Goal: Task Accomplishment & Management: Manage account settings

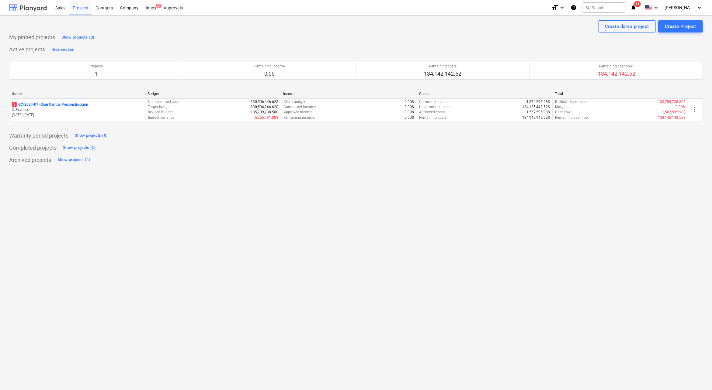
click at [17, 10] on div at bounding box center [28, 7] width 38 height 15
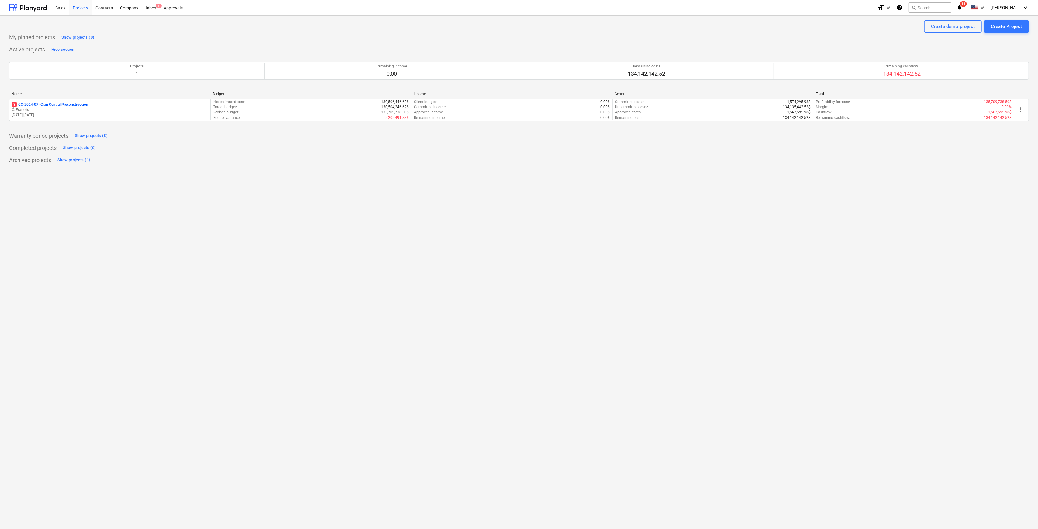
drag, startPoint x: 84, startPoint y: 109, endPoint x: 77, endPoint y: 108, distance: 7.4
click at [84, 109] on p "Ó. Francés" at bounding box center [110, 109] width 196 height 5
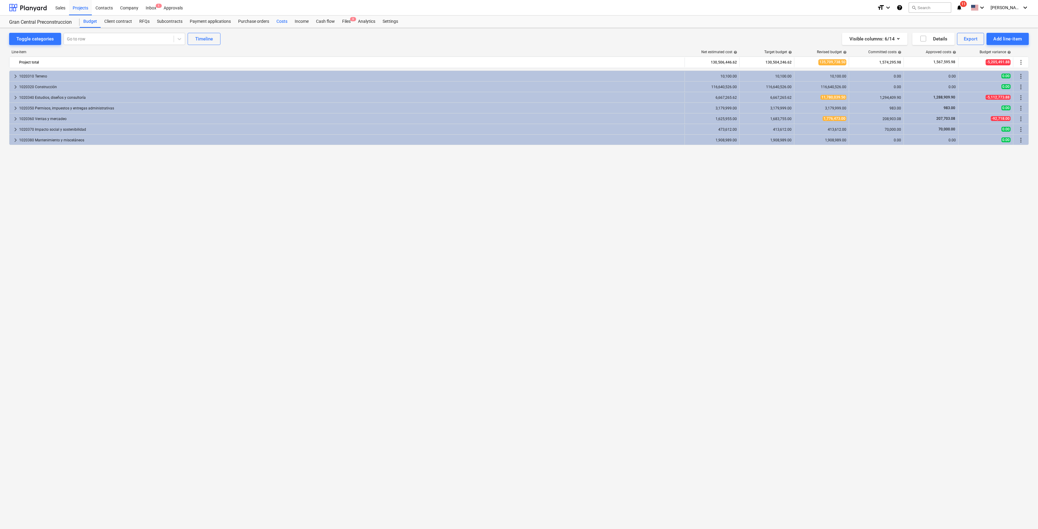
drag, startPoint x: 280, startPoint y: 23, endPoint x: 285, endPoint y: 27, distance: 6.8
click at [280, 23] on div "Costs" at bounding box center [282, 22] width 18 height 12
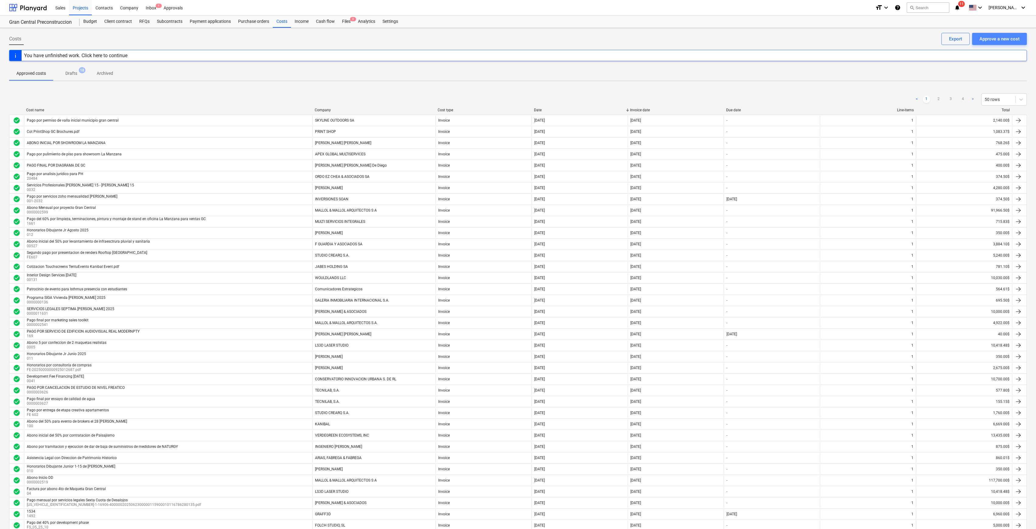
click at [711, 41] on div "Approve a new cost" at bounding box center [999, 39] width 40 height 8
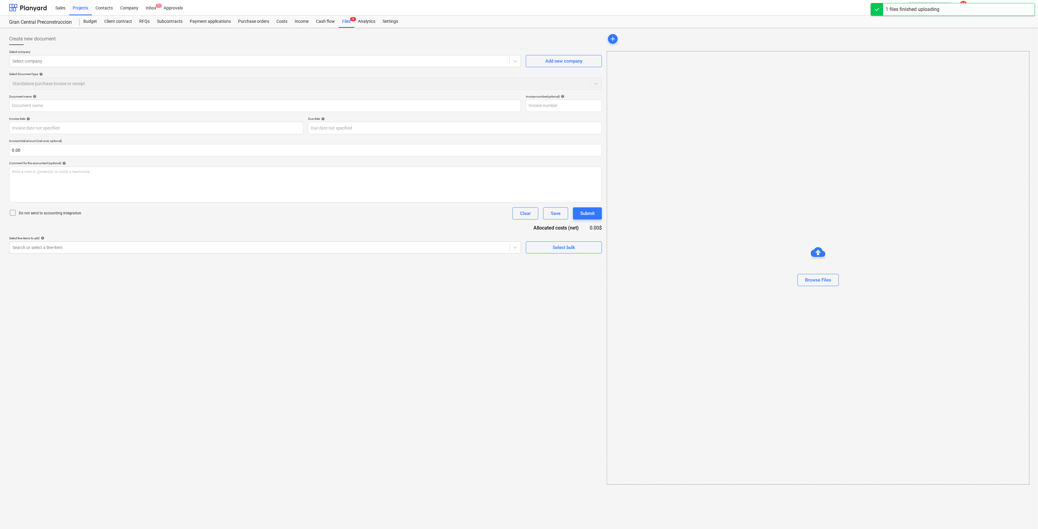
type input "001-2034.pdf"
click at [243, 62] on div at bounding box center [258, 61] width 493 height 6
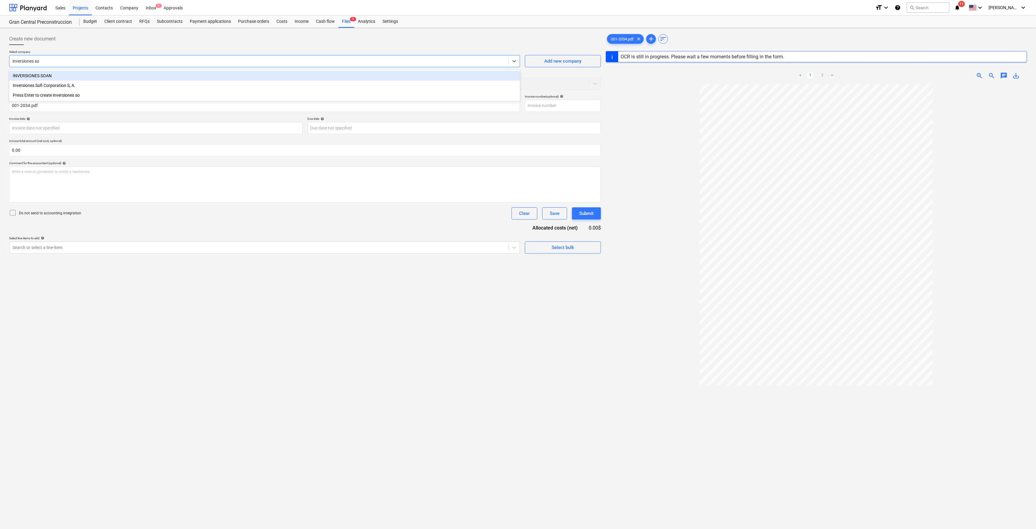
type input "inversiones soa"
click at [238, 77] on div "INVERSIONES SOAN" at bounding box center [264, 76] width 511 height 10
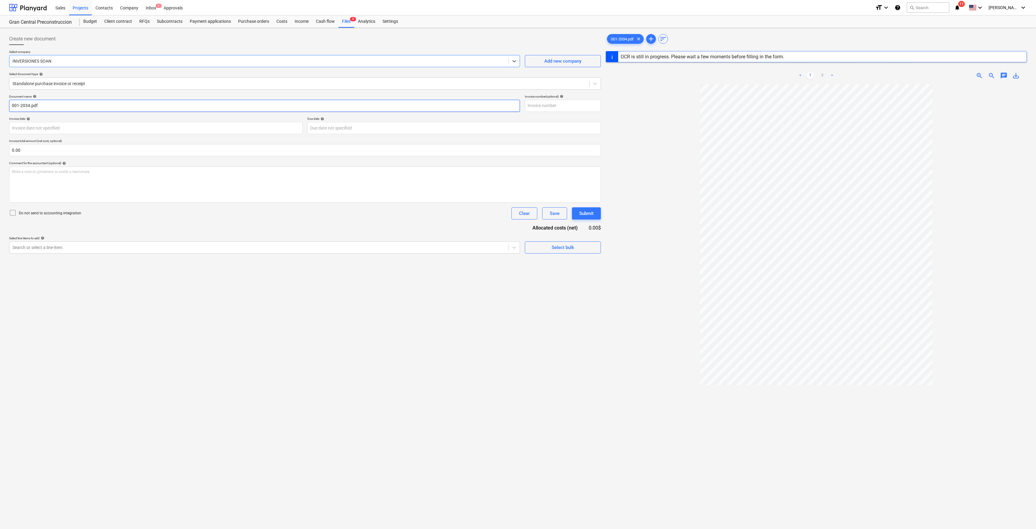
click at [102, 105] on input "001-2034.pdf" at bounding box center [264, 106] width 511 height 12
drag, startPoint x: 136, startPoint y: 101, endPoint x: -64, endPoint y: 91, distance: 200.3
click at [0, 91] on html "Sales Projects Contacts Company Inbox 1 Approvals format_size keyboard_arrow_do…" at bounding box center [518, 264] width 1036 height 529
type input "Servicios Zoho Pago final"
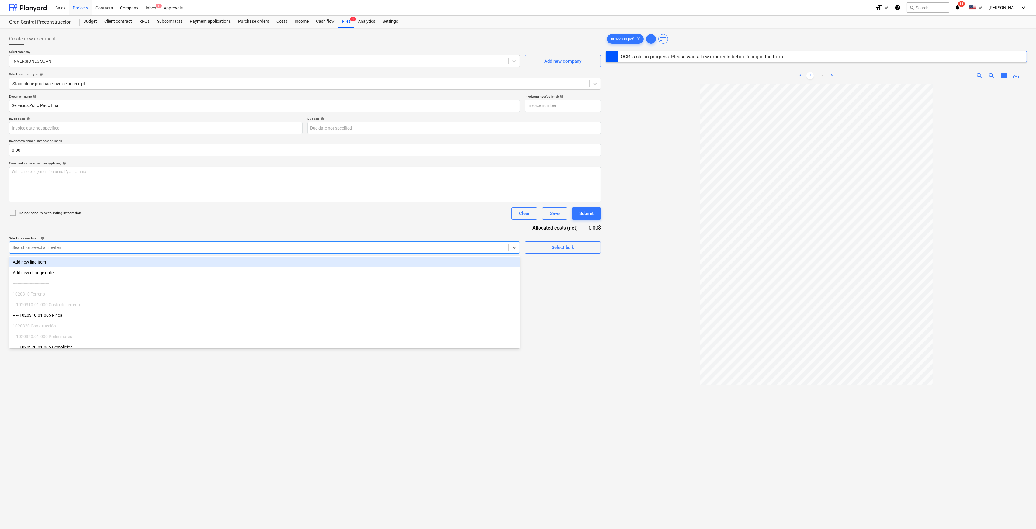
click at [246, 247] on div at bounding box center [258, 247] width 493 height 6
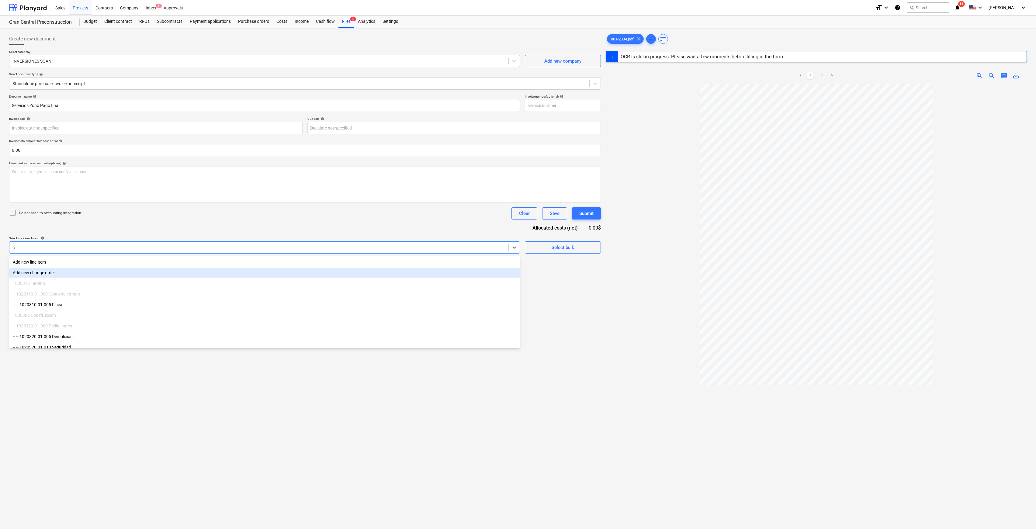
type input "cr"
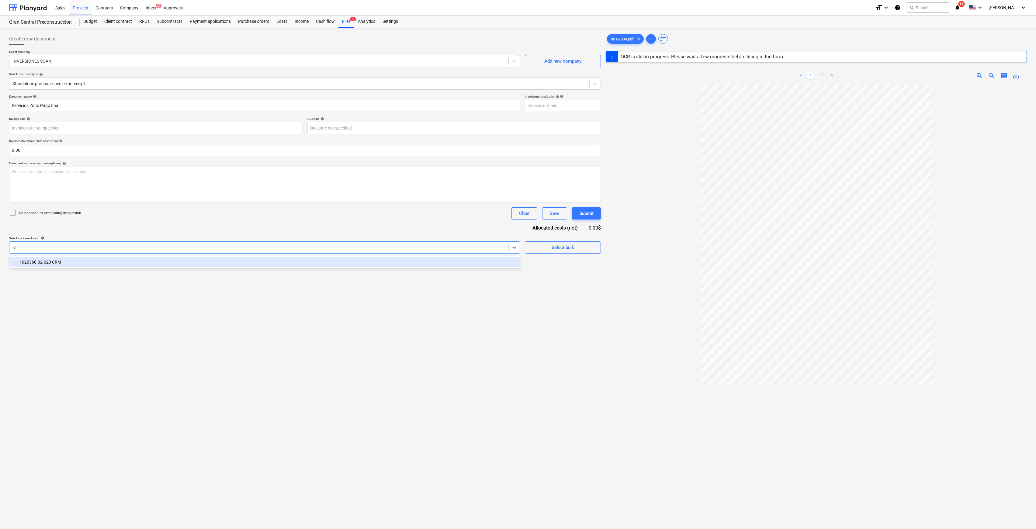
click at [74, 263] on div "-- -- 1020360.02.020 CRM" at bounding box center [264, 262] width 511 height 10
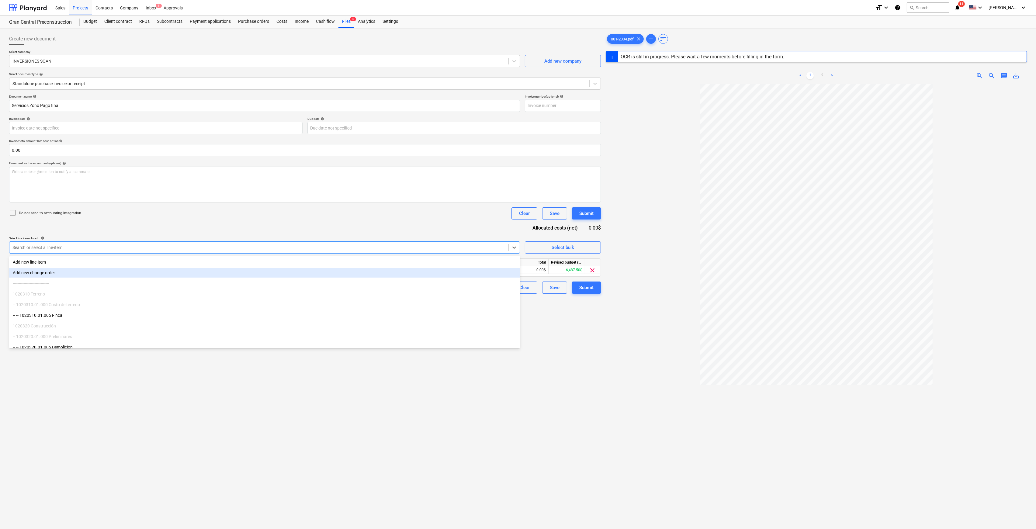
click at [586, 363] on div "Create new document Select company INVERSIONES SOAN Add new company Select docu…" at bounding box center [305, 314] width 596 height 568
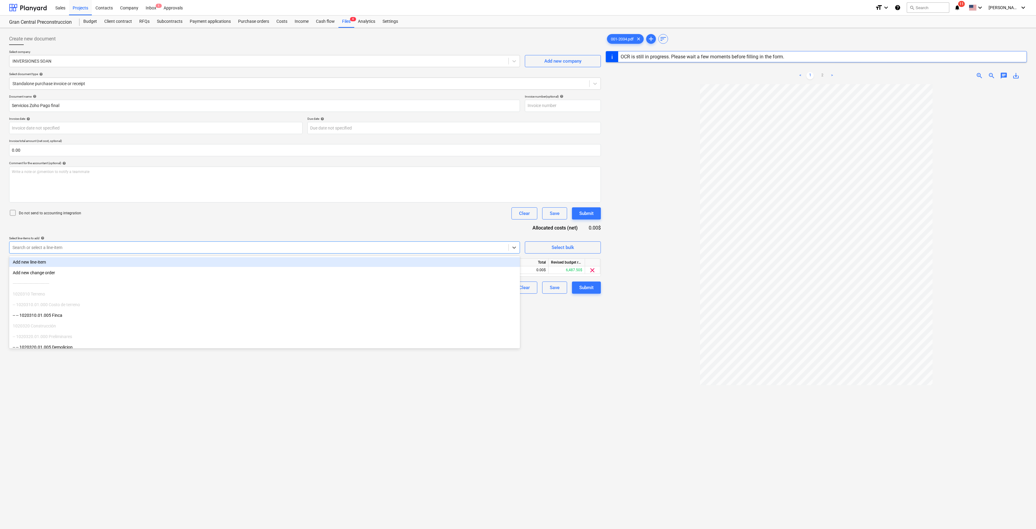
click at [372, 247] on div at bounding box center [258, 247] width 493 height 6
type input "cons"
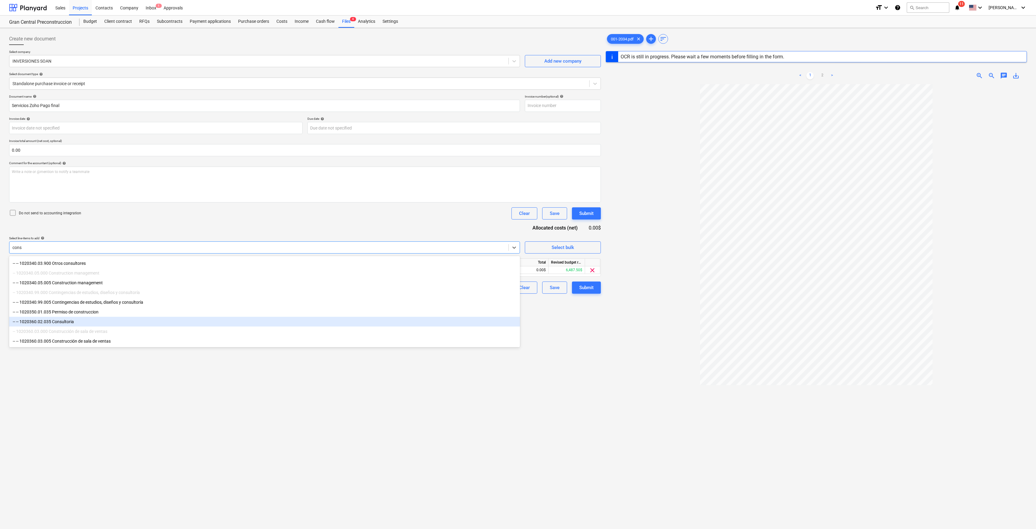
type input "[DATE]"
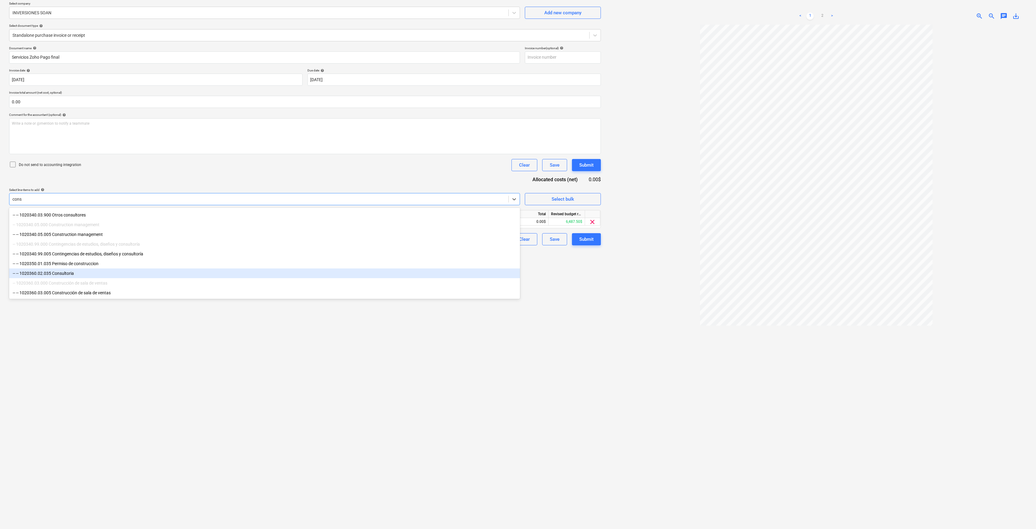
scroll to position [61, 0]
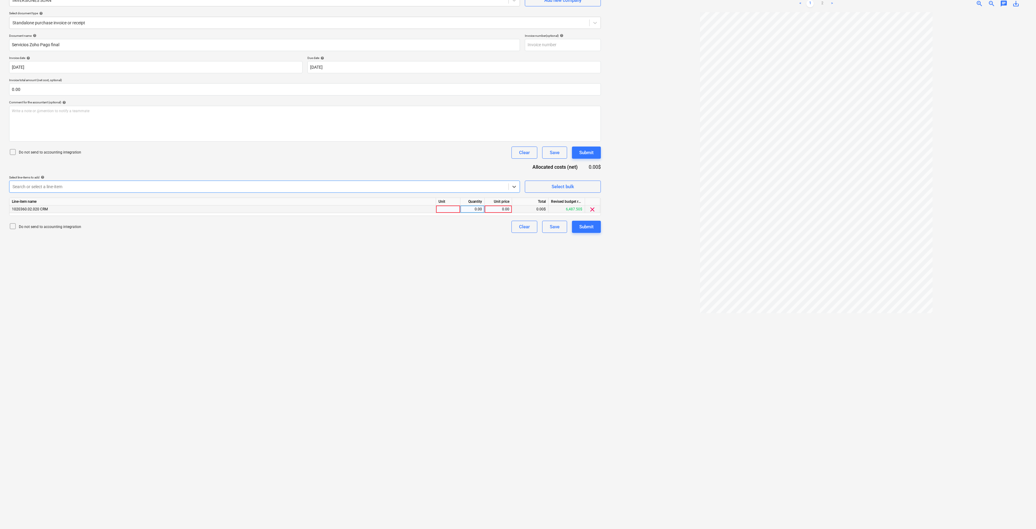
click at [494, 210] on div "0.00" at bounding box center [498, 210] width 22 height 8
click at [499, 209] on div "0.00" at bounding box center [498, 210] width 22 height 8
type input "1872.50"
click at [445, 293] on div "Create new document Select company INVERSIONES SOAN Add new company Select docu…" at bounding box center [305, 248] width 596 height 557
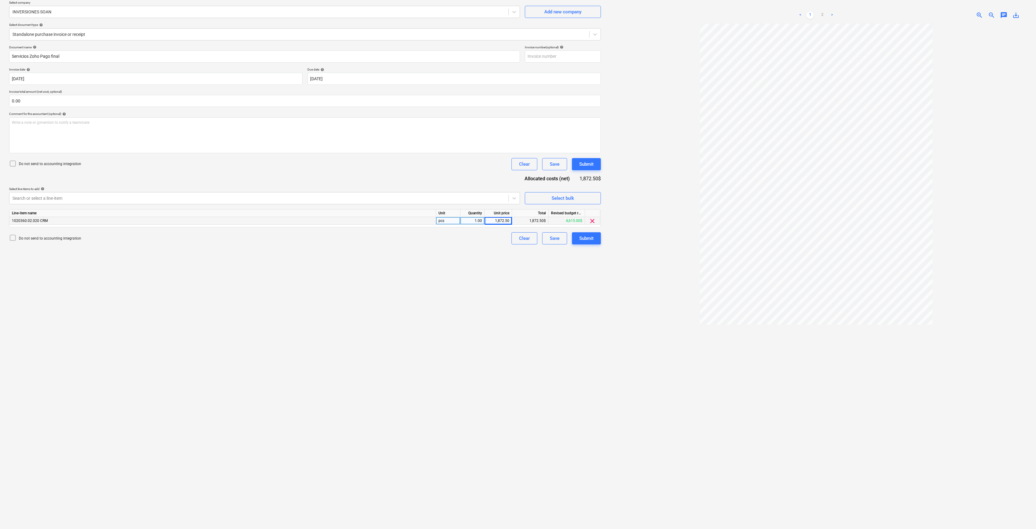
scroll to position [0, 0]
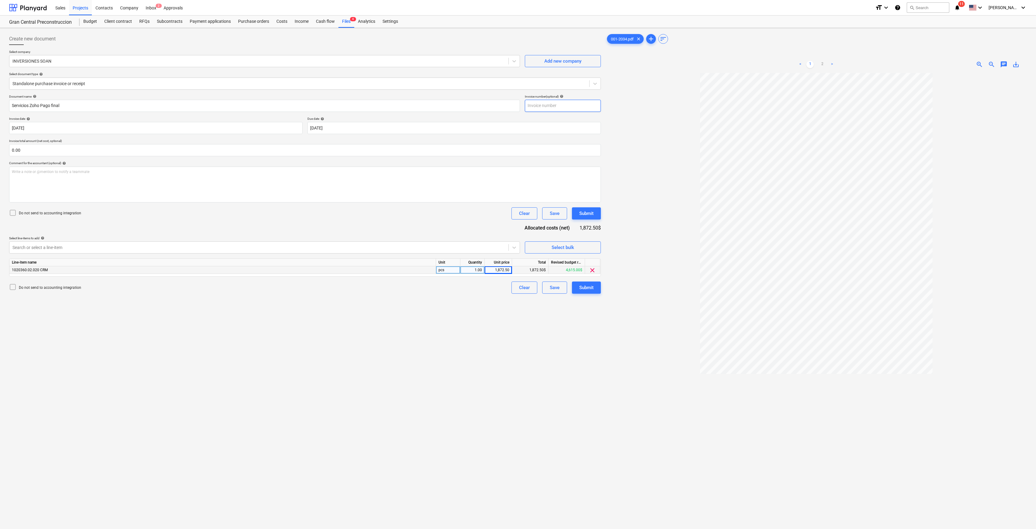
click at [577, 101] on input "text" at bounding box center [563, 106] width 76 height 12
type input "0012034"
click at [589, 289] on div "Submit" at bounding box center [586, 288] width 14 height 8
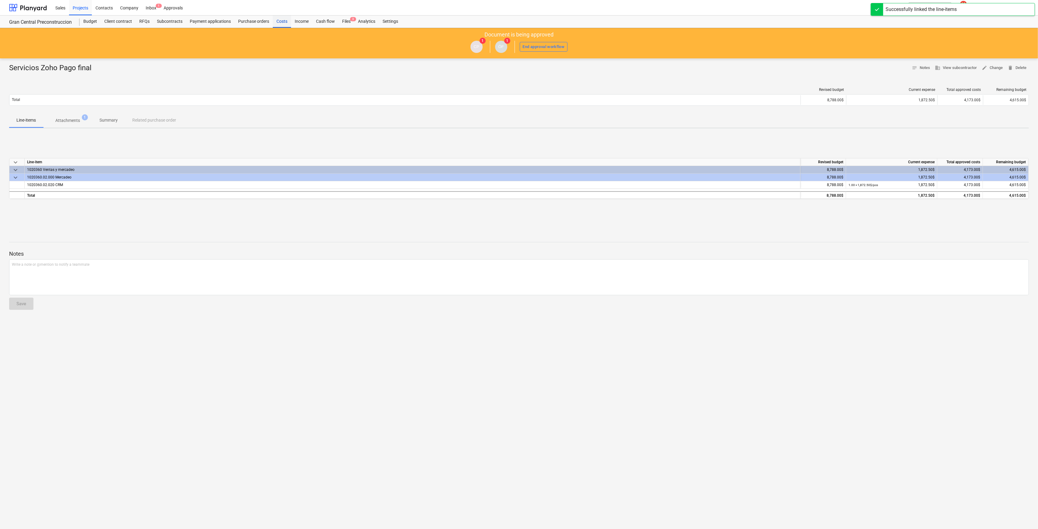
click at [279, 23] on div "Costs" at bounding box center [282, 22] width 18 height 12
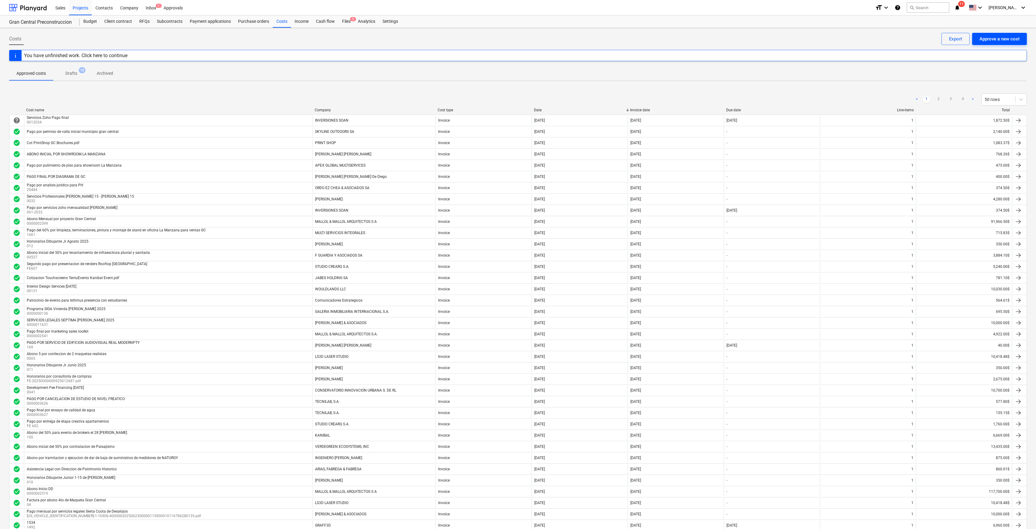
click at [711, 40] on div "Approve a new cost" at bounding box center [999, 39] width 40 height 8
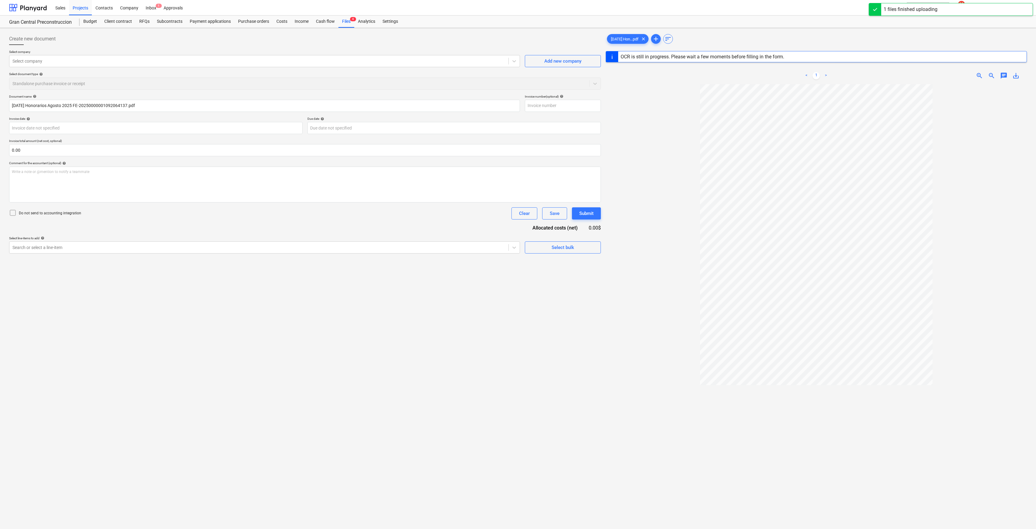
type input "1"
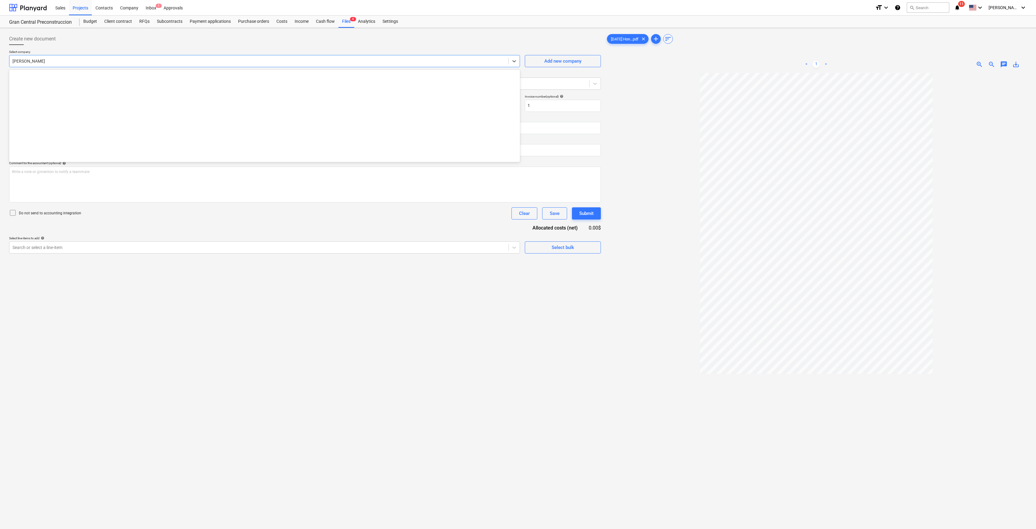
click at [122, 60] on div at bounding box center [258, 61] width 493 height 6
drag, startPoint x: 348, startPoint y: 318, endPoint x: 359, endPoint y: 305, distance: 17.7
click at [350, 315] on div "Create new document Select company [PERSON_NAME] Add new company Select documen…" at bounding box center [305, 308] width 596 height 557
click at [157, 90] on div "Select company [PERSON_NAME] Add new company Select document type help Standalo…" at bounding box center [305, 72] width 592 height 45
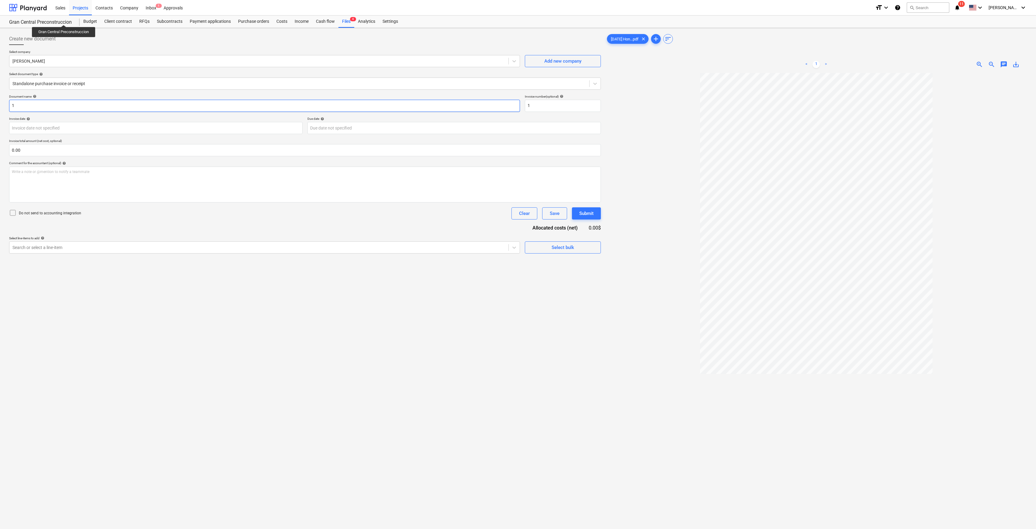
click at [97, 108] on input "1" at bounding box center [264, 106] width 511 height 12
click at [93, 104] on input "1" at bounding box center [264, 106] width 511 height 12
type input "Honorarios Profesionales Agosto 2025"
click at [300, 246] on div at bounding box center [258, 247] width 493 height 6
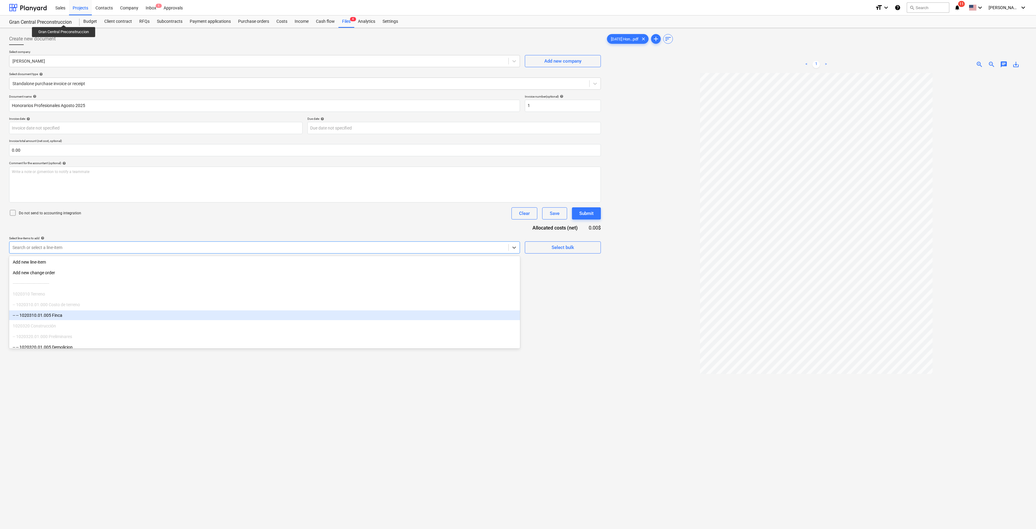
scroll to position [81, 0]
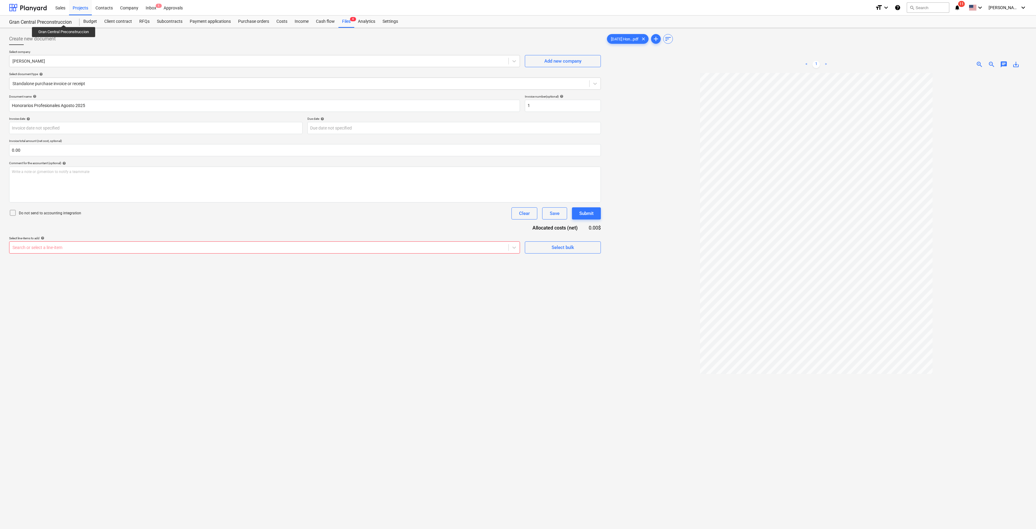
click at [434, 244] on div at bounding box center [258, 247] width 493 height 6
type input "otros cons"
click at [221, 263] on div "-- -- 1020340.03.900 Otros consultores" at bounding box center [264, 262] width 511 height 10
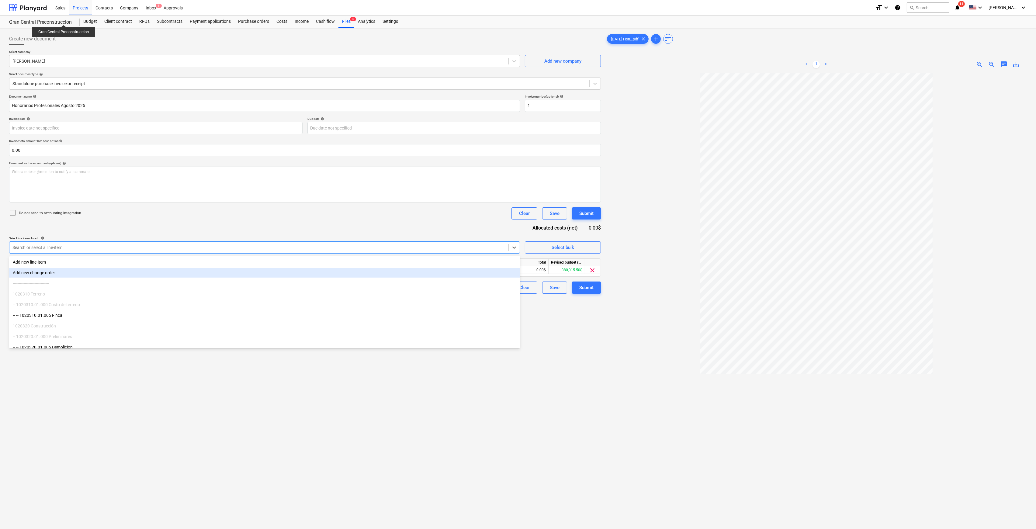
click at [246, 390] on div "Create new document Select company [PERSON_NAME] Add new company Select documen…" at bounding box center [305, 308] width 596 height 557
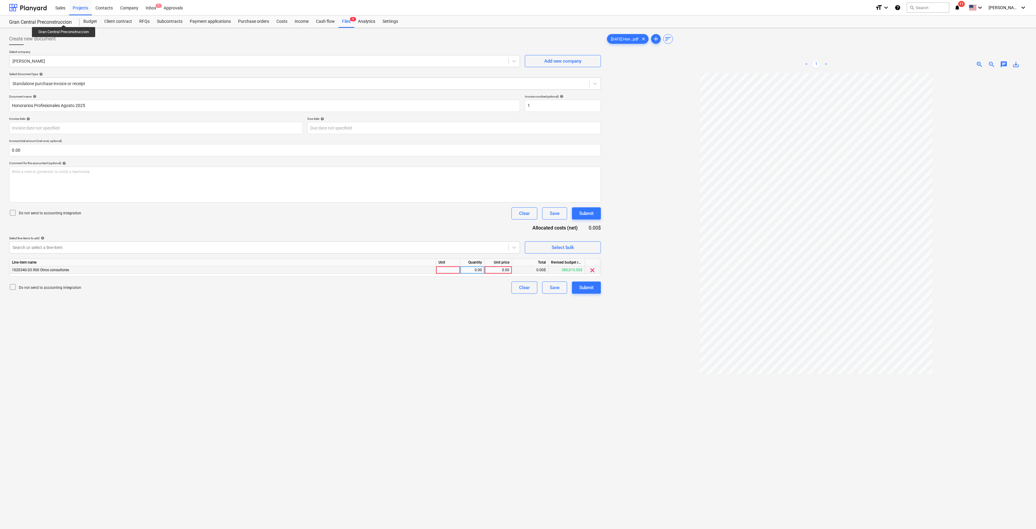
click at [503, 268] on div "0.00" at bounding box center [498, 270] width 22 height 8
type input "2675"
drag, startPoint x: 447, startPoint y: 331, endPoint x: 568, endPoint y: 320, distance: 121.1
click at [448, 331] on div "Create new document Select company [PERSON_NAME] Add new company Select documen…" at bounding box center [305, 308] width 596 height 557
click at [581, 287] on div "Submit" at bounding box center [586, 288] width 14 height 8
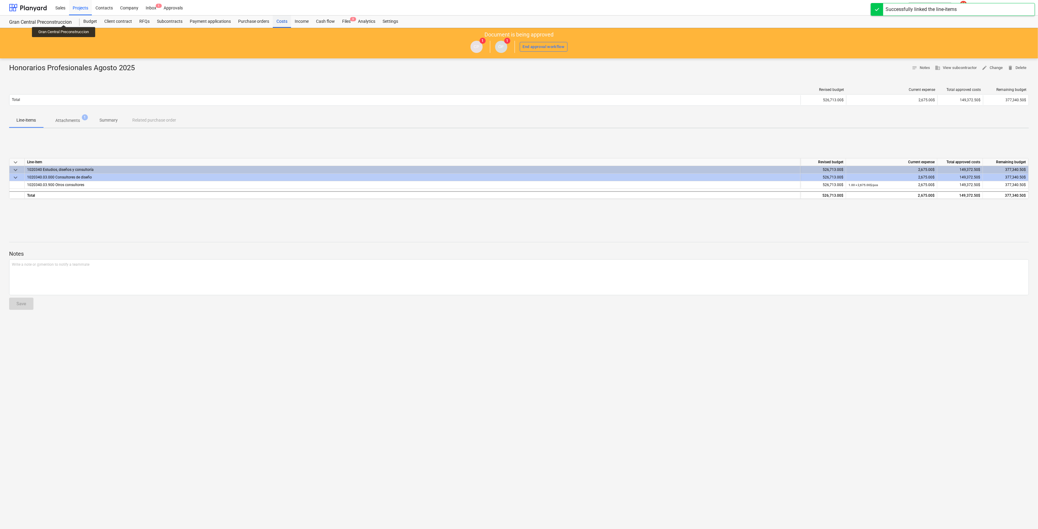
click at [285, 22] on div "Costs" at bounding box center [282, 22] width 18 height 12
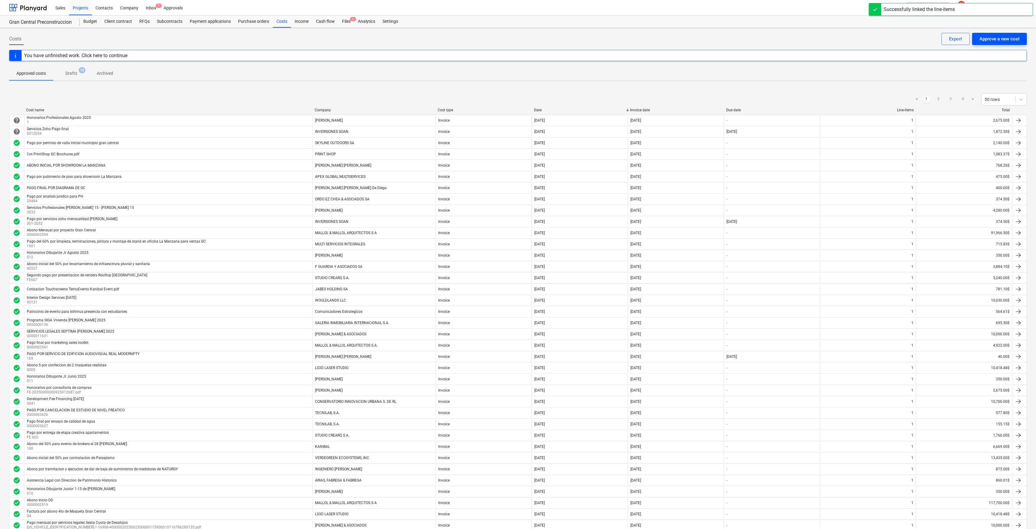
click at [711, 35] on div "Approve a new cost" at bounding box center [999, 39] width 40 height 8
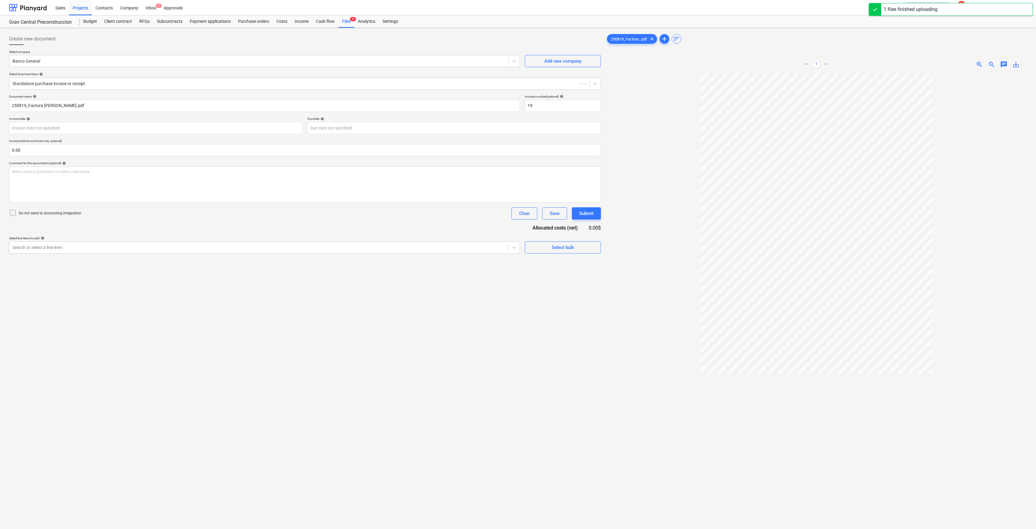
type input "19"
click at [169, 58] on div at bounding box center [258, 61] width 493 height 6
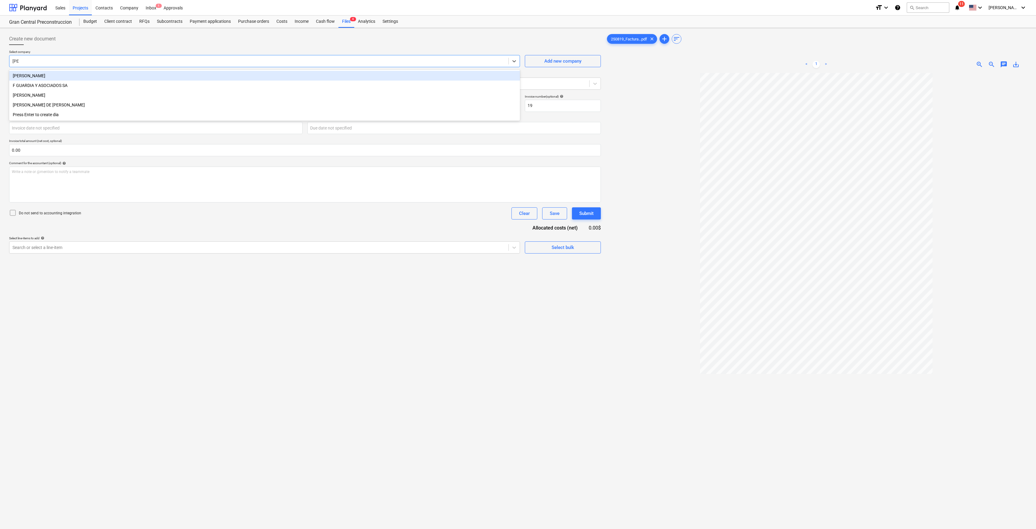
type input "[PERSON_NAME]"
click at [168, 74] on div "[PERSON_NAME]" at bounding box center [264, 76] width 511 height 10
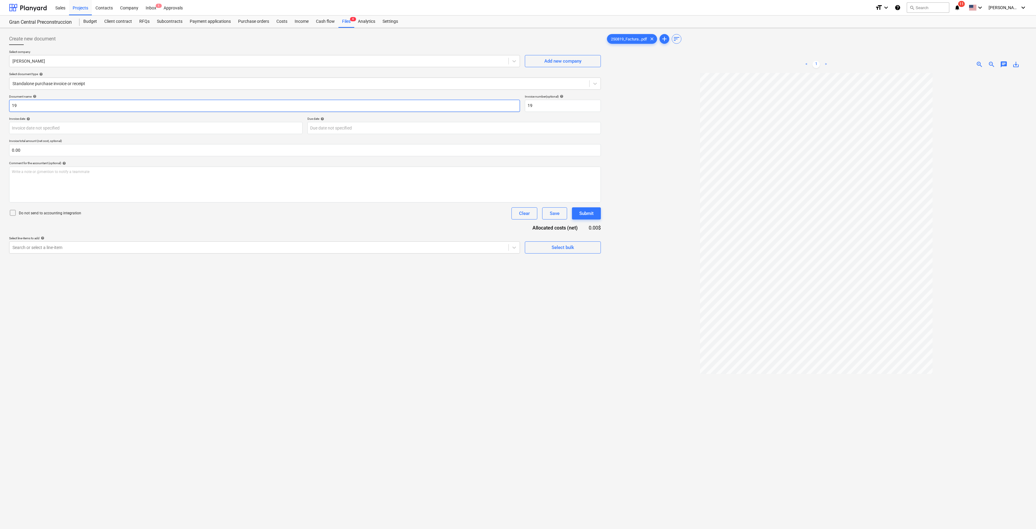
drag, startPoint x: 97, startPoint y: 109, endPoint x: -106, endPoint y: 101, distance: 203.9
click at [0, 101] on html "Sales Projects Contacts Company Inbox 1 Approvals format_size keyboard_arrow_do…" at bounding box center [518, 264] width 1036 height 529
type input "honorarios dibujantes jr agosto 25"
drag, startPoint x: 528, startPoint y: 105, endPoint x: 501, endPoint y: 102, distance: 27.0
click at [502, 102] on div "Document name help honorarios dibujantes jr agosto 25 Invoice number (optional)…" at bounding box center [305, 103] width 592 height 17
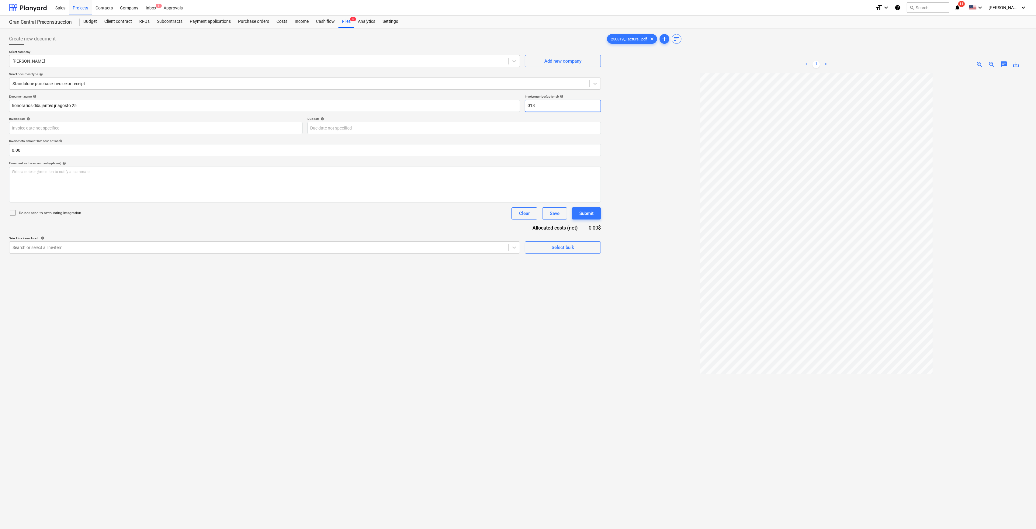
type input "013"
click at [201, 252] on div "Search or select a line-item" at bounding box center [264, 247] width 511 height 12
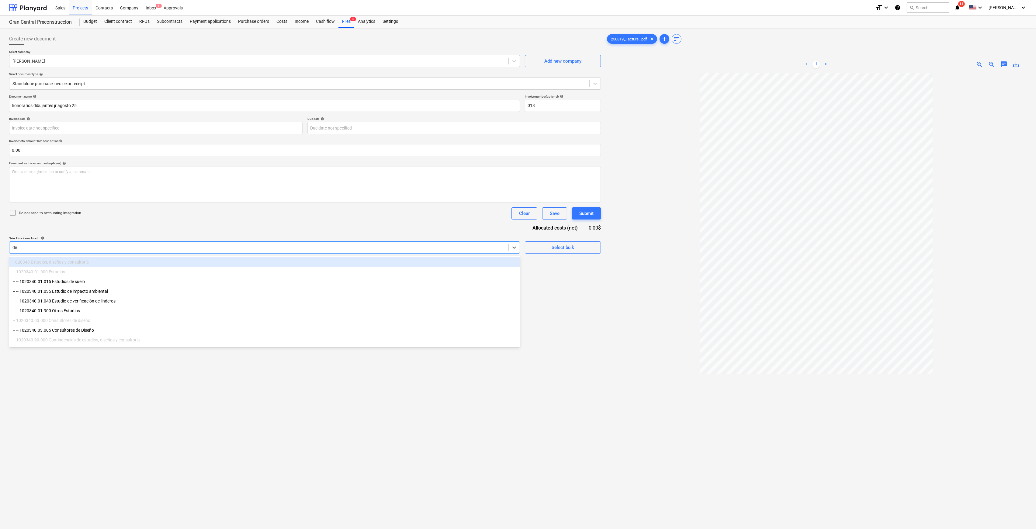
type input "dise"
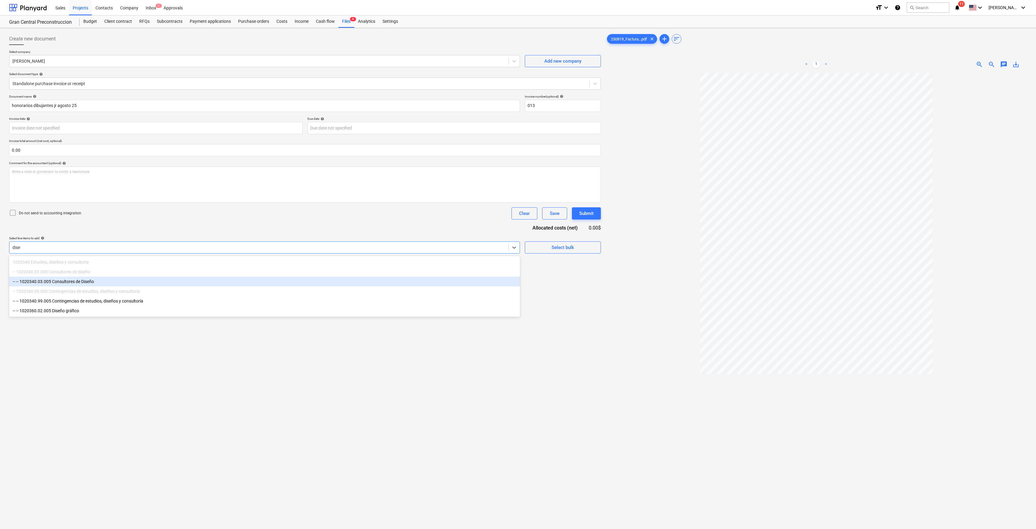
click at [178, 278] on div "-- -- 1020340.03.005 Consultores de Diseño" at bounding box center [264, 282] width 511 height 10
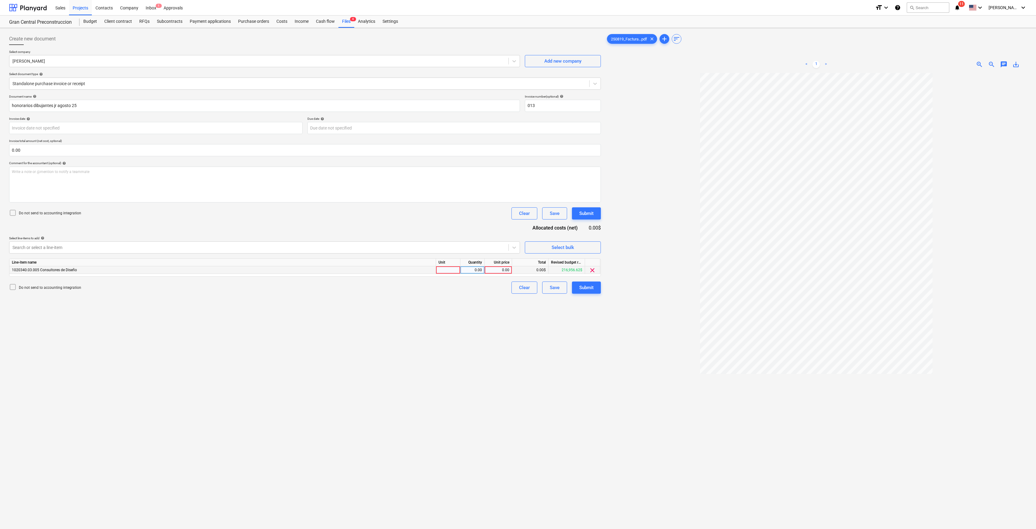
click at [498, 271] on div "0.00" at bounding box center [498, 270] width 22 height 8
type input "350"
click at [449, 316] on div "Create new document Select company [PERSON_NAME] Add new company Select documen…" at bounding box center [305, 308] width 596 height 557
click at [580, 290] on div "Submit" at bounding box center [586, 288] width 14 height 8
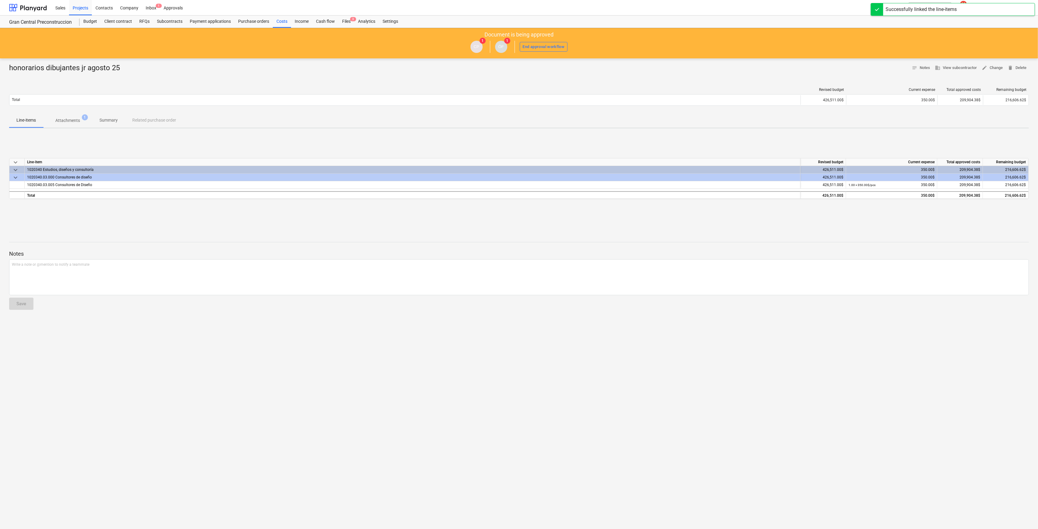
click at [279, 20] on div "Costs" at bounding box center [282, 22] width 18 height 12
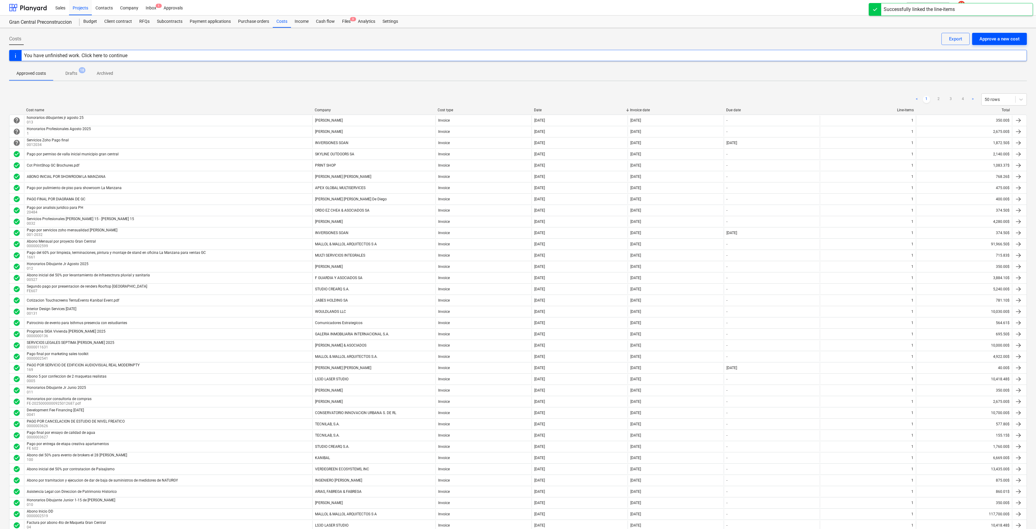
click at [711, 40] on div "Approve a new cost" at bounding box center [999, 39] width 40 height 8
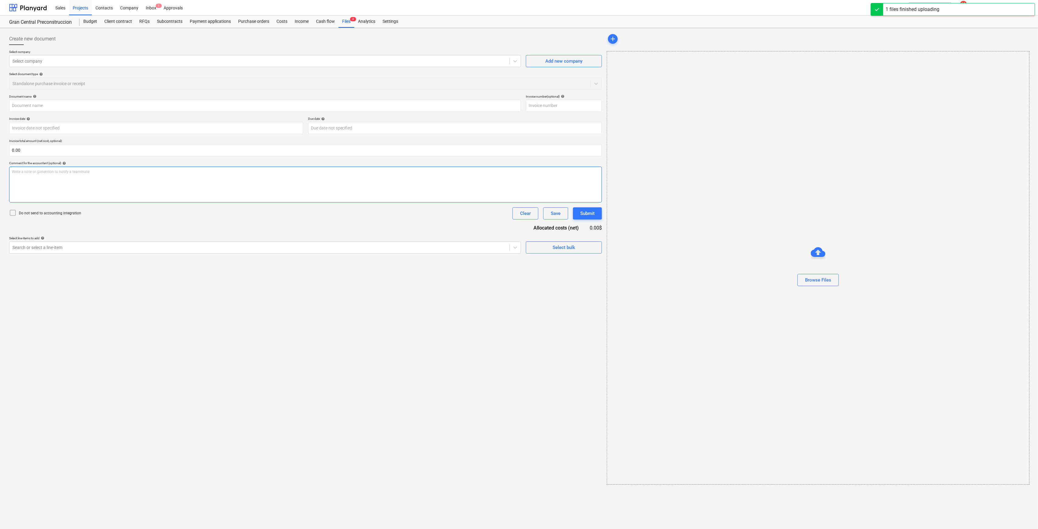
type input "250819_Invoice-Wouldlands-Design Services.pdf"
click at [139, 59] on div at bounding box center [258, 61] width 493 height 6
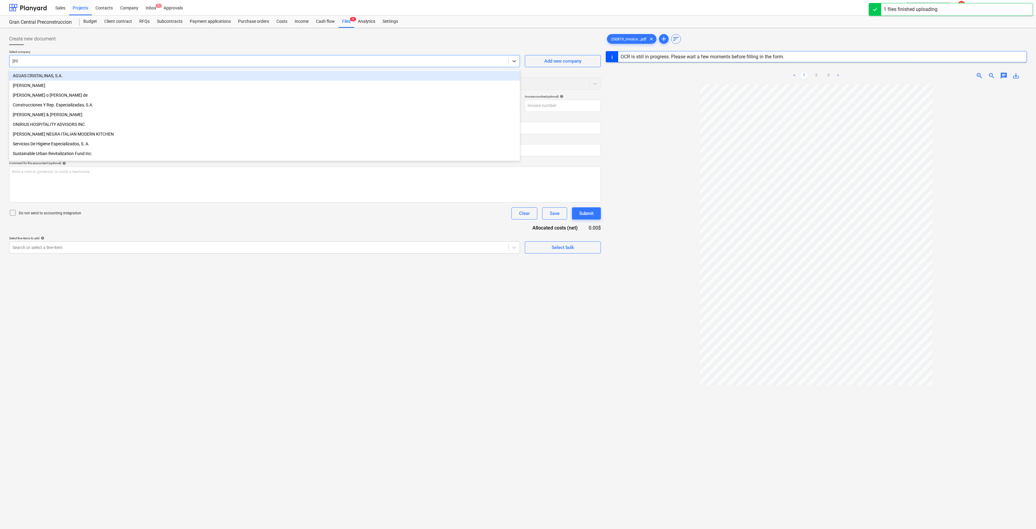
type input "[PERSON_NAME]"
type input "004666380487"
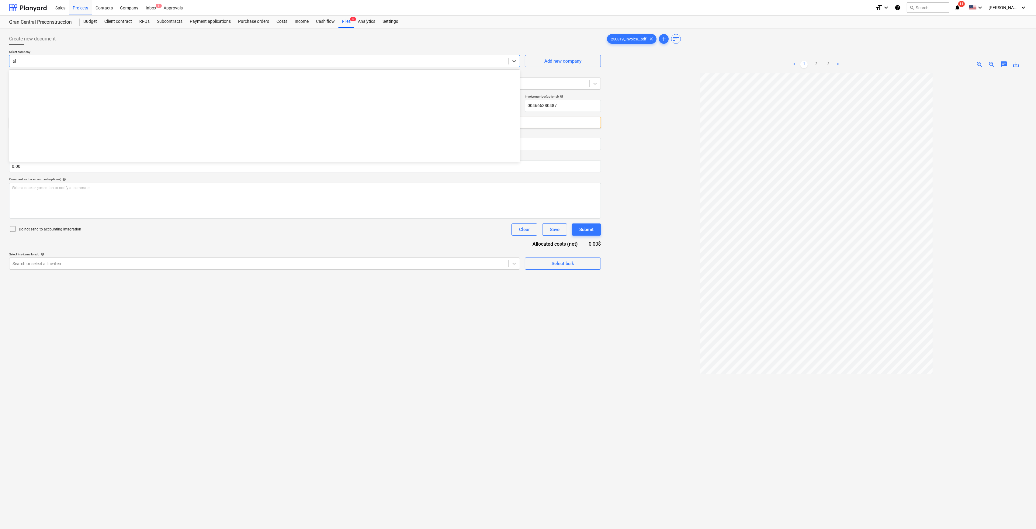
type input "a"
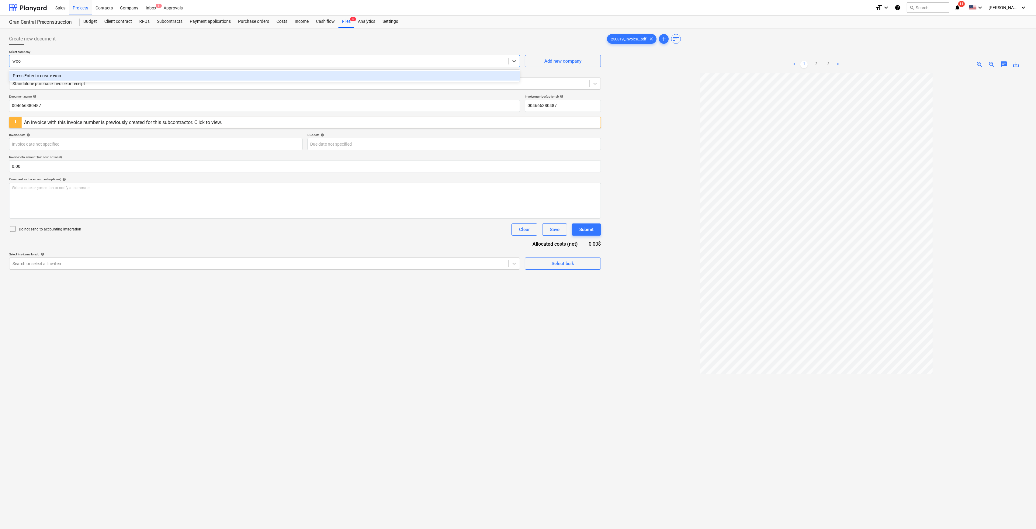
type input "wo"
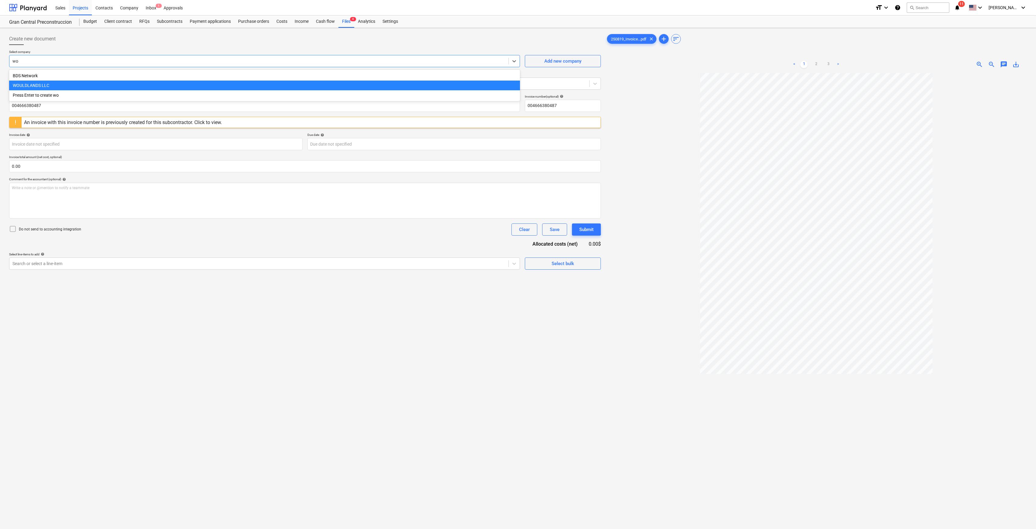
click at [141, 86] on div "WOULDLANDS LLC" at bounding box center [264, 86] width 511 height 10
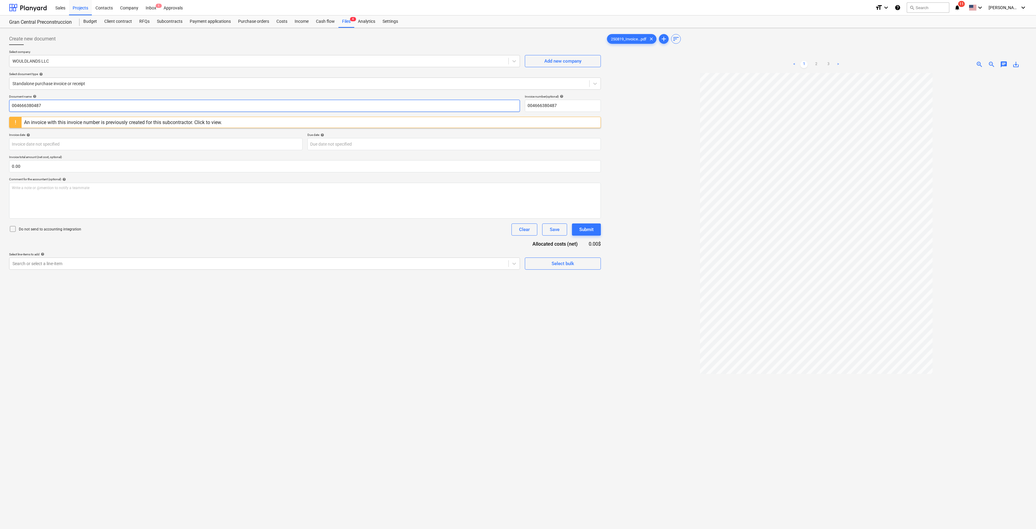
drag, startPoint x: 81, startPoint y: 105, endPoint x: -11, endPoint y: 105, distance: 92.1
click at [0, 105] on html "Sales Projects Contacts Company Inbox 1 Approvals format_size keyboard_arrow_do…" at bounding box center [518, 264] width 1036 height 529
type input "Interior Design for Bungalo"
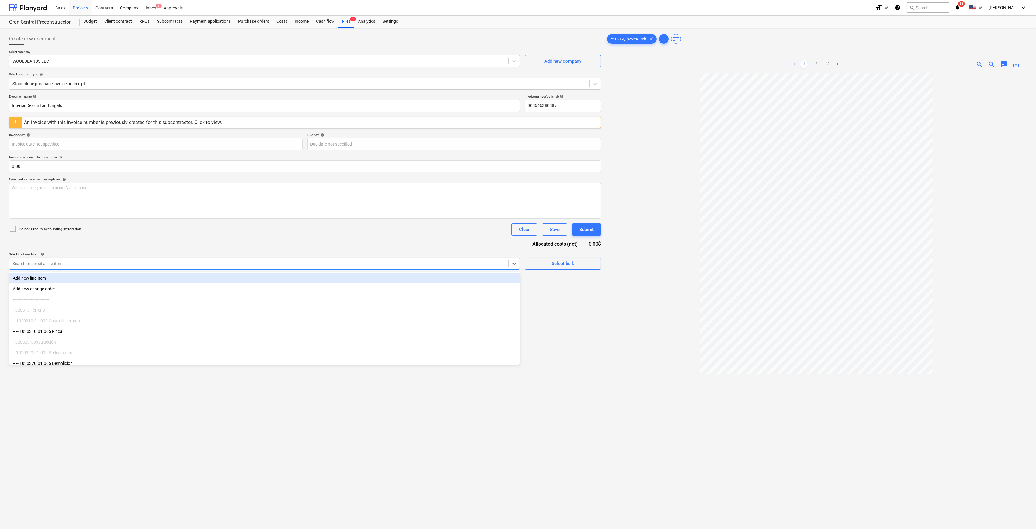
click at [177, 267] on div "Search or select a line-item" at bounding box center [264, 263] width 511 height 12
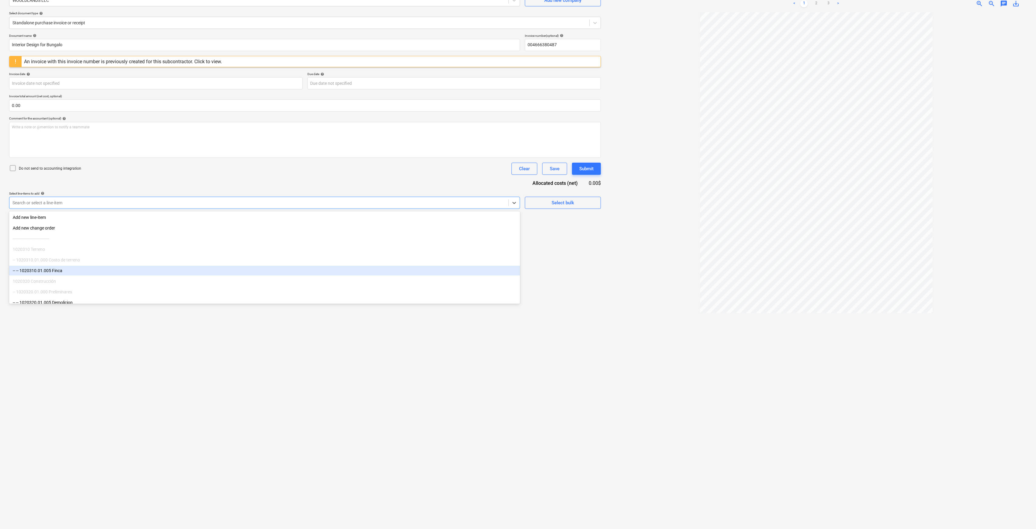
scroll to position [162, 0]
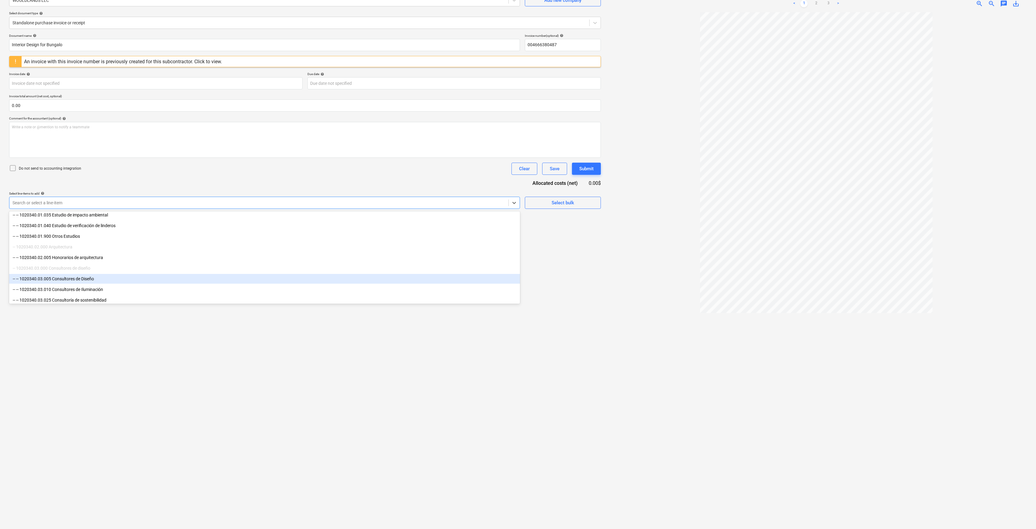
click at [129, 278] on div "-- -- 1020340.03.005 Consultores de Diseño" at bounding box center [264, 279] width 511 height 10
click at [633, 296] on div at bounding box center [816, 268] width 421 height 512
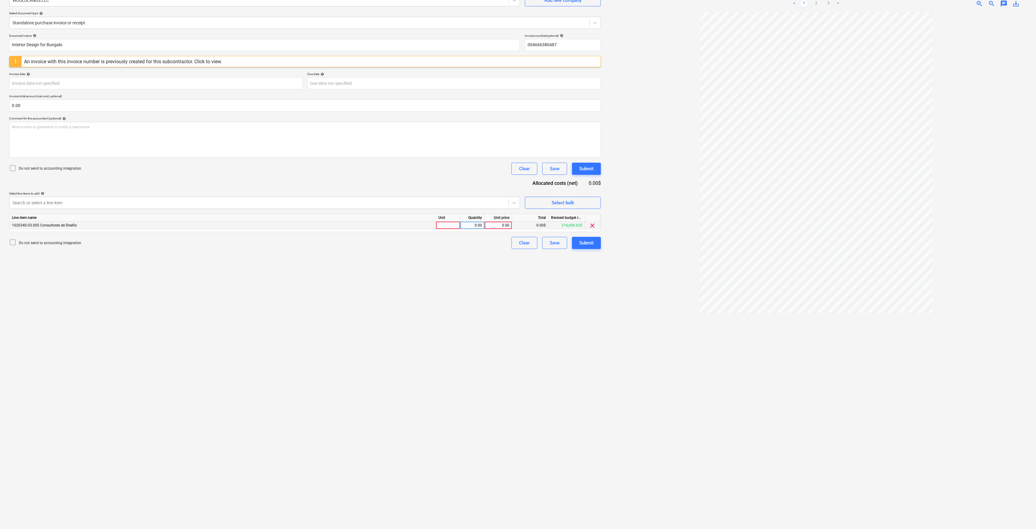
click at [506, 224] on div "0.00" at bounding box center [498, 226] width 22 height 8
type input "1030"
click at [453, 308] on div "Create new document Select company WOULDLANDS LLC Add new company Select docume…" at bounding box center [305, 248] width 596 height 557
click at [507, 227] on div "1,030.00" at bounding box center [498, 226] width 22 height 8
type input "10030"
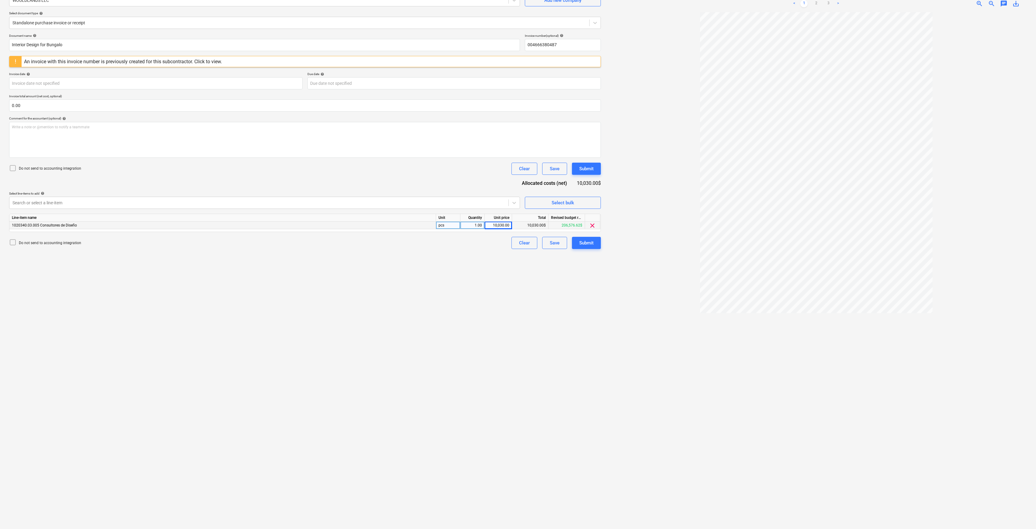
click at [579, 236] on div "Document name help Interior Design for Bungalo Invoice number (optional) help 0…" at bounding box center [305, 141] width 592 height 215
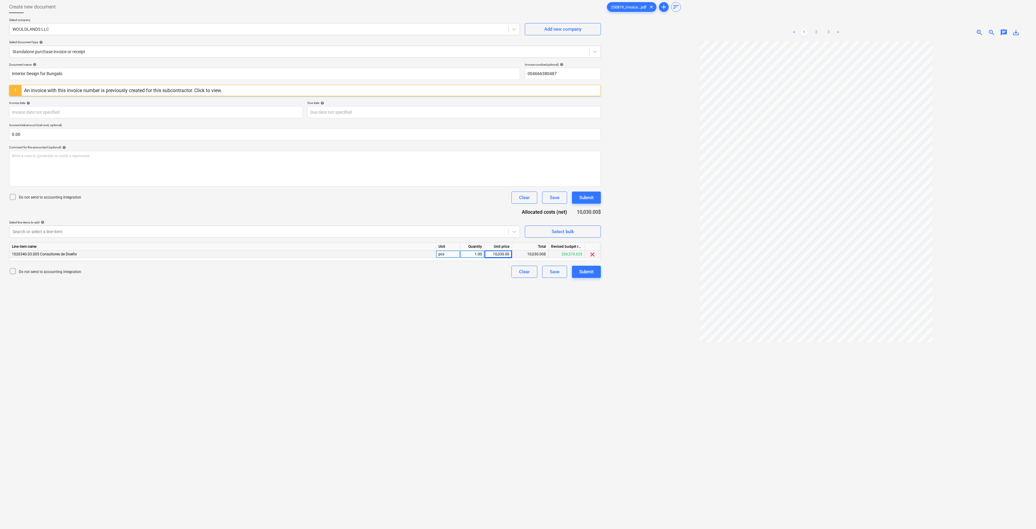
scroll to position [0, 0]
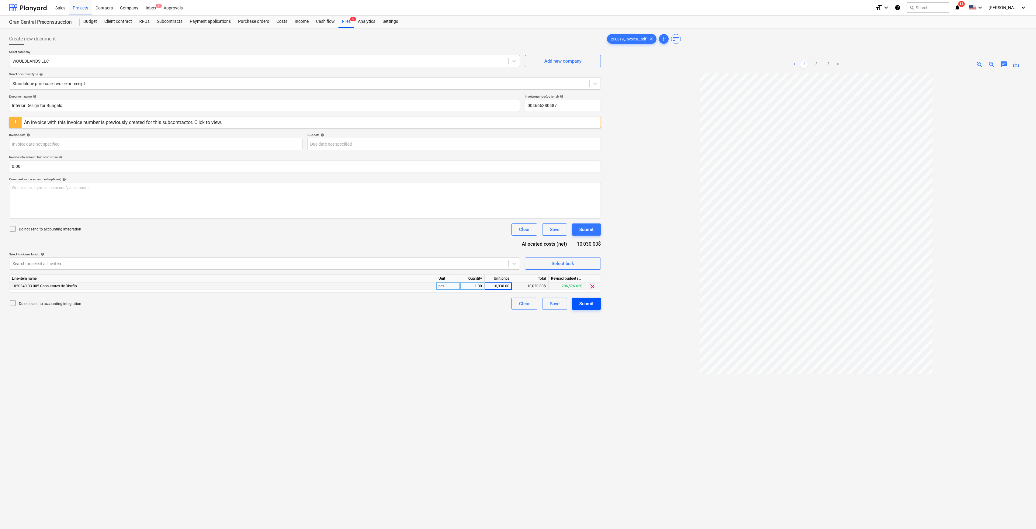
click at [581, 305] on div "Submit" at bounding box center [586, 304] width 14 height 8
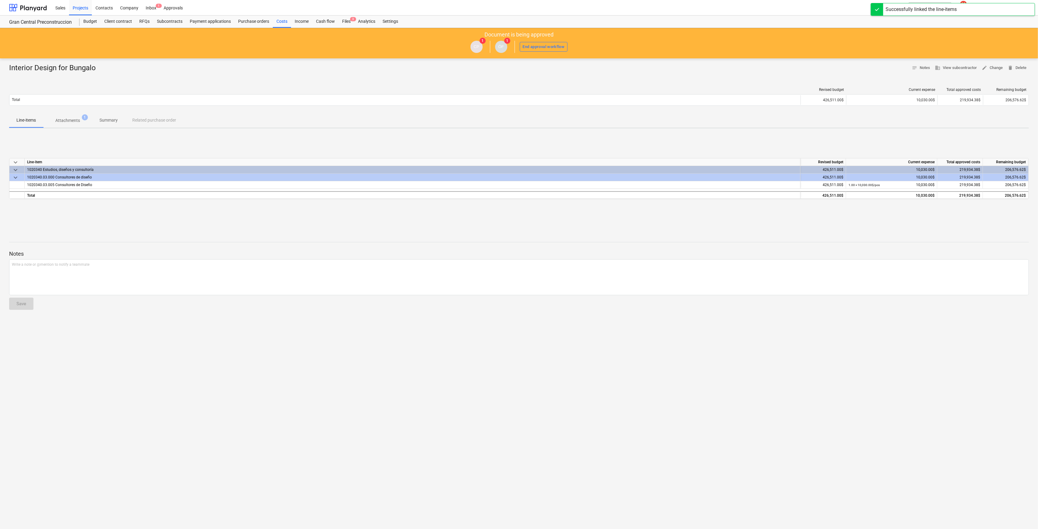
drag, startPoint x: 282, startPoint y: 22, endPoint x: 313, endPoint y: 13, distance: 33.0
click at [282, 22] on div "Costs" at bounding box center [282, 22] width 18 height 12
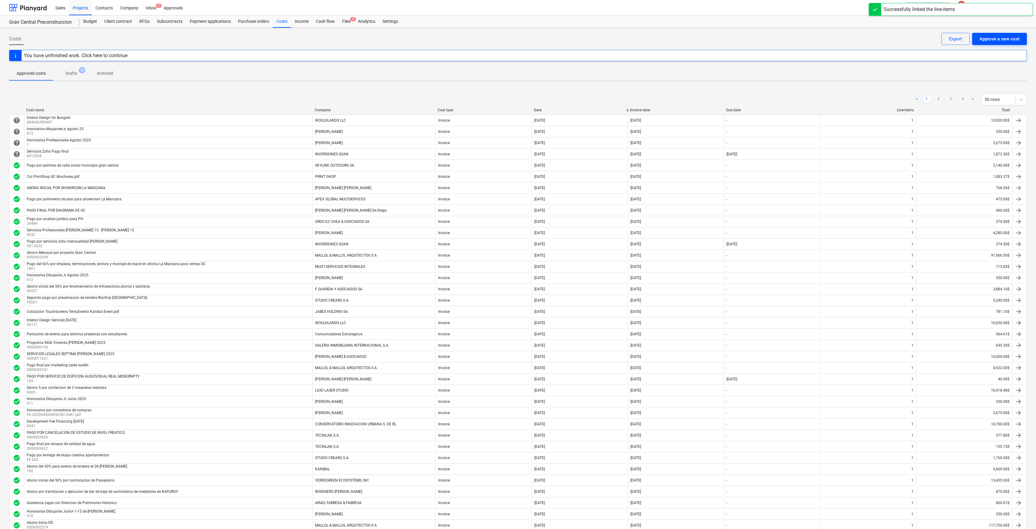
click at [711, 38] on div "Approve a new cost" at bounding box center [999, 39] width 40 height 8
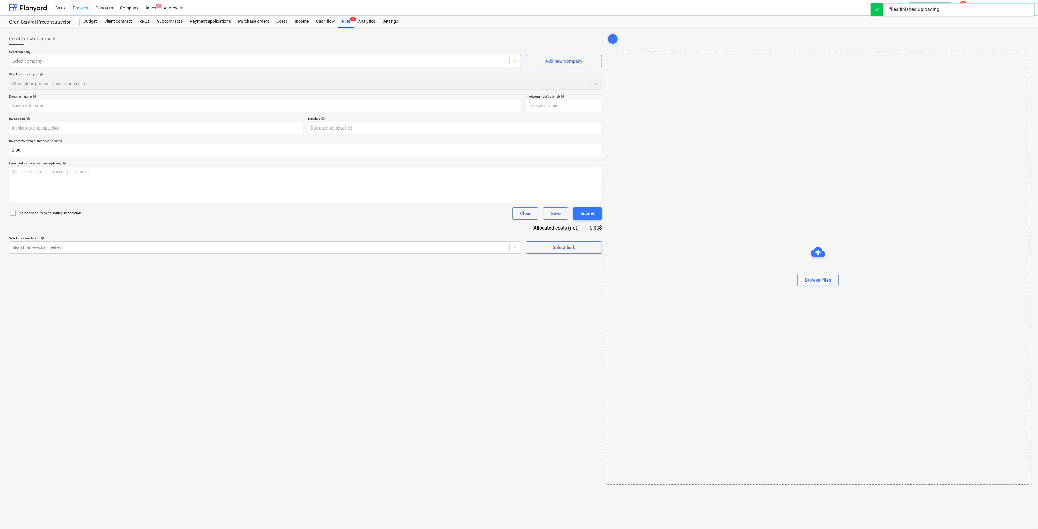
type input "Cot PrintShop GC Brochures.pdf"
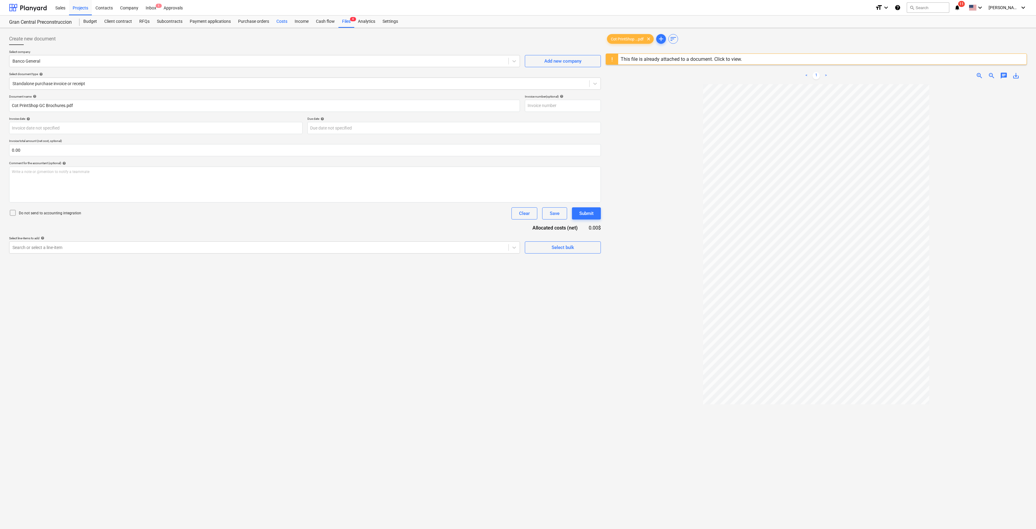
click at [285, 19] on div "Costs" at bounding box center [282, 22] width 18 height 12
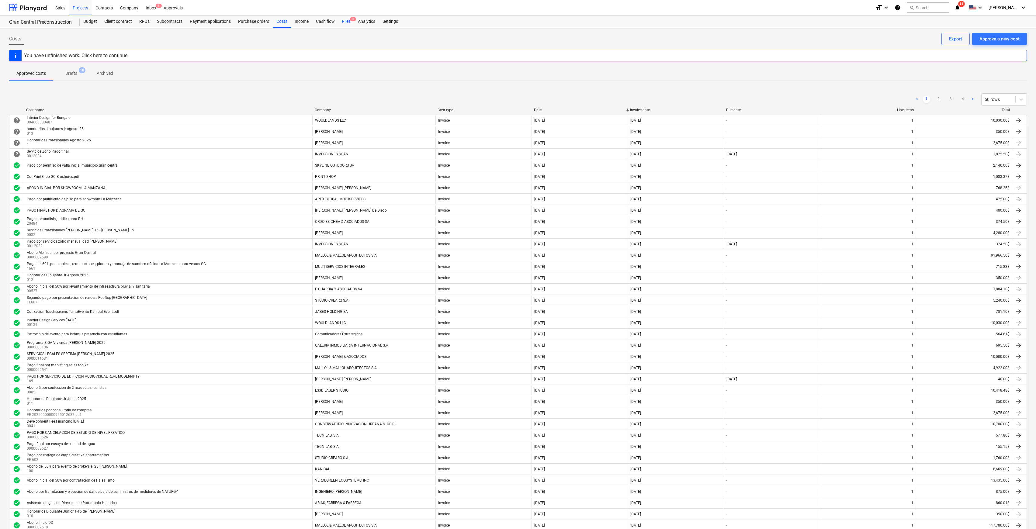
click at [349, 21] on div "Files 4" at bounding box center [346, 22] width 16 height 12
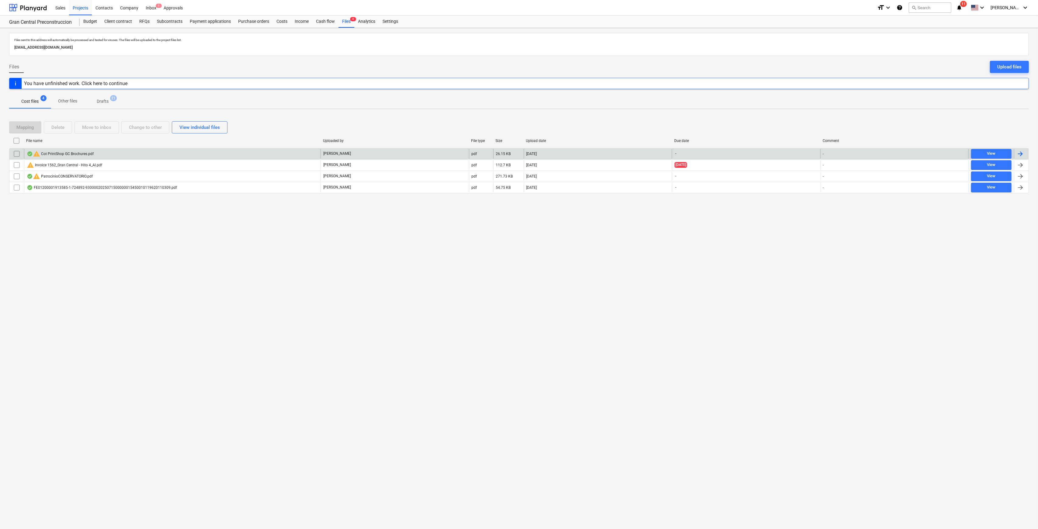
click at [194, 153] on div "warning Cot PrintShop GC Brochures.pdf" at bounding box center [172, 154] width 296 height 10
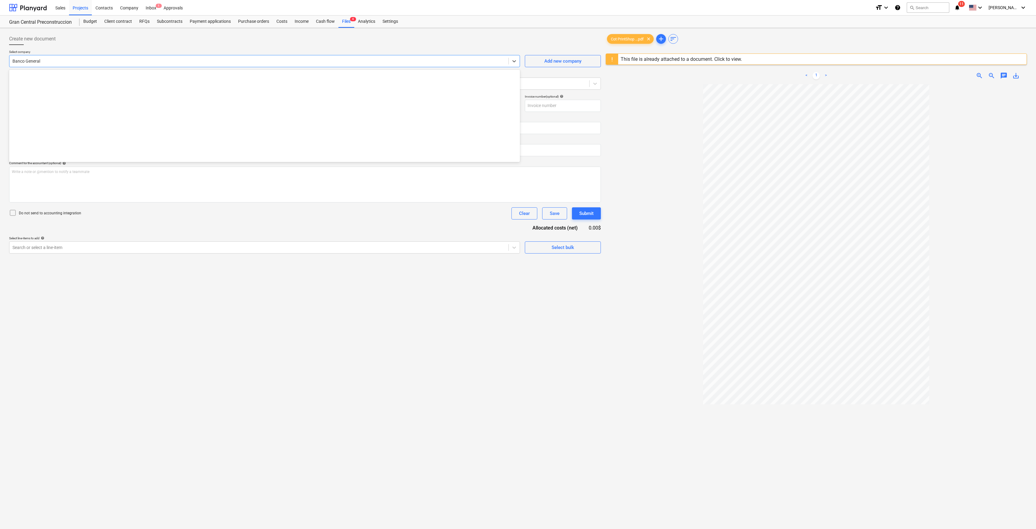
click at [61, 60] on div at bounding box center [258, 61] width 493 height 6
type input "print"
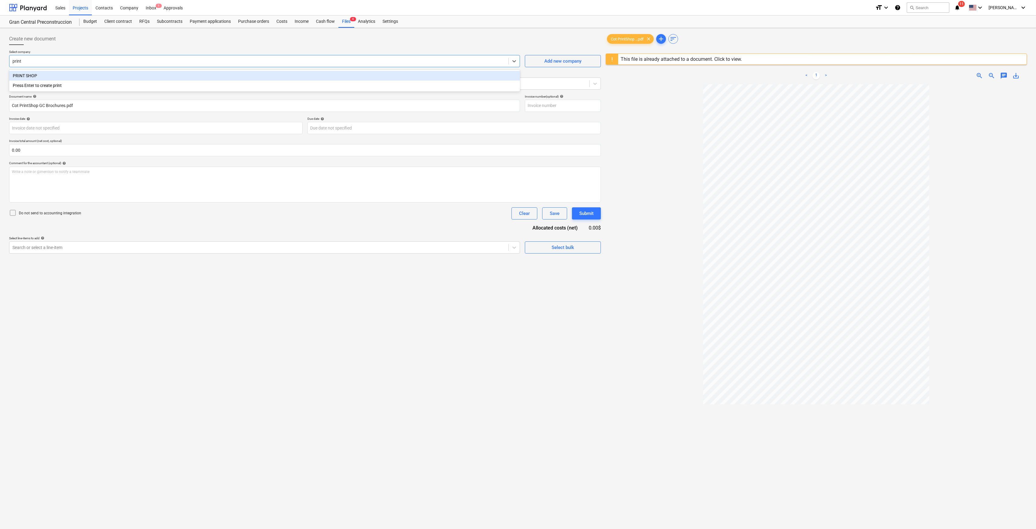
click at [66, 70] on div "PRINT SHOP Press Enter to create print" at bounding box center [264, 81] width 511 height 22
click at [66, 74] on div "PRINT SHOP" at bounding box center [264, 76] width 511 height 10
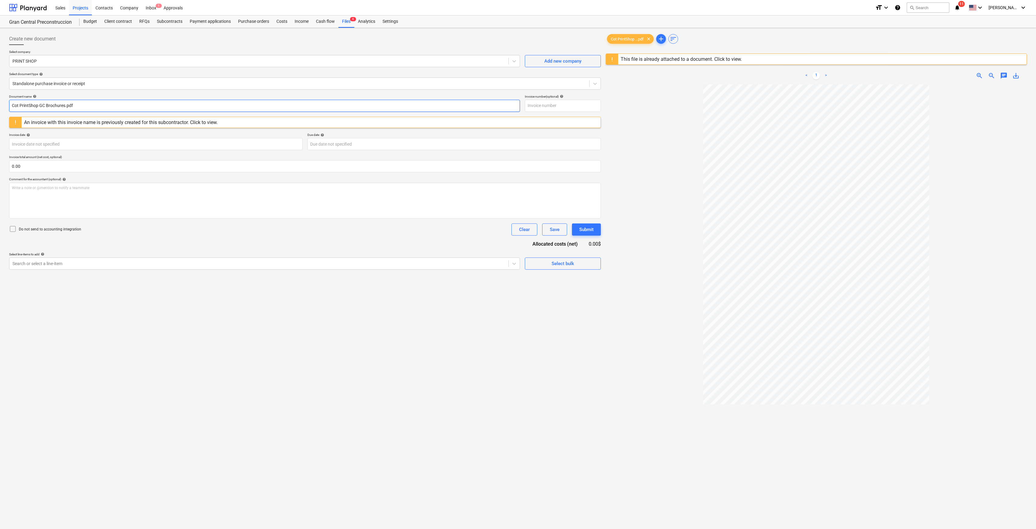
drag, startPoint x: 97, startPoint y: 102, endPoint x: -11, endPoint y: 101, distance: 108.5
click at [0, 101] on html "Sales Projects Contacts Company Inbox 1 Approvals format_size keyboard_arrow_do…" at bounding box center [518, 264] width 1036 height 529
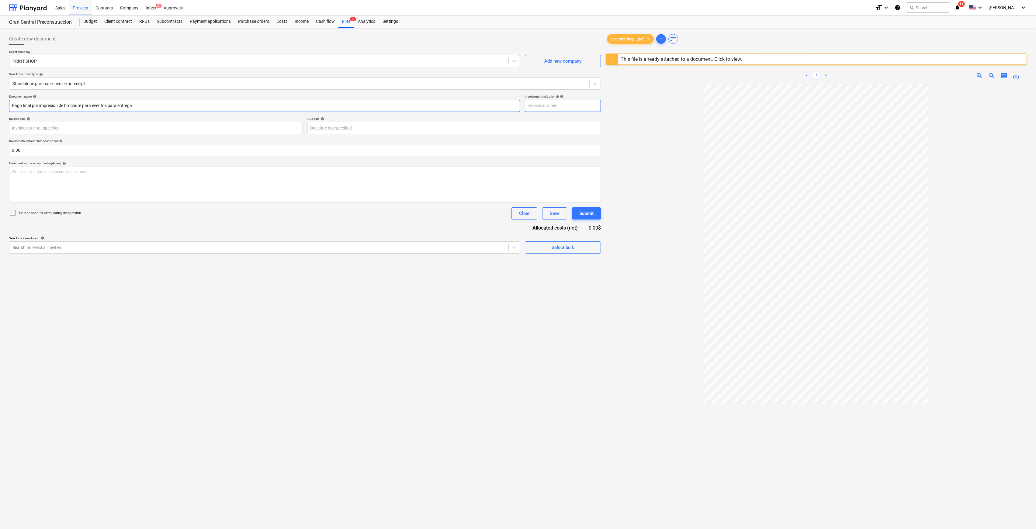
type input "Pago final por impresion de brochure para eventos para entrega"
click at [562, 103] on input "text" at bounding box center [563, 106] width 76 height 12
type input "177111"
click at [282, 127] on body "Sales Projects Contacts Company Inbox 1 Approvals format_size keyboard_arrow_do…" at bounding box center [518, 264] width 1036 height 529
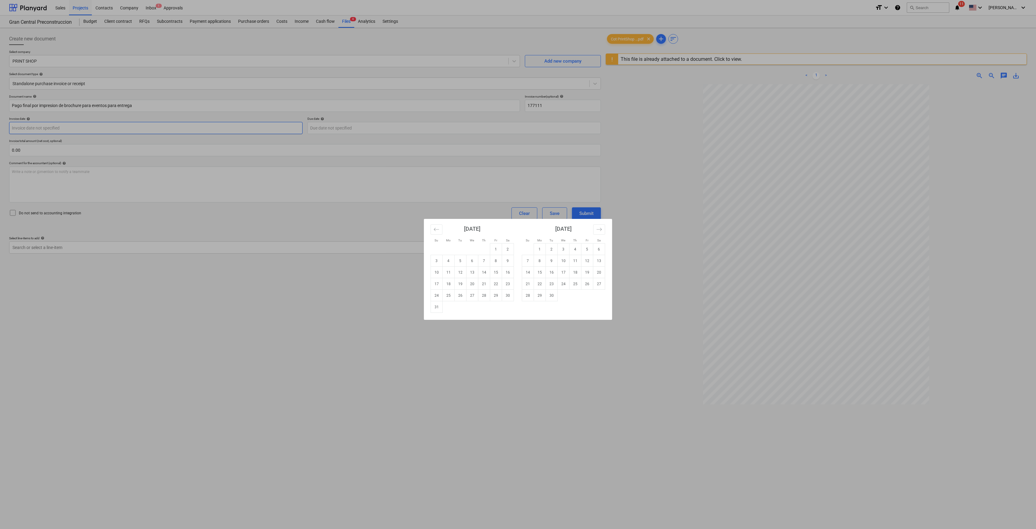
click at [282, 127] on div "Su Mo Tu We Th Fr Sa Su Mo Tu We Th Fr Sa [DATE] 1 2 3 4 5 6 7 8 9 10 11 12 13 …" at bounding box center [518, 264] width 1036 height 529
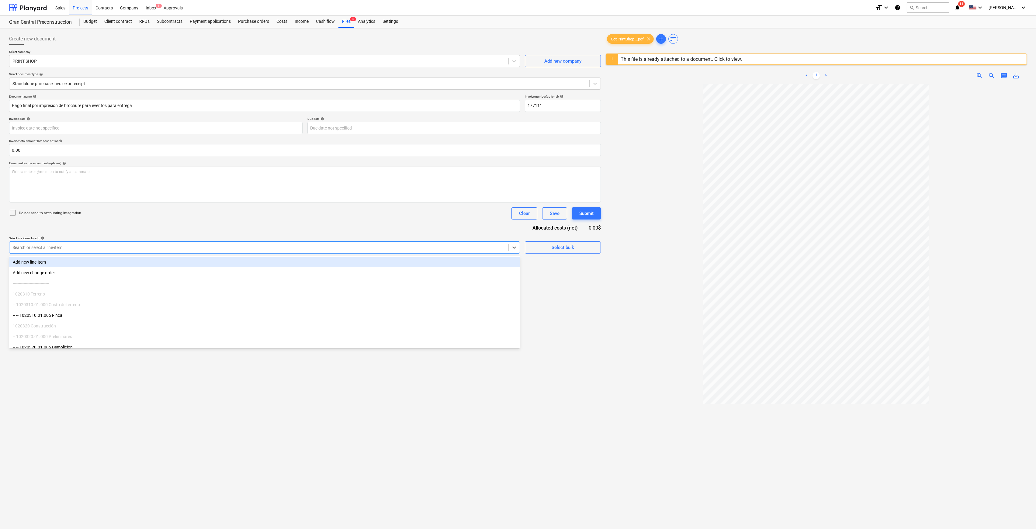
click at [267, 248] on div at bounding box center [258, 247] width 493 height 6
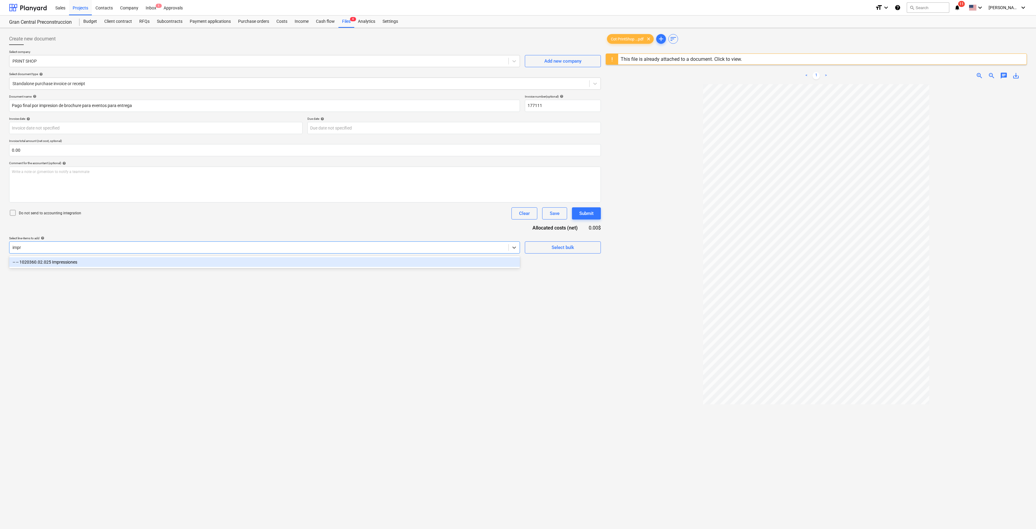
type input "impre"
click at [213, 260] on div "-- -- 1020360.02.025 Impressiones" at bounding box center [264, 262] width 511 height 10
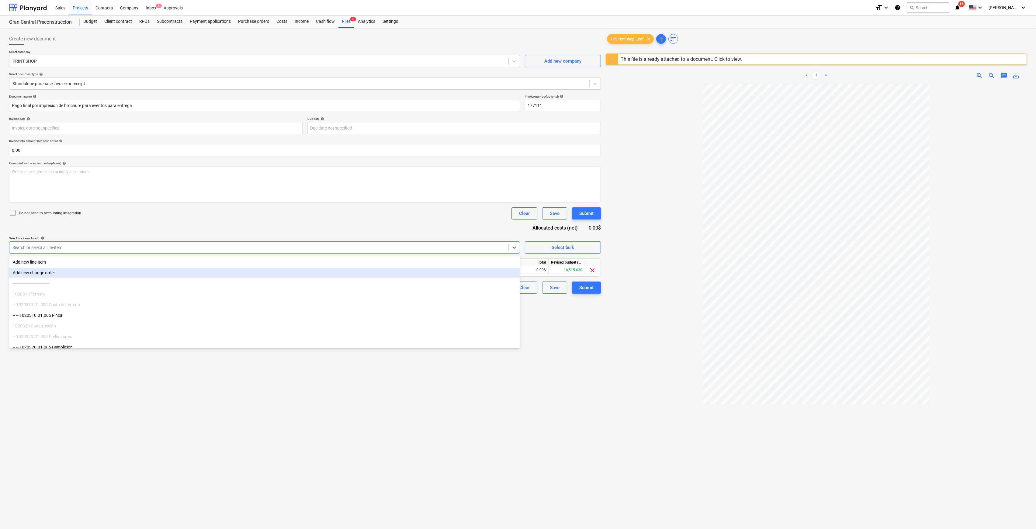
drag, startPoint x: 662, startPoint y: 353, endPoint x: 656, endPoint y: 351, distance: 6.3
click at [661, 353] on div at bounding box center [816, 340] width 421 height 512
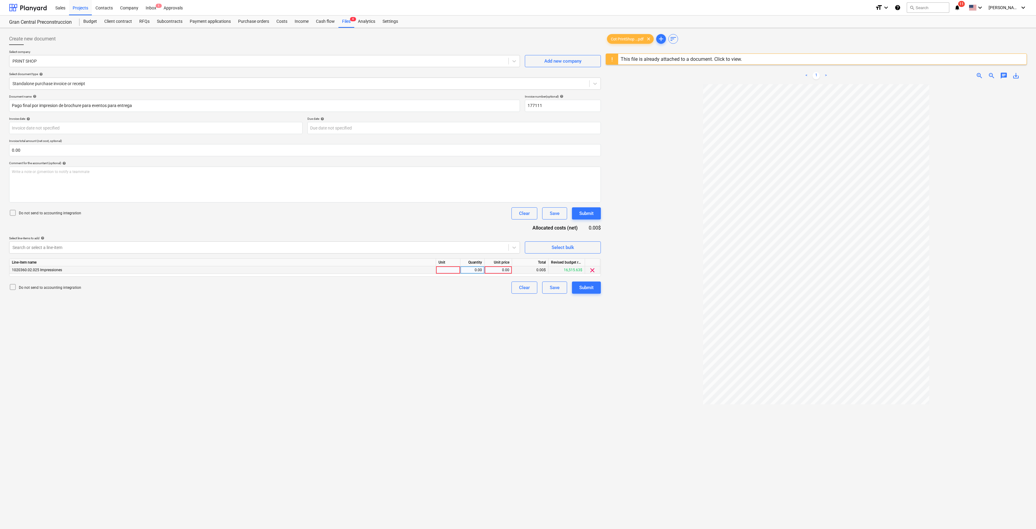
click at [508, 271] on div "0.00" at bounding box center [498, 270] width 22 height 8
type input "1083.37"
click at [482, 306] on div "Create new document Select company PRINT SHOP Add new company Select document t…" at bounding box center [305, 314] width 596 height 568
click at [588, 287] on div "Submit" at bounding box center [586, 288] width 14 height 8
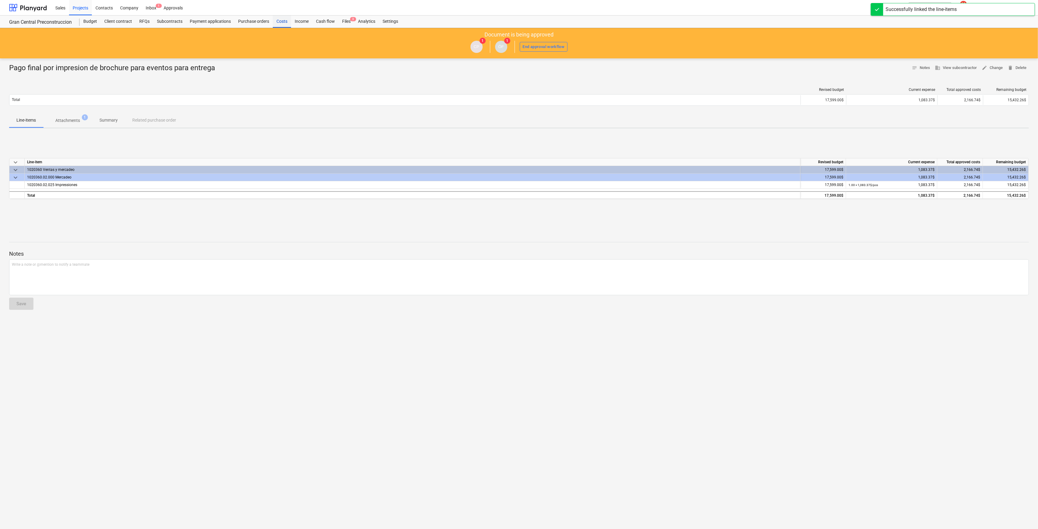
click at [285, 18] on div "Costs" at bounding box center [282, 22] width 18 height 12
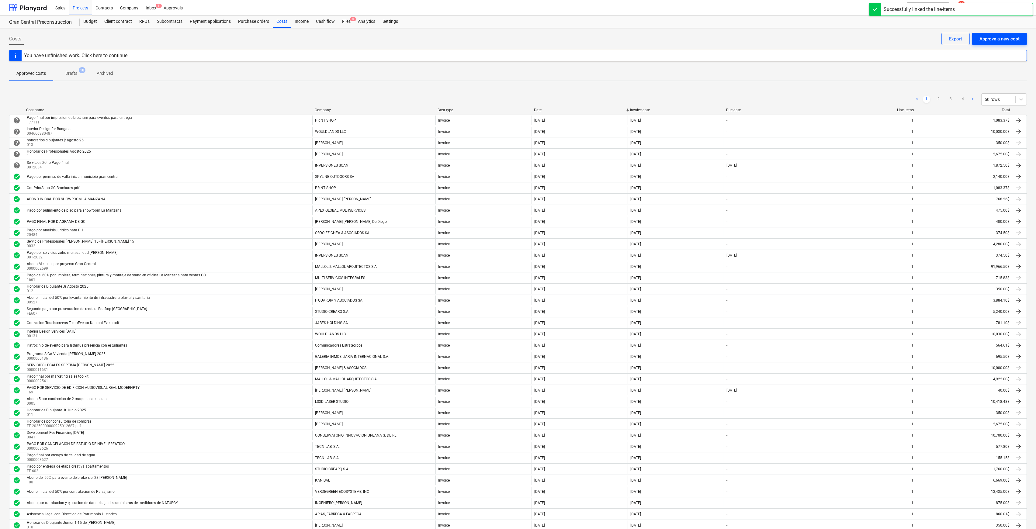
click at [711, 41] on div "Approve a new cost" at bounding box center [999, 39] width 40 height 8
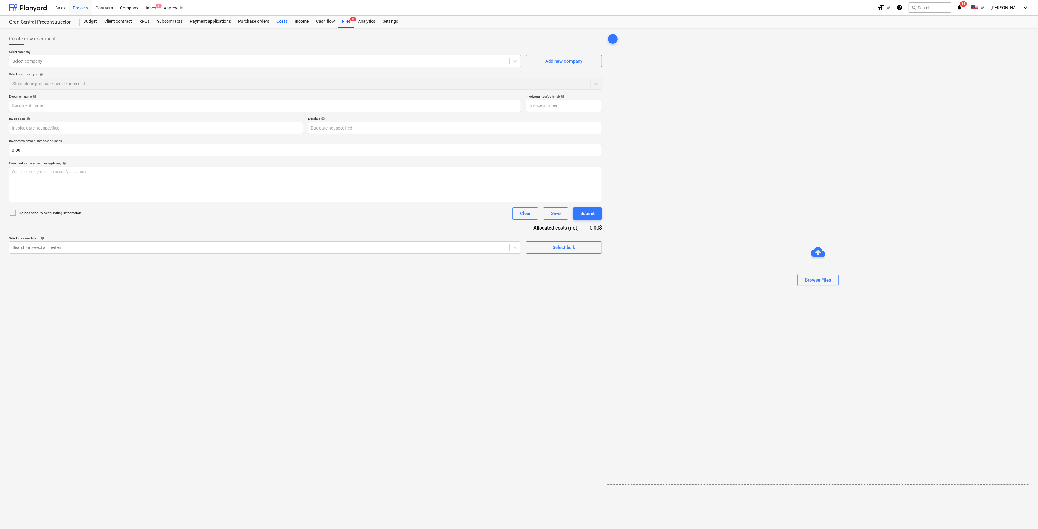
click at [276, 23] on div "Costs" at bounding box center [282, 22] width 18 height 12
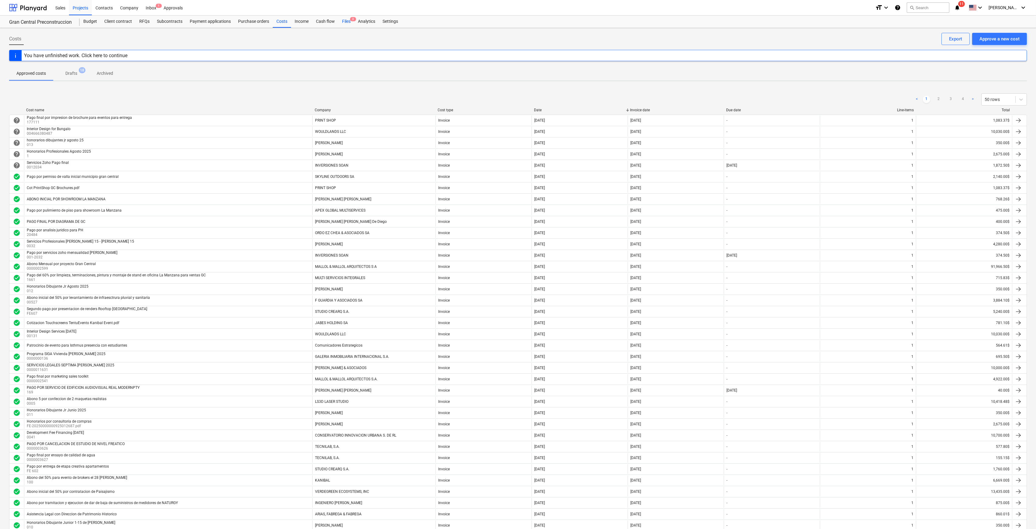
click at [349, 20] on div "Files 3" at bounding box center [346, 22] width 16 height 12
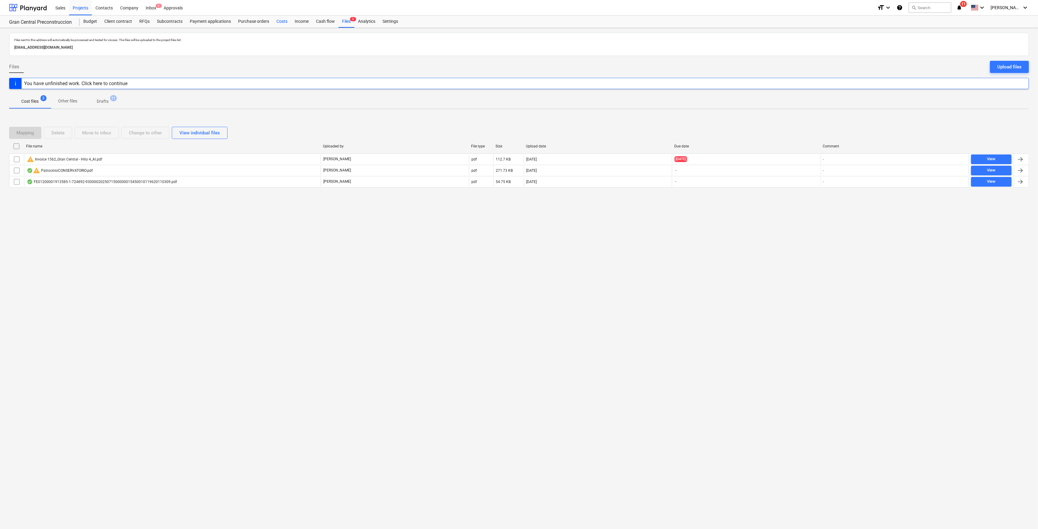
click at [289, 22] on div "Costs" at bounding box center [282, 22] width 18 height 12
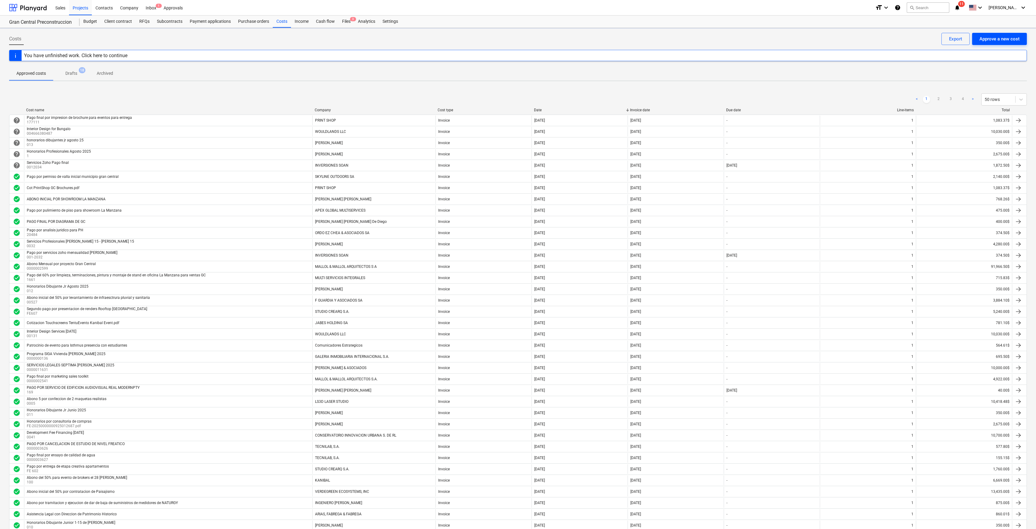
click at [711, 39] on button "Approve a new cost" at bounding box center [999, 39] width 55 height 12
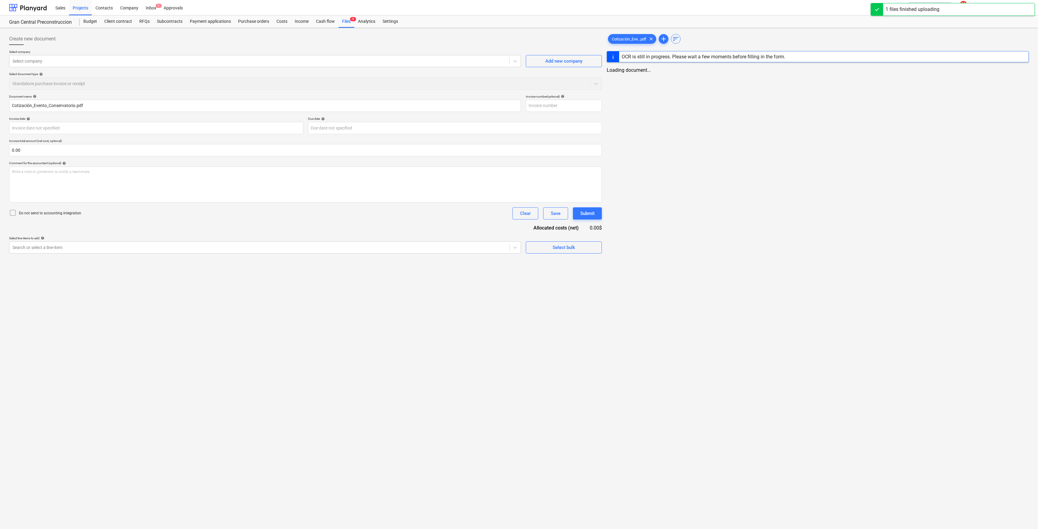
type input "Cotización_Evento_Conservatorio.pdf"
click at [304, 61] on div at bounding box center [258, 61] width 493 height 6
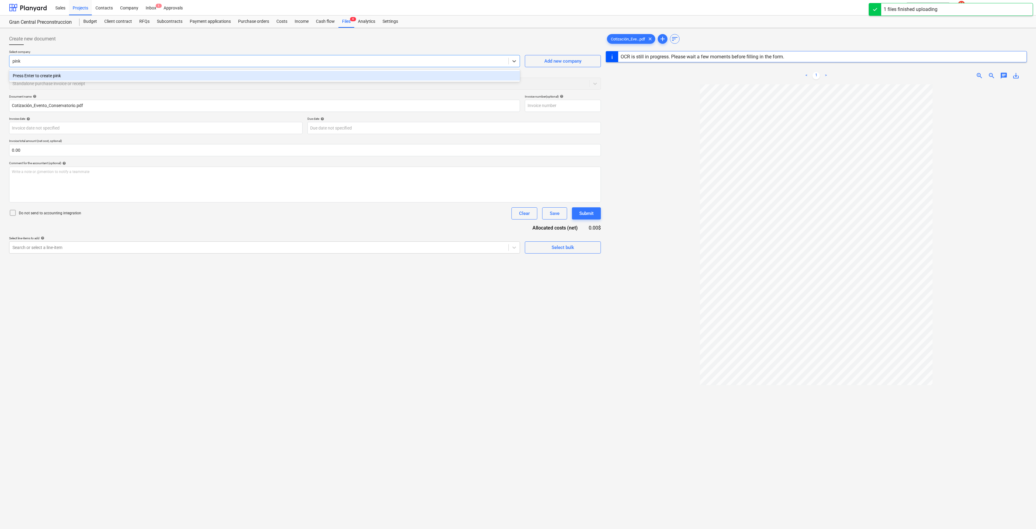
type input "pink"
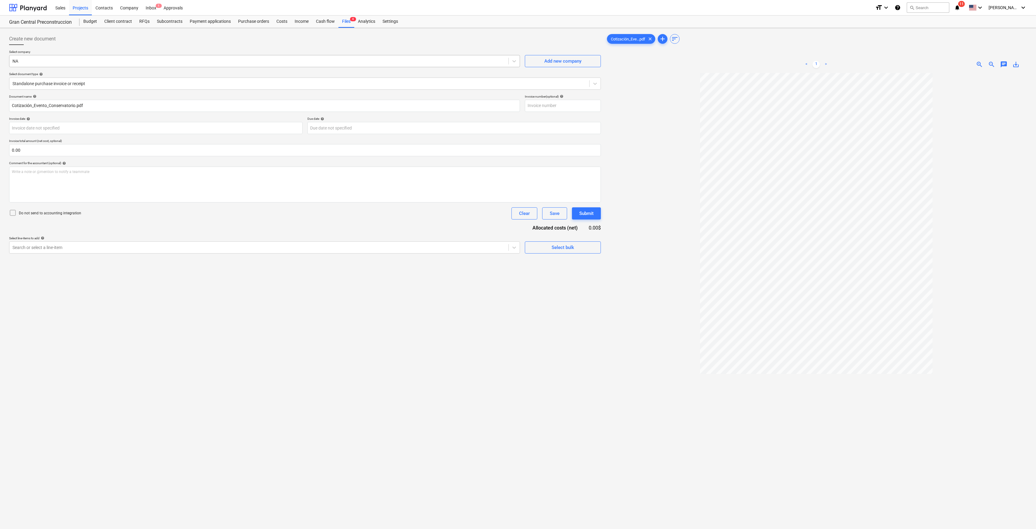
click at [195, 66] on div "NA" at bounding box center [264, 61] width 511 height 12
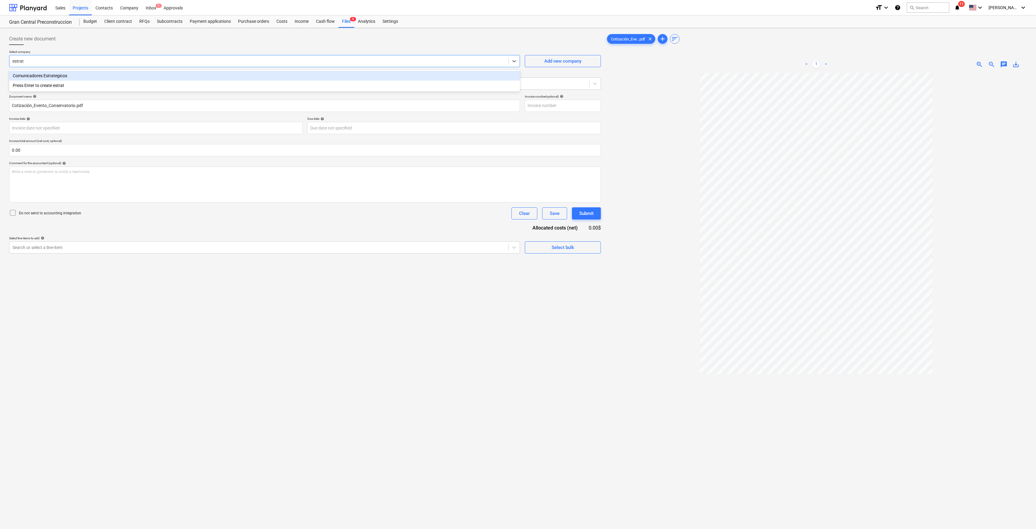
type input "estrate"
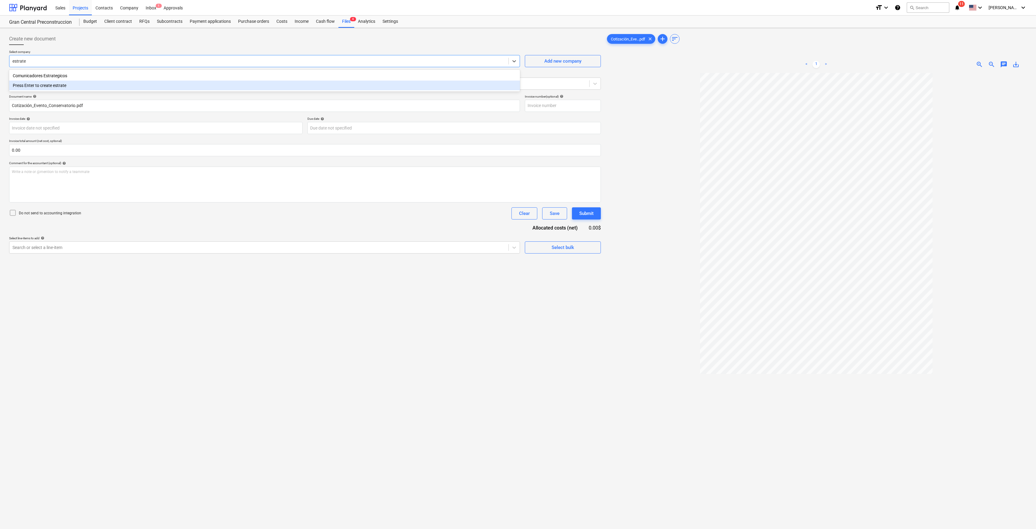
click at [89, 85] on div "Press Enter to create estrate" at bounding box center [264, 86] width 511 height 10
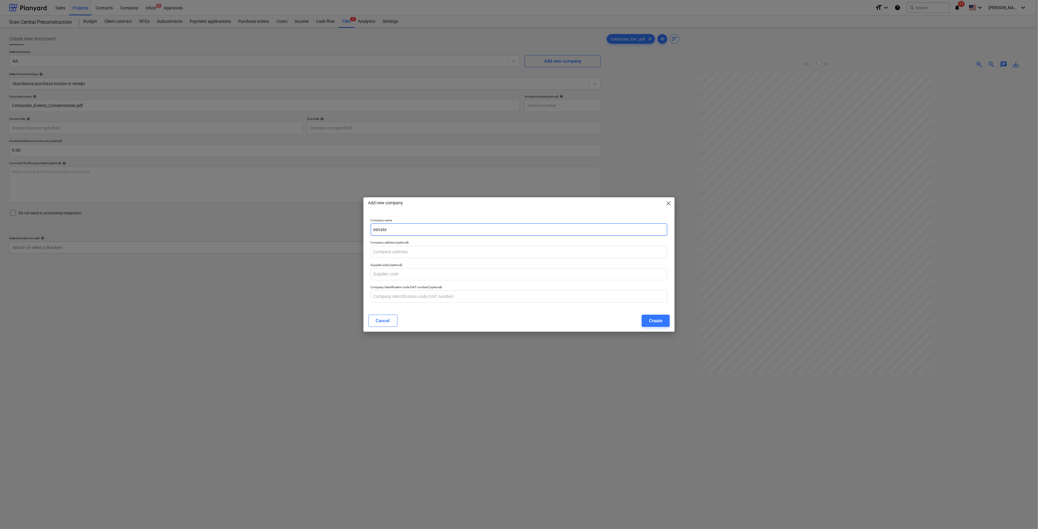
click at [417, 231] on input "estrate" at bounding box center [519, 229] width 297 height 12
type input "e"
type input "ESTRATEGIAS DIGITALES SA"
click at [661, 323] on div "Create" at bounding box center [655, 321] width 13 height 8
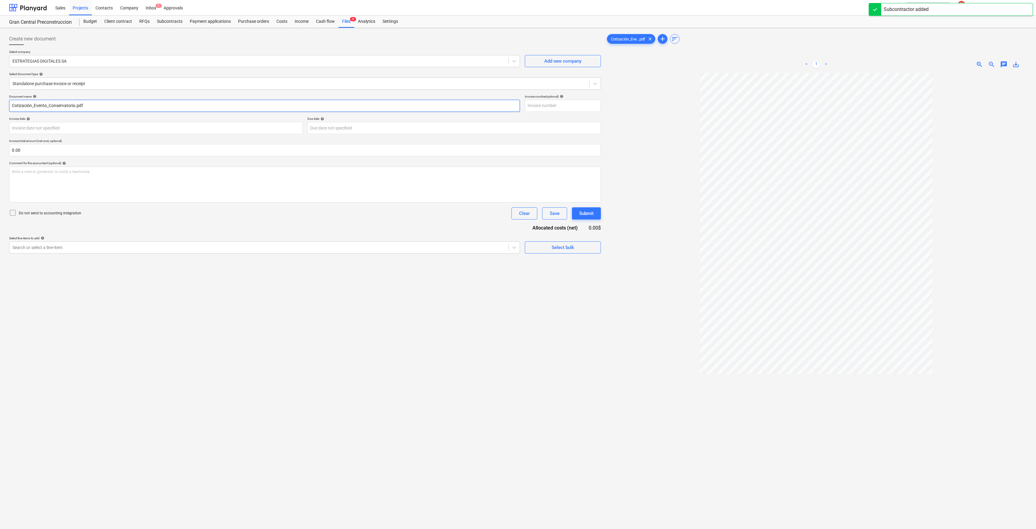
drag, startPoint x: 147, startPoint y: 108, endPoint x: -47, endPoint y: 108, distance: 194.9
click at [0, 108] on html "Sales Projects Contacts Company Inbox 1 Approvals format_size keyboard_arrow_do…" at bounding box center [518, 264] width 1036 height 529
type input "Pago por cobertura de evento en video miercoles 3 de sept"
click at [577, 107] on input "text" at bounding box center [563, 106] width 76 height 12
click at [390, 248] on div at bounding box center [258, 247] width 493 height 6
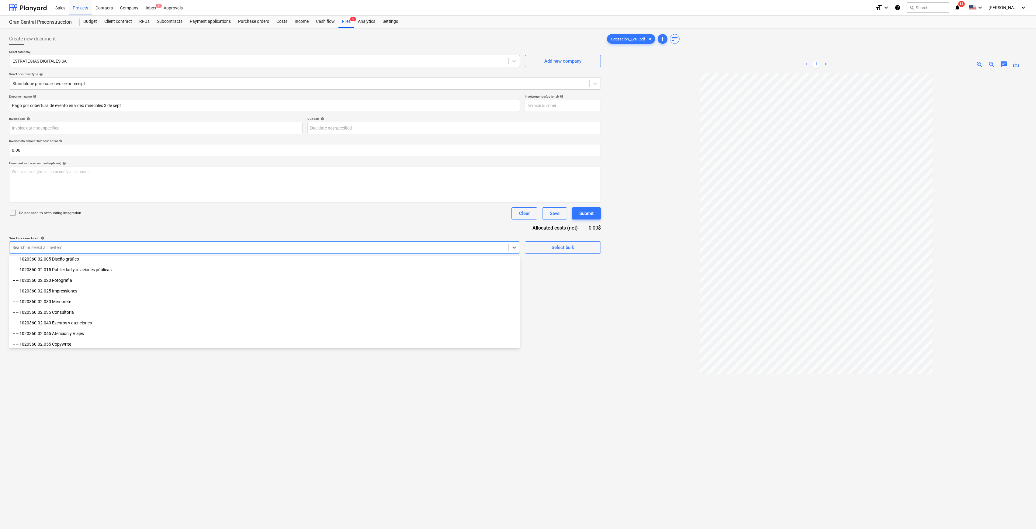
scroll to position [486, 0]
drag, startPoint x: 100, startPoint y: 300, endPoint x: 93, endPoint y: 300, distance: 6.7
click at [93, 300] on div "-- -- 1020360.02.020 Fotografia" at bounding box center [264, 297] width 511 height 10
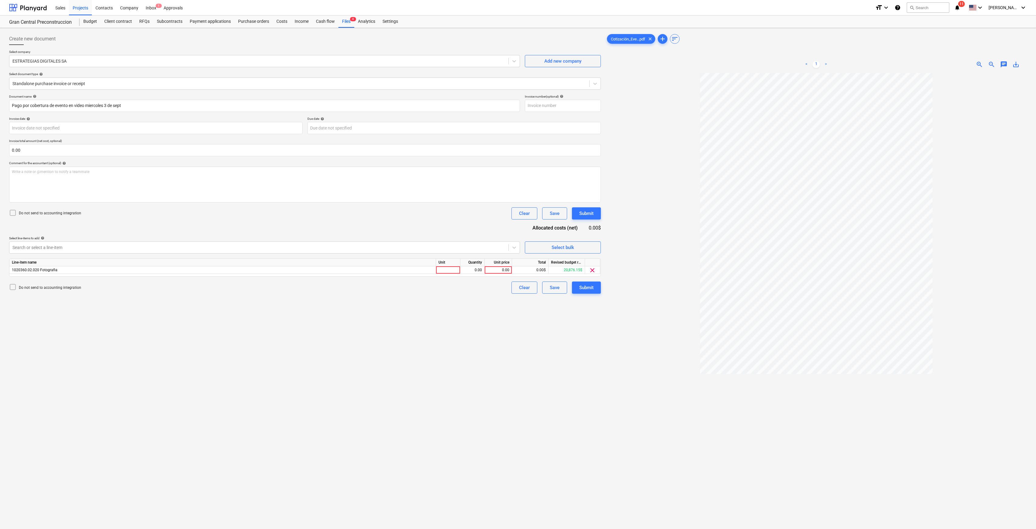
click at [711, 390] on div at bounding box center [816, 329] width 421 height 512
click at [505, 269] on div "0.00" at bounding box center [498, 270] width 22 height 8
type input "214"
drag, startPoint x: 379, startPoint y: 340, endPoint x: 388, endPoint y: 335, distance: 9.4
click at [380, 339] on div "Create new document Select company ESTRATEGIAS DIGITALES SA Add new company Sel…" at bounding box center [305, 308] width 596 height 557
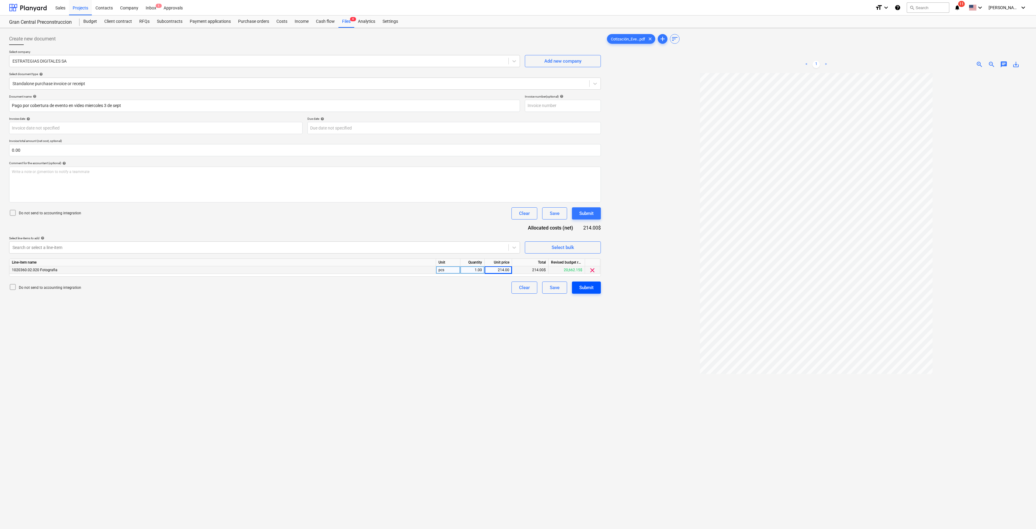
click at [584, 291] on div "Submit" at bounding box center [586, 288] width 14 height 8
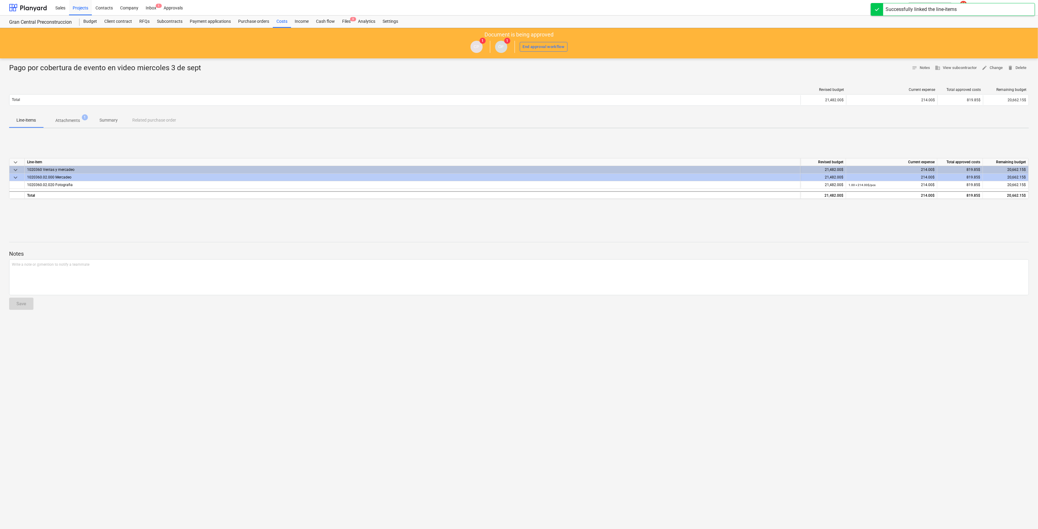
click at [279, 22] on div "Costs" at bounding box center [282, 22] width 18 height 12
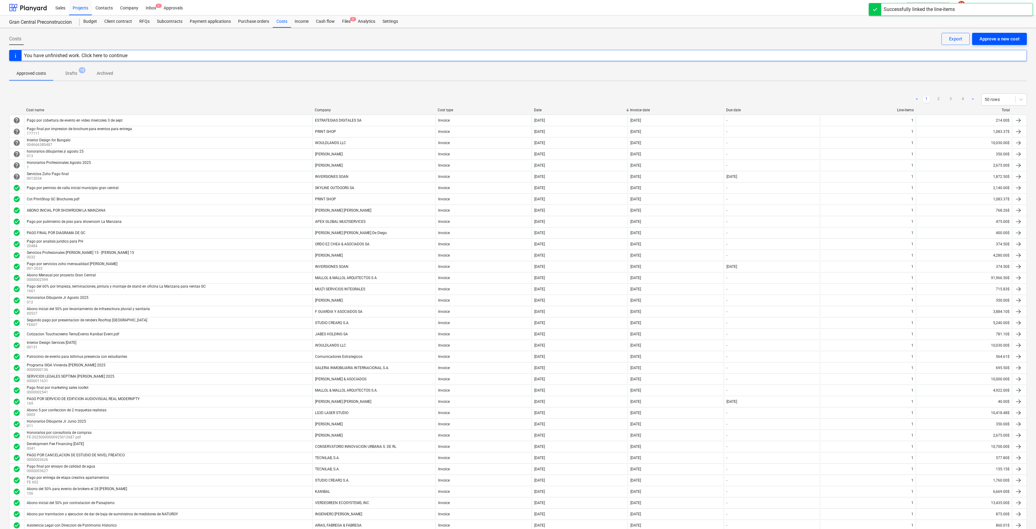
click at [711, 37] on div "Approve a new cost" at bounding box center [999, 39] width 40 height 8
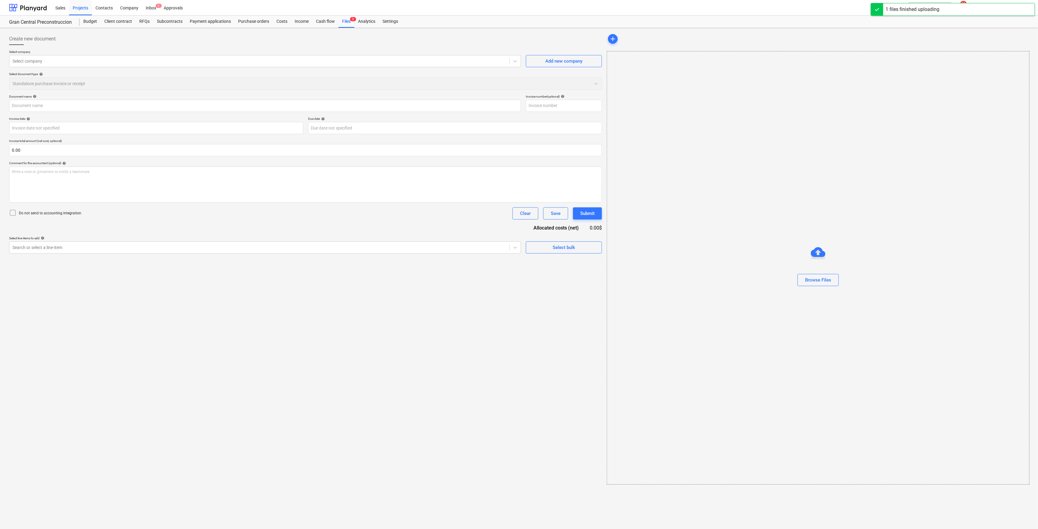
type input "factura abono 6 La Gran Central.pdf"
click at [234, 59] on div at bounding box center [258, 61] width 493 height 6
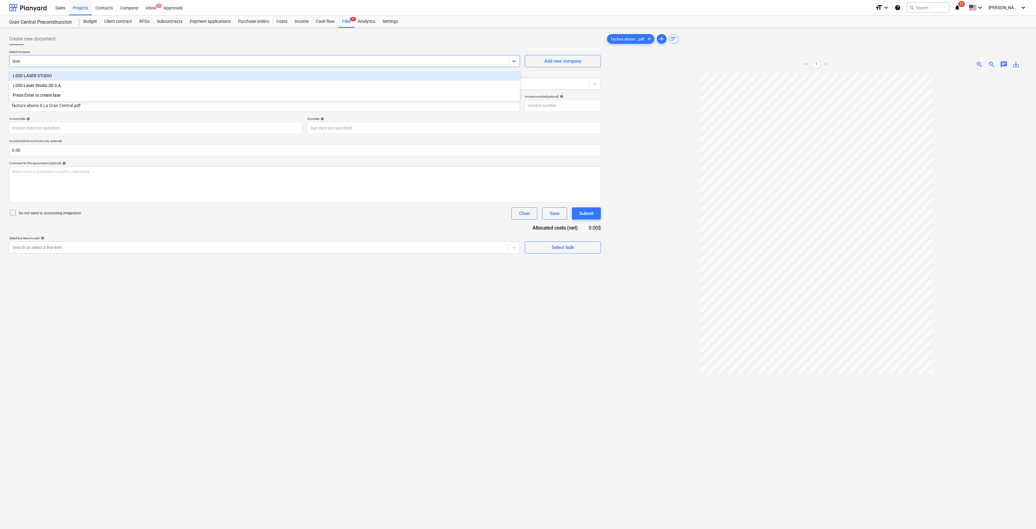
type input "laser"
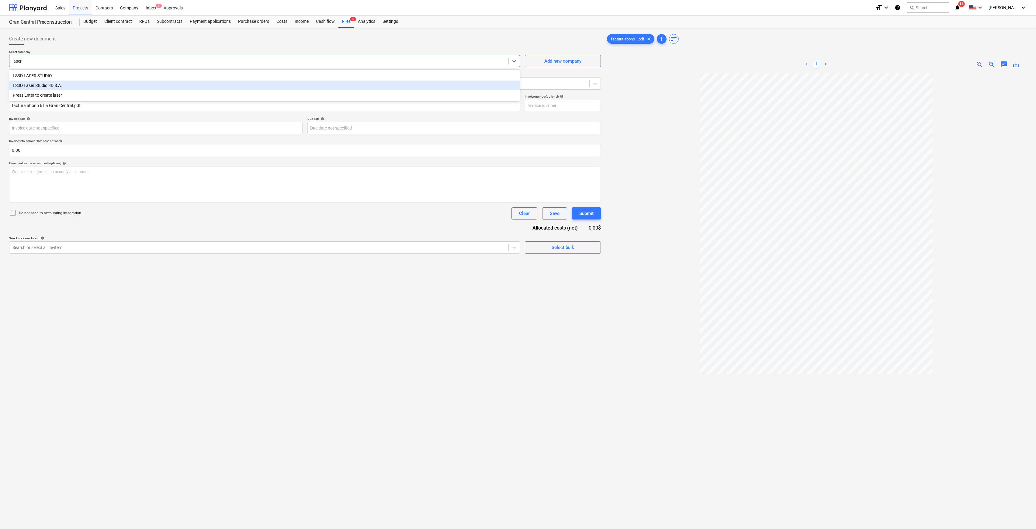
click at [237, 77] on div "LS3D LASER STUDIO" at bounding box center [264, 76] width 511 height 10
click at [385, 251] on div "Search or select a line-item" at bounding box center [258, 247] width 499 height 9
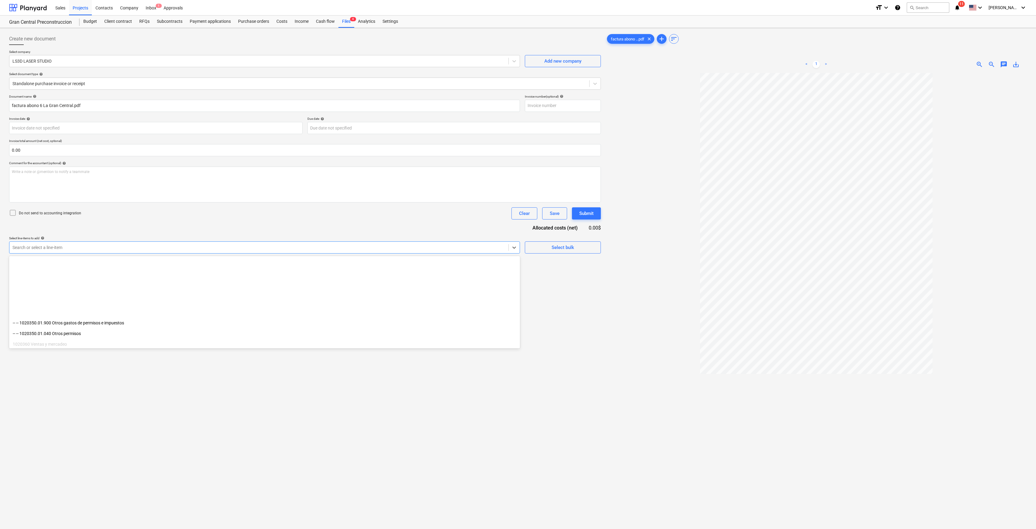
scroll to position [486, 0]
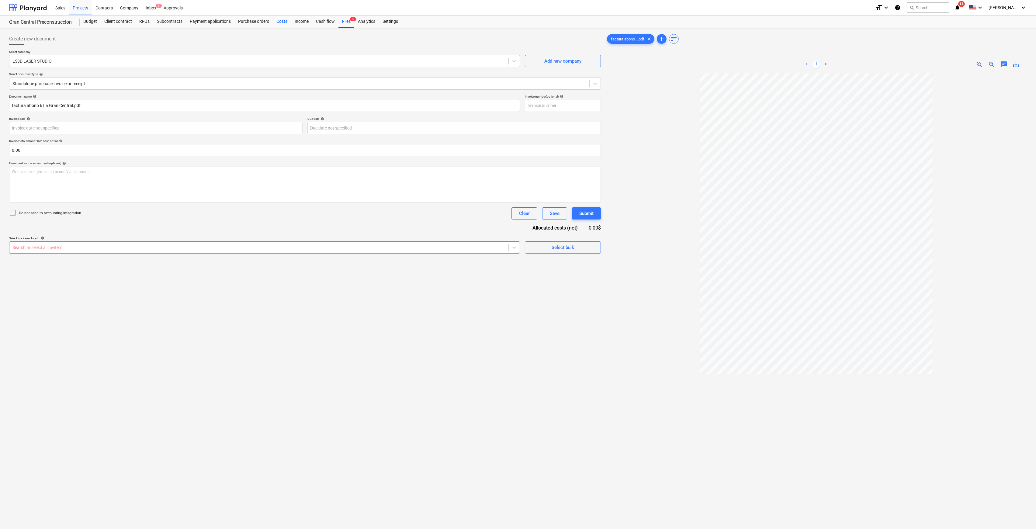
click at [279, 22] on div "Costs" at bounding box center [282, 22] width 18 height 12
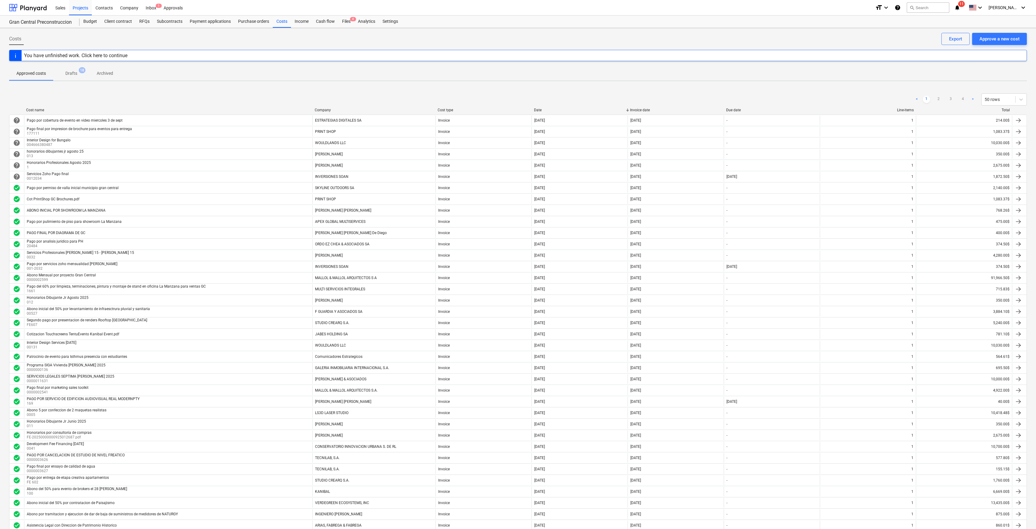
click at [327, 111] on div "Company" at bounding box center [374, 110] width 118 height 4
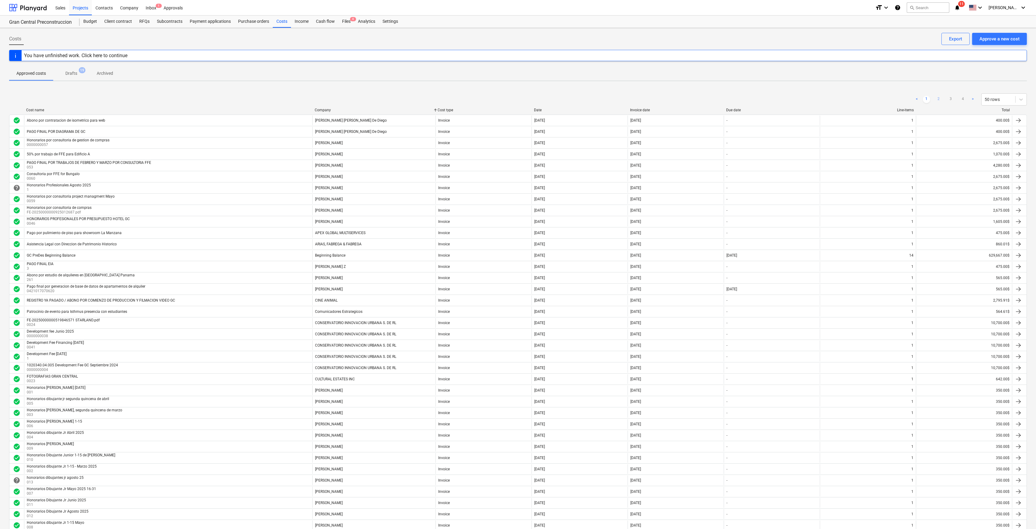
click at [711, 101] on link "2" at bounding box center [938, 99] width 7 height 7
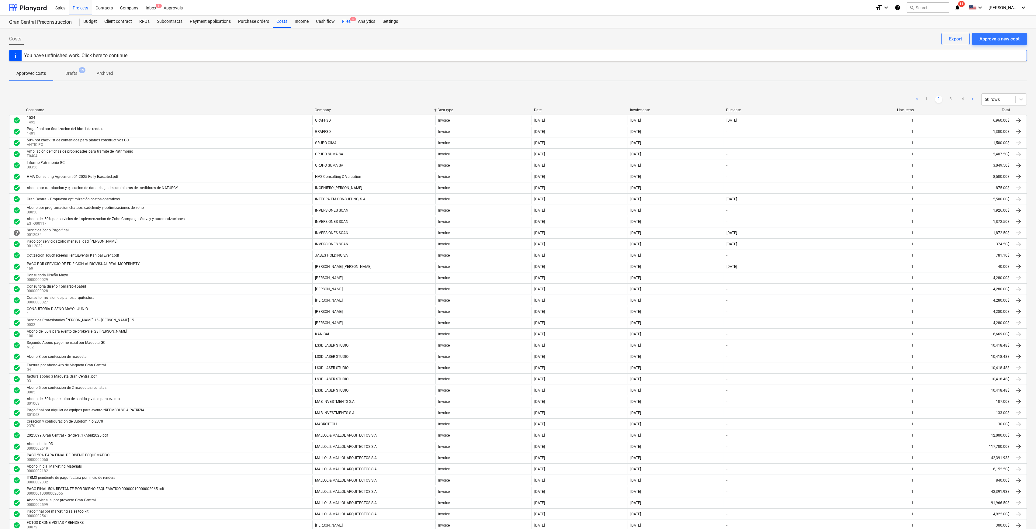
click at [341, 20] on div "Files 4" at bounding box center [346, 22] width 16 height 12
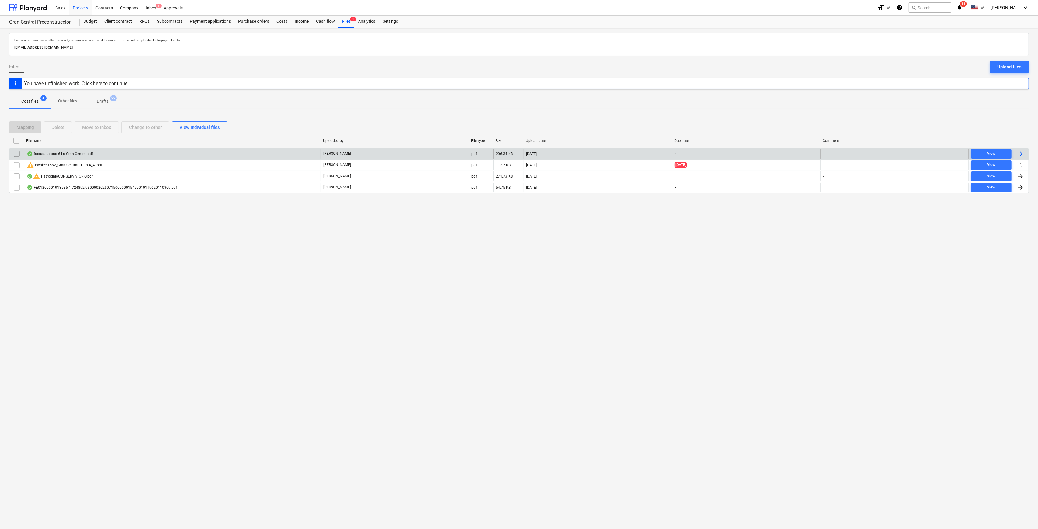
click at [88, 158] on div "factura abono 6 La Gran Central.pdf" at bounding box center [172, 154] width 296 height 10
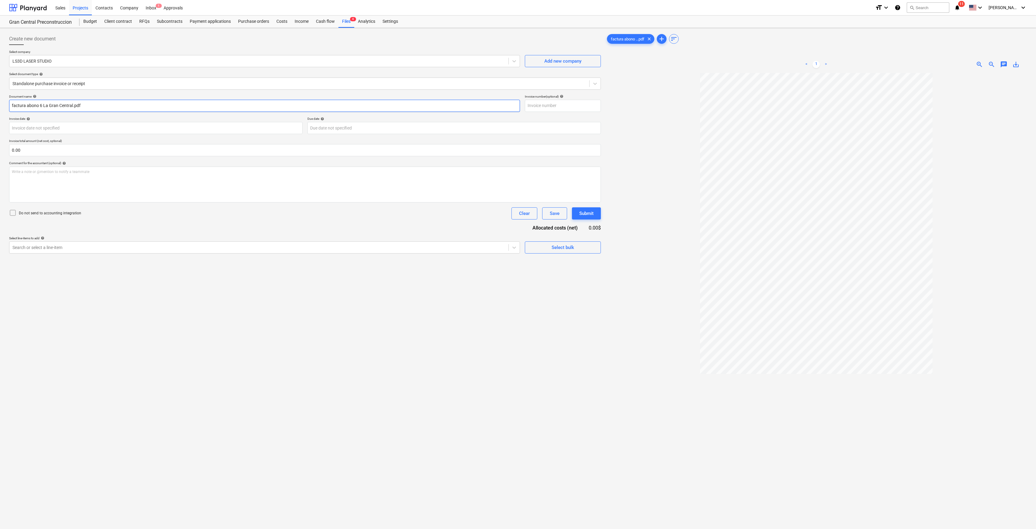
click at [110, 103] on input "factura abono 6 La Gran Central.pdf" at bounding box center [264, 106] width 511 height 12
drag, startPoint x: 43, startPoint y: 102, endPoint x: 355, endPoint y: 105, distance: 312.5
click at [355, 105] on input "factura abono 6 La Gran Central.pdf" at bounding box center [264, 106] width 511 height 12
click at [630, 40] on span "factura abono ...pdf" at bounding box center [627, 39] width 41 height 5
click at [90, 101] on input "factura abono 6 La Gran Central.pdf" at bounding box center [264, 106] width 511 height 12
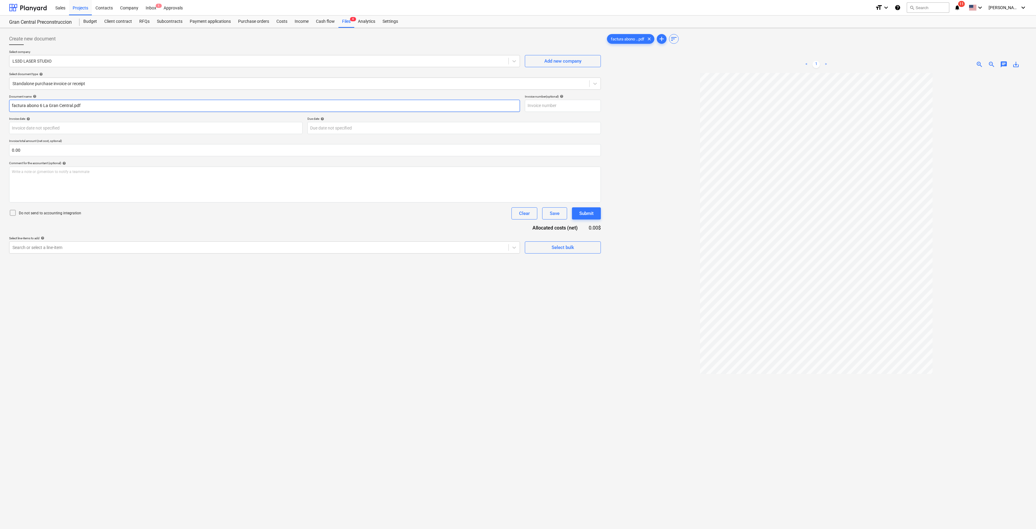
click at [37, 105] on input "factura abono 6 La Gran Central.pdf" at bounding box center [264, 106] width 511 height 12
drag, startPoint x: 41, startPoint y: 105, endPoint x: 353, endPoint y: 116, distance: 312.1
click at [353, 116] on div "Document name help factura abono 6 La Gran Central.pdf Invoice number (optional…" at bounding box center [305, 174] width 592 height 159
type input "factura abono 6 maquera la central"
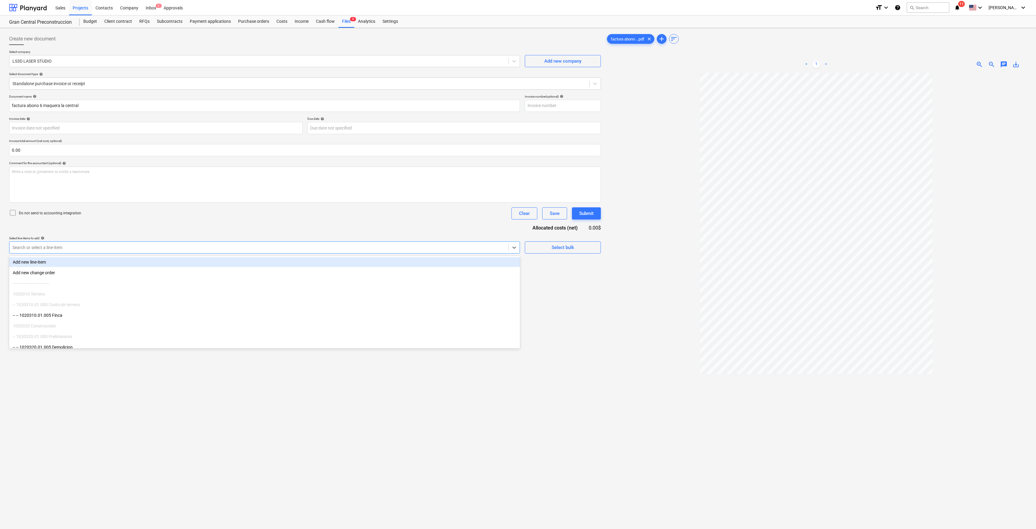
click at [217, 250] on div "Search or select a line-item" at bounding box center [258, 247] width 499 height 9
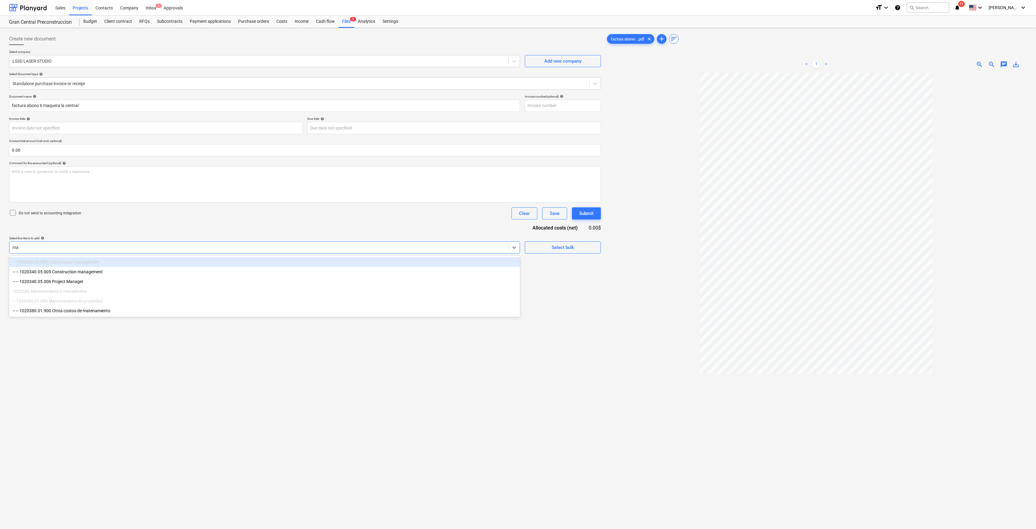
type input "m"
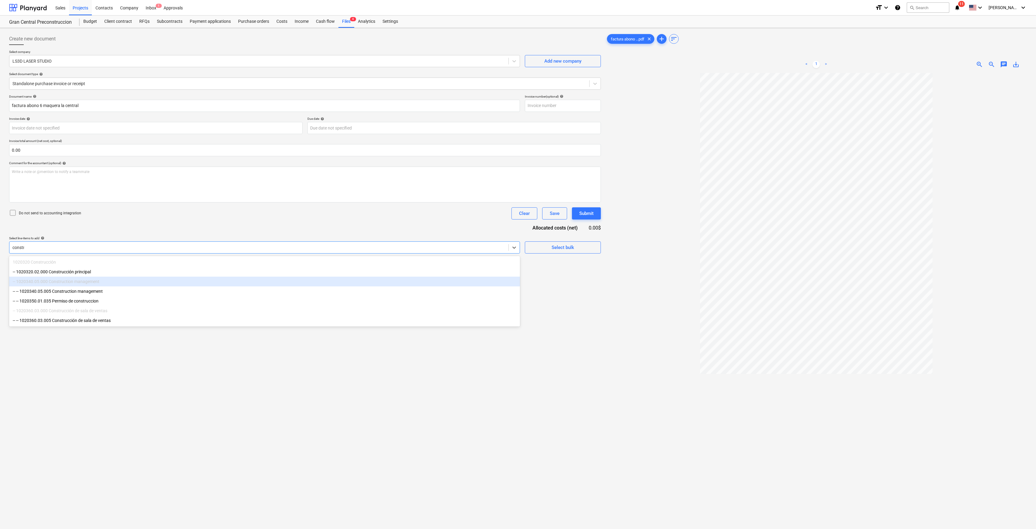
type input "constru"
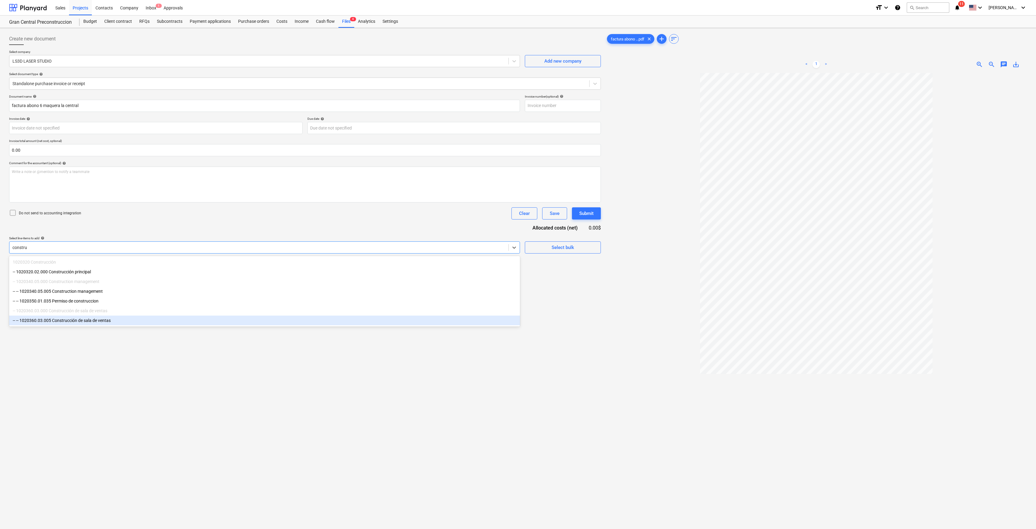
click at [99, 319] on div "-- -- 1020360.03.005 Construcción de sala de ventas" at bounding box center [264, 321] width 511 height 10
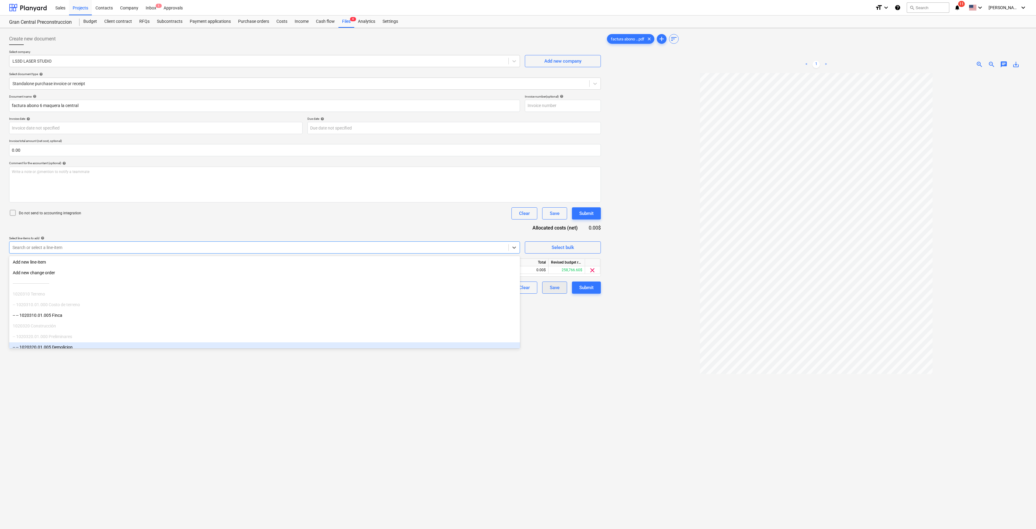
drag, startPoint x: 571, startPoint y: 382, endPoint x: 556, endPoint y: 292, distance: 90.4
click at [571, 381] on div "Create new document Select company LS3D LASER STUDIO Add new company Select doc…" at bounding box center [305, 308] width 596 height 557
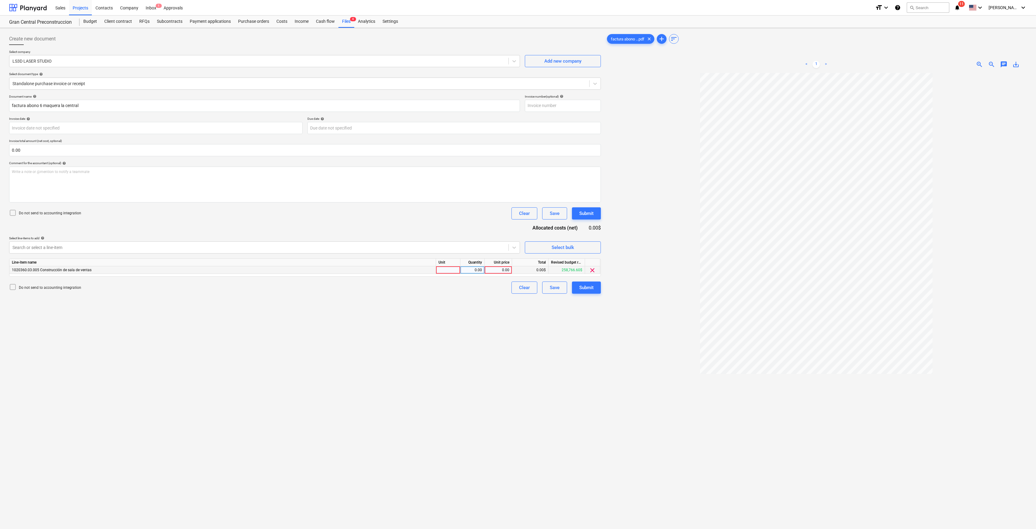
click at [501, 271] on div "0.00" at bounding box center [498, 270] width 22 height 8
type input "10418.48"
click at [280, 313] on div "Create new document Select company LS3D LASER STUDIO Add new company Select doc…" at bounding box center [305, 308] width 596 height 557
click at [576, 288] on button "Submit" at bounding box center [586, 288] width 29 height 12
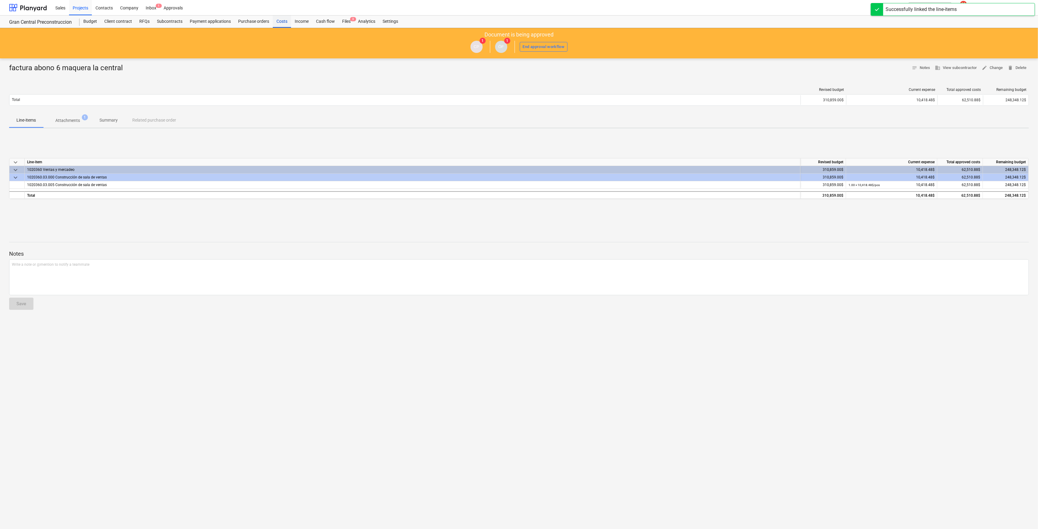
click at [280, 21] on div "Costs" at bounding box center [282, 22] width 18 height 12
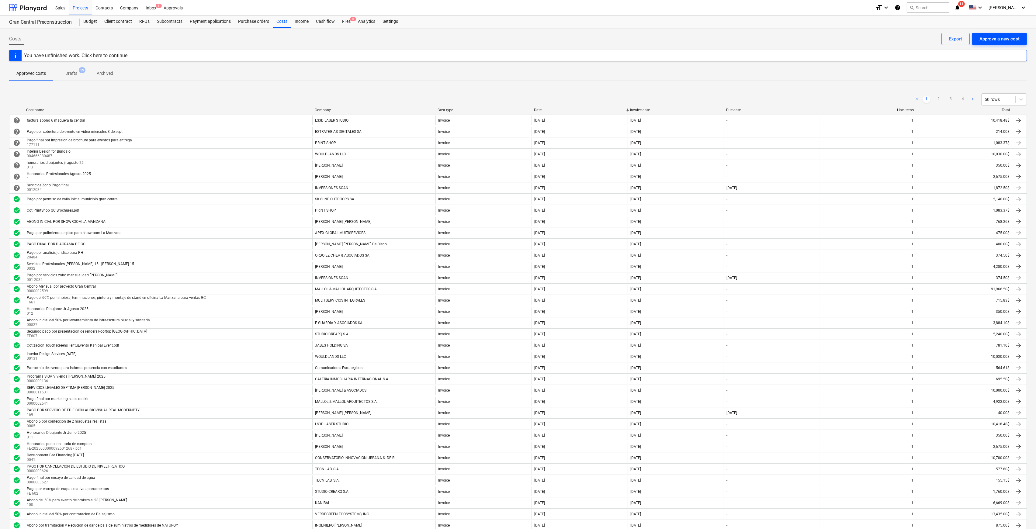
click at [711, 42] on div "Approve a new cost" at bounding box center [999, 39] width 40 height 8
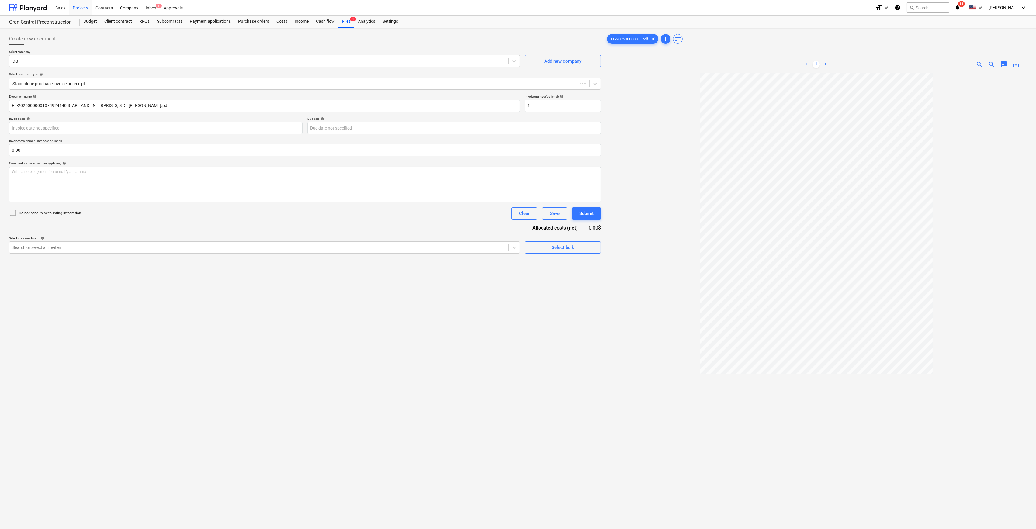
type input "1"
click at [232, 63] on div at bounding box center [258, 61] width 493 height 6
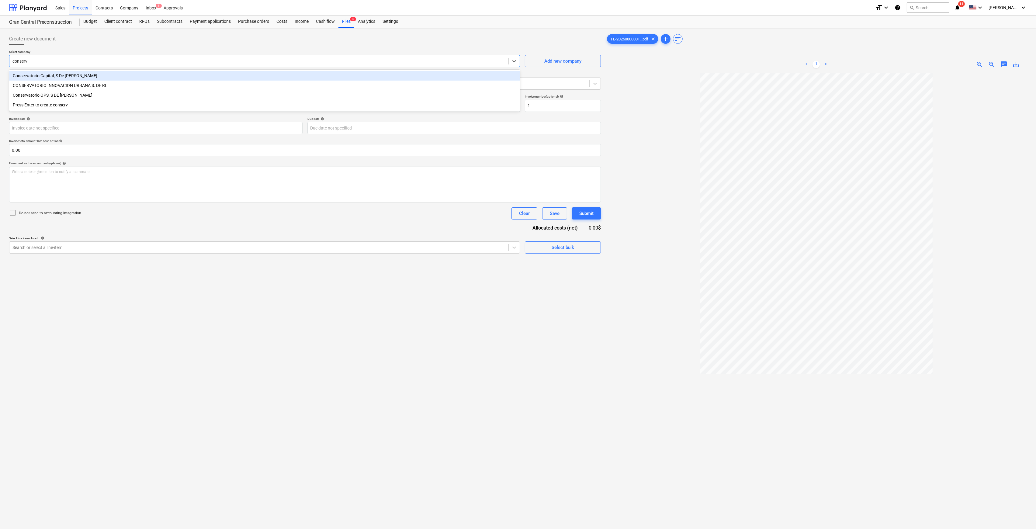
type input "conserva"
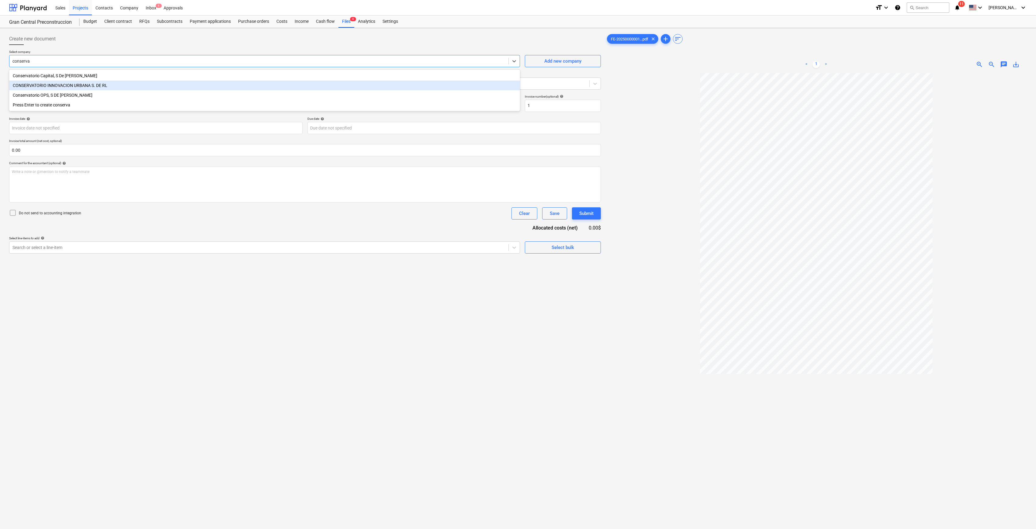
click at [102, 86] on div "CONSERVATORIO INNOVACION URBANA S. DE RL" at bounding box center [264, 86] width 511 height 10
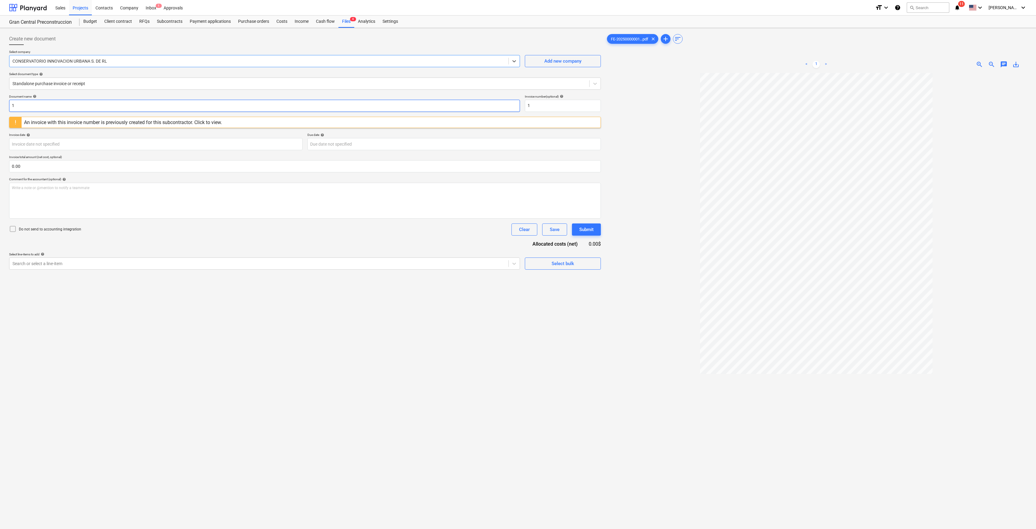
click at [97, 105] on input "1" at bounding box center [264, 106] width 511 height 12
type input "Development Fee"
click at [188, 263] on div at bounding box center [258, 264] width 493 height 6
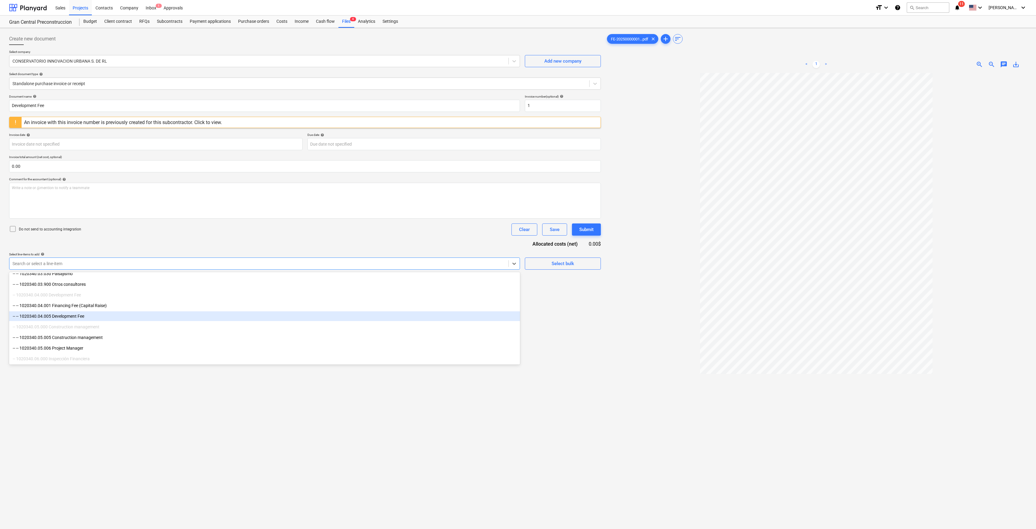
scroll to position [243, 0]
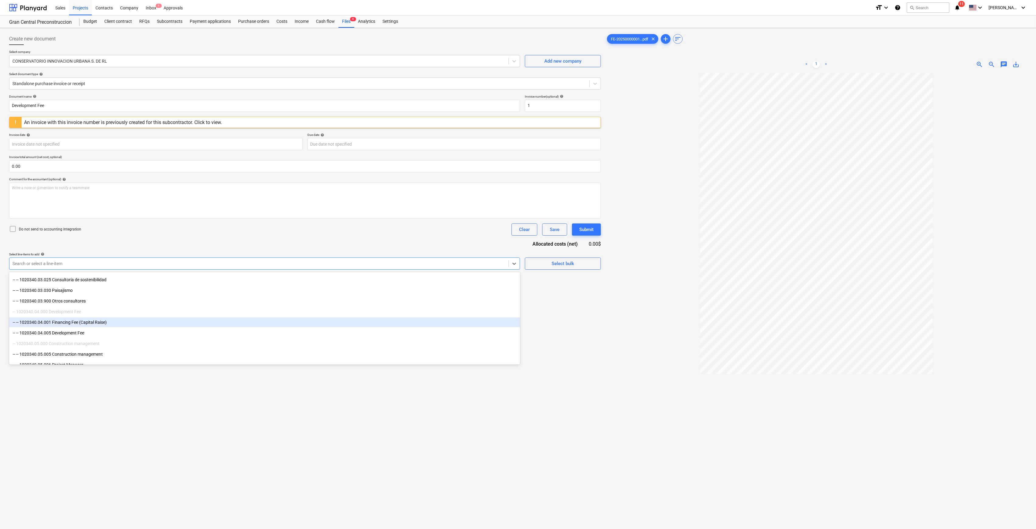
click at [112, 321] on div "-- -- 1020340.04.001 Financing Fee (Capital Raise)" at bounding box center [264, 322] width 511 height 10
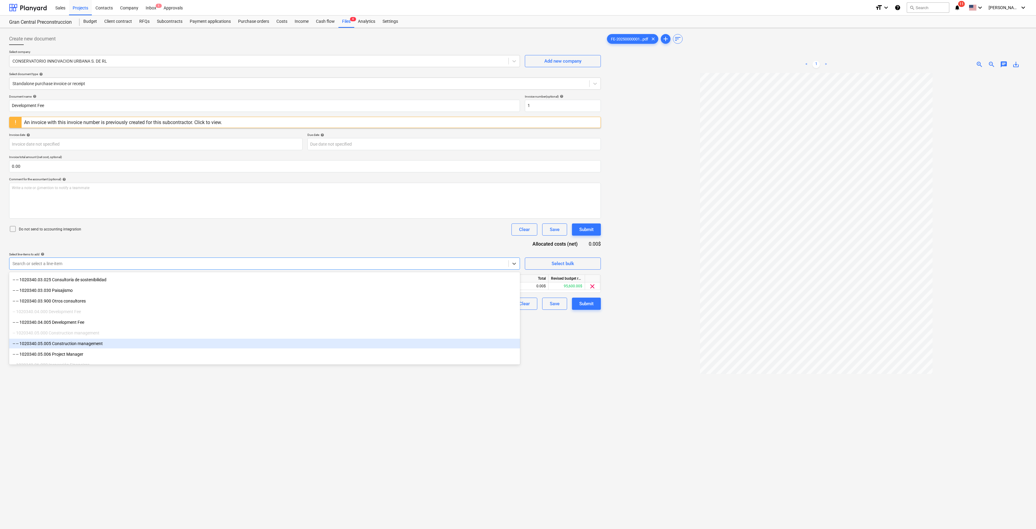
click at [668, 342] on div at bounding box center [816, 329] width 421 height 512
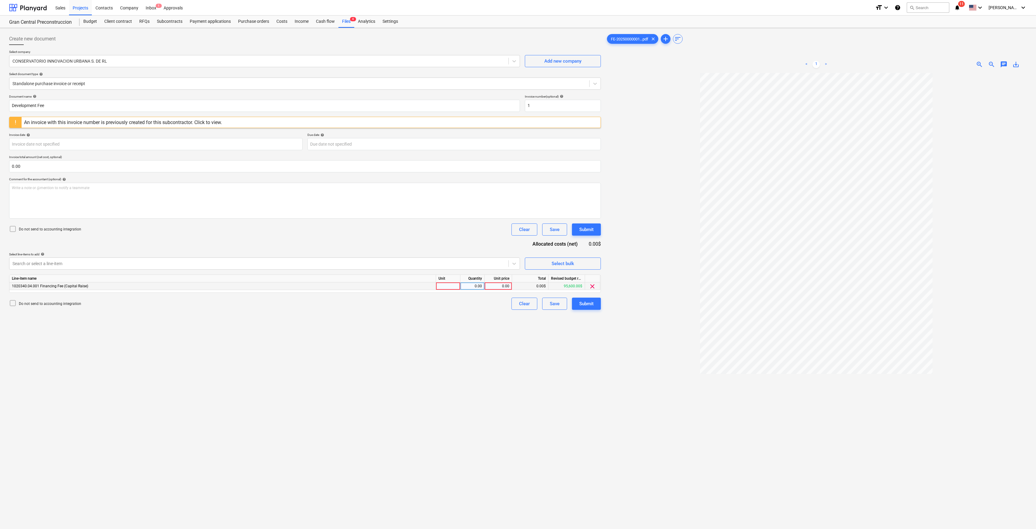
click at [499, 284] on div "0.00" at bounding box center [498, 286] width 22 height 8
type input "10700"
drag, startPoint x: 507, startPoint y: 376, endPoint x: 599, endPoint y: 318, distance: 109.1
click at [509, 374] on div "Create new document Select company CONSERVATORIO INNOVACION URBANA S. DE RL Add…" at bounding box center [305, 308] width 596 height 557
click at [589, 306] on div "Submit" at bounding box center [586, 304] width 14 height 8
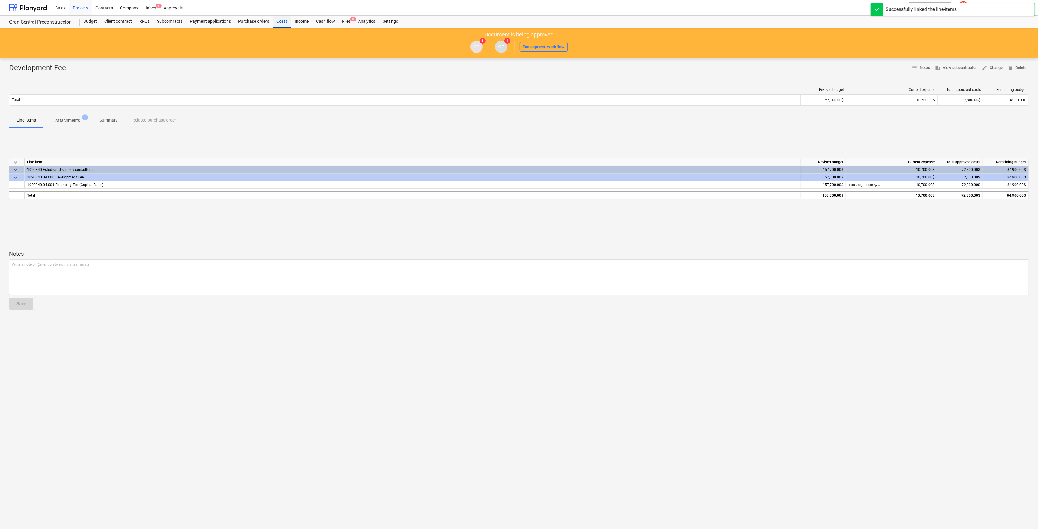
click at [282, 21] on div "Costs" at bounding box center [282, 22] width 18 height 12
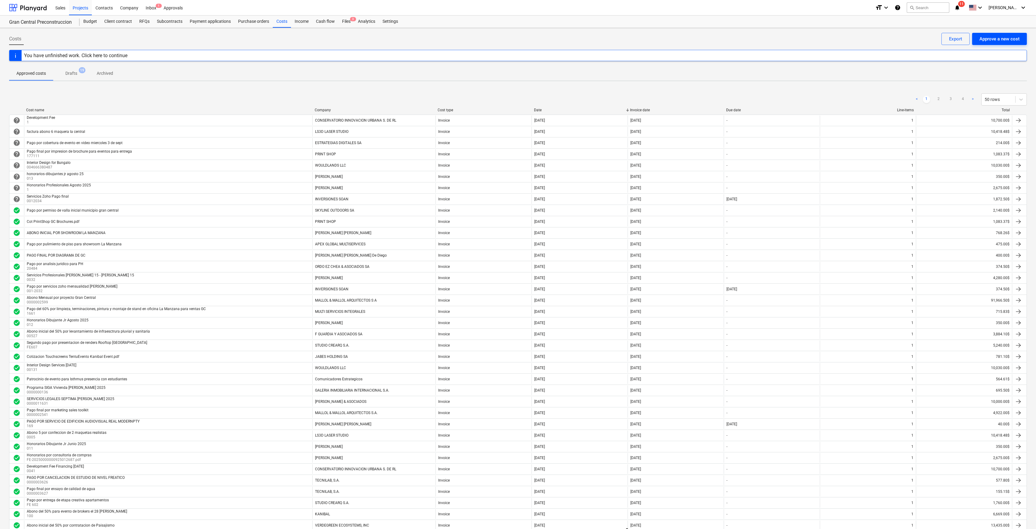
click at [711, 35] on div "Approve a new cost" at bounding box center [999, 39] width 40 height 8
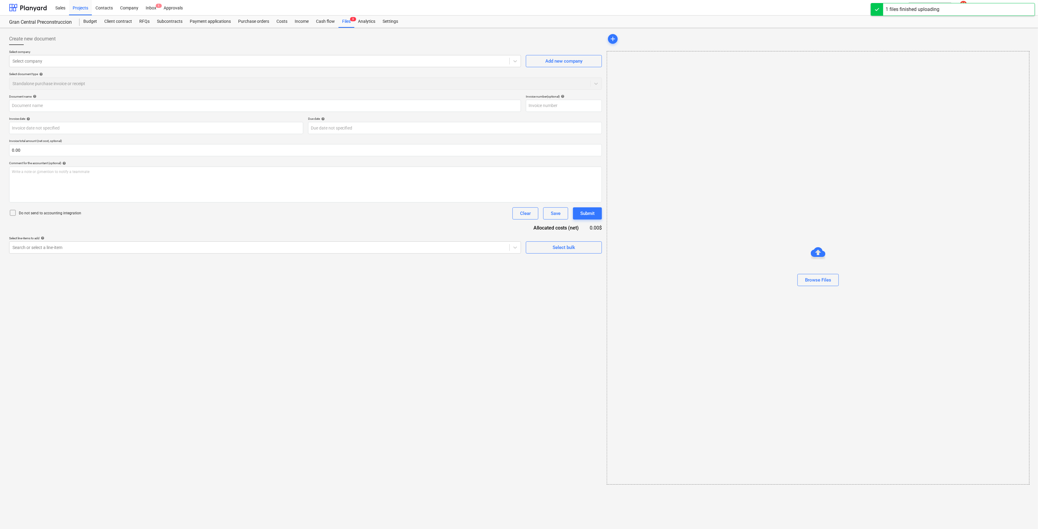
type input "IMG_9780.jpeg"
click at [136, 61] on div at bounding box center [258, 61] width 493 height 6
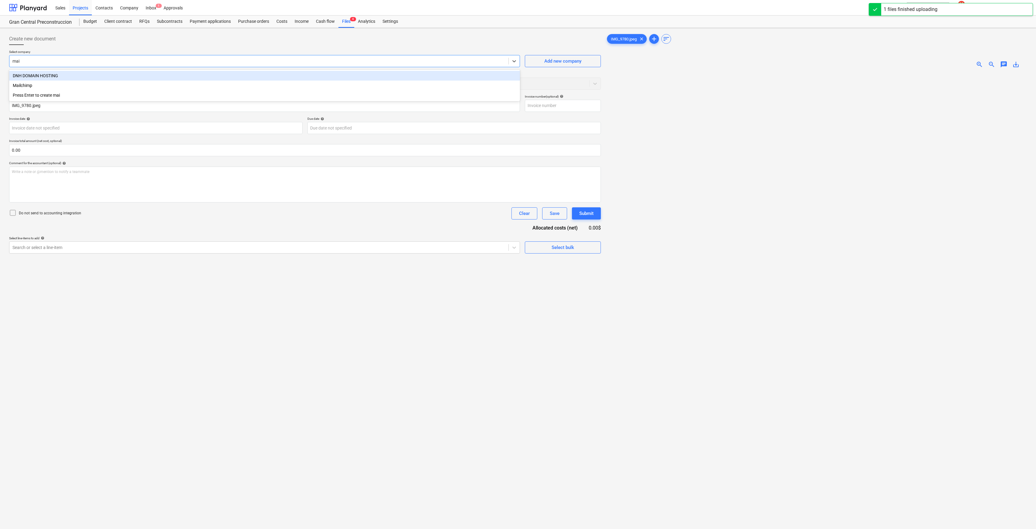
type input "mail"
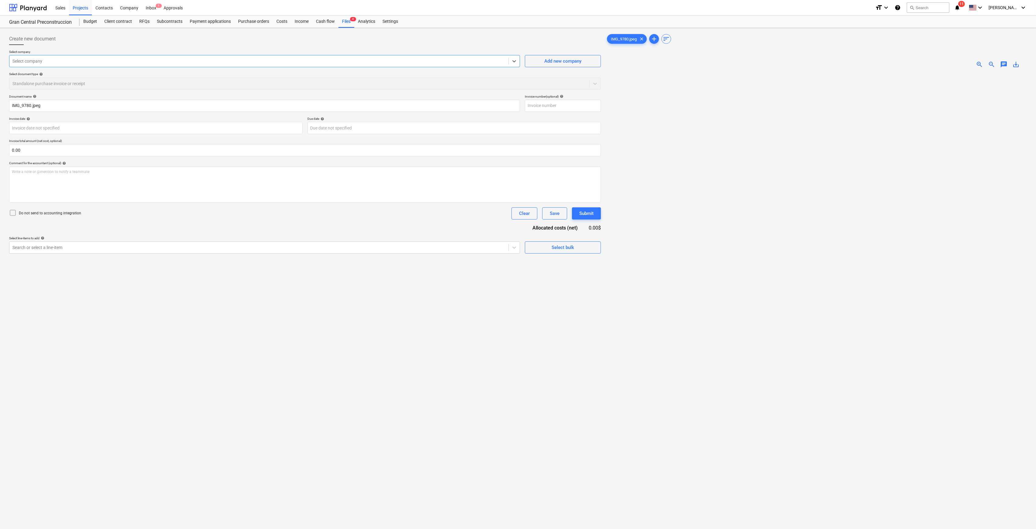
drag, startPoint x: 48, startPoint y: 60, endPoint x: -31, endPoint y: 53, distance: 79.4
click at [0, 53] on html "Sales Projects Contacts Company Inbox 1 Approvals format_size keyboard_arrow_do…" at bounding box center [518, 264] width 1036 height 529
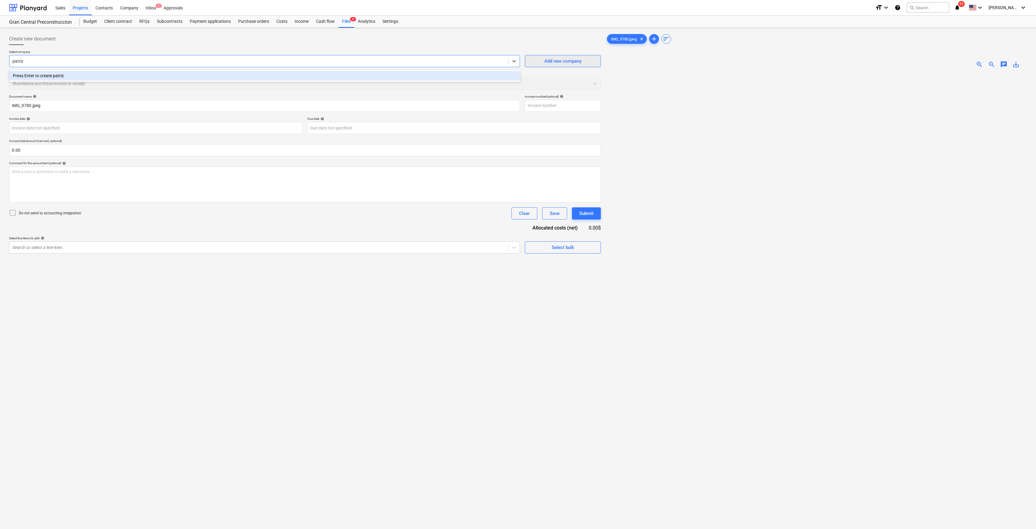
type input "patriz"
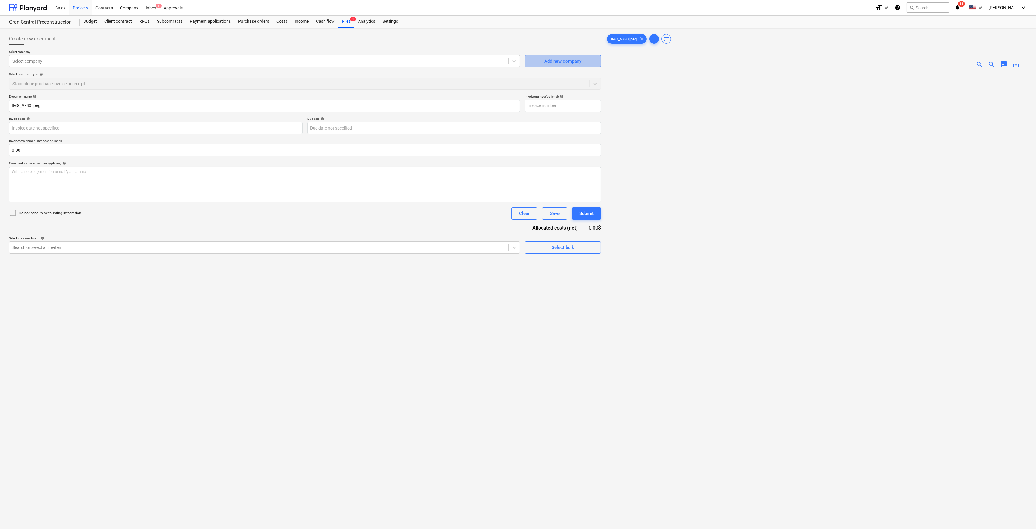
click at [560, 58] on div "Add new company" at bounding box center [562, 61] width 37 height 8
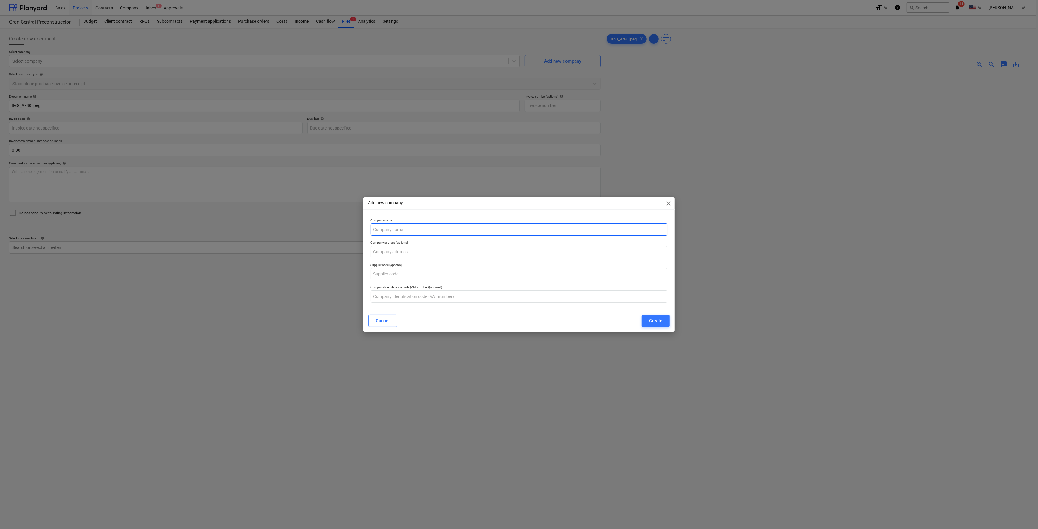
click at [413, 227] on input "text" at bounding box center [519, 229] width 297 height 12
type input "[PERSON_NAME]"
click at [645, 321] on button "Create" at bounding box center [655, 321] width 28 height 12
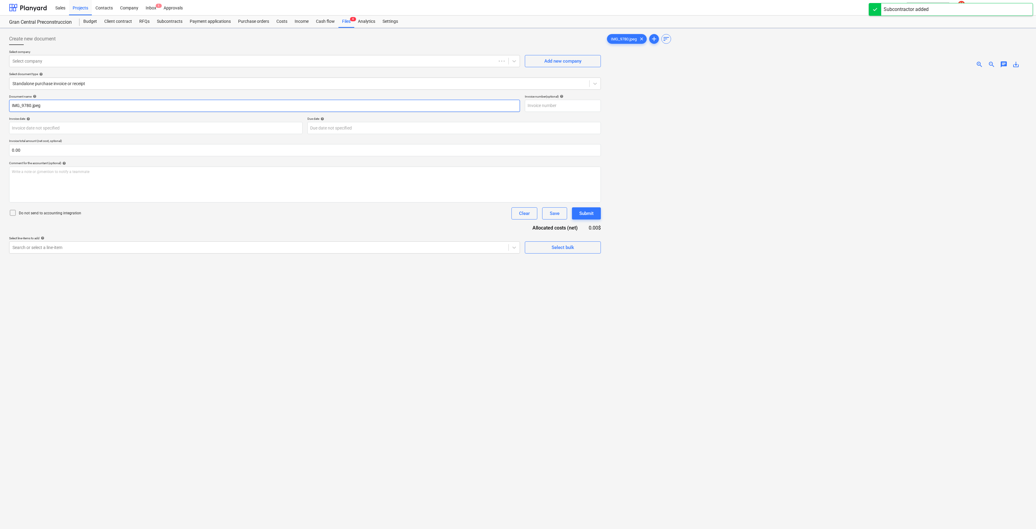
drag, startPoint x: 71, startPoint y: 108, endPoint x: -38, endPoint y: 104, distance: 108.3
click at [0, 104] on html "Sales Projects Contacts Company Inbox 1 Approvals format_size keyboard_arrow_do…" at bounding box center [518, 264] width 1036 height 529
type input "Reembolso por pago de traida de IPAD para gran central"
click at [573, 106] on input "text" at bounding box center [563, 106] width 76 height 12
click at [366, 246] on div at bounding box center [258, 247] width 493 height 6
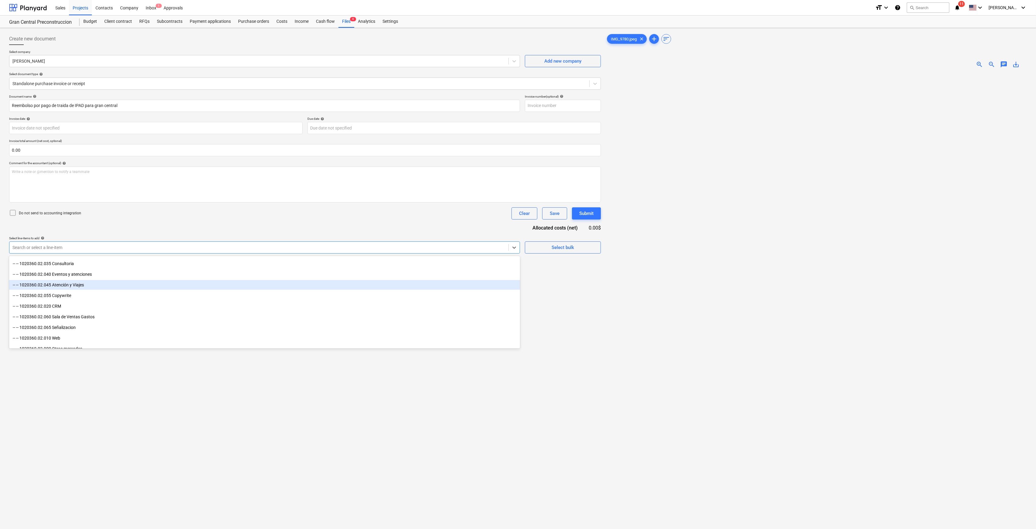
scroll to position [567, 0]
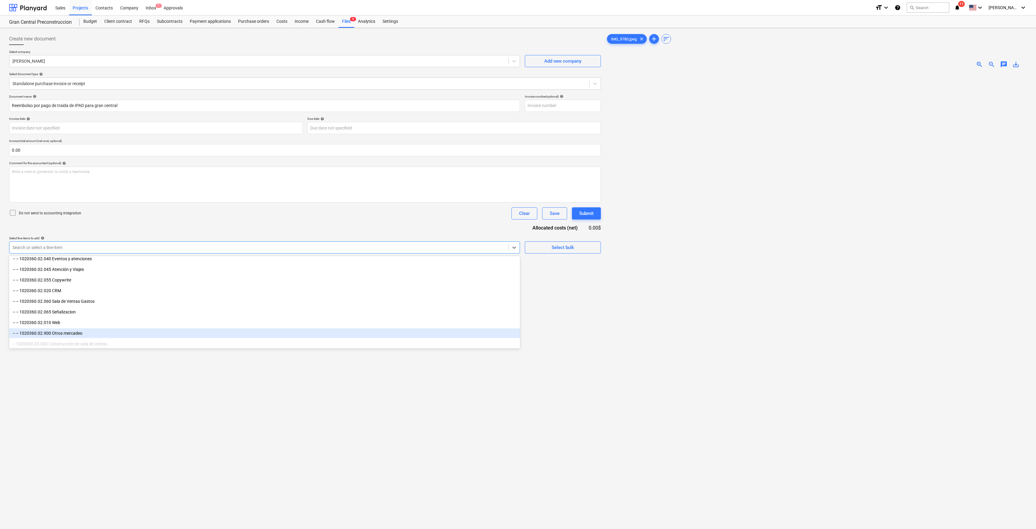
click at [80, 332] on div "-- -- 1020360.02.900 Otros mercadeo" at bounding box center [264, 333] width 511 height 10
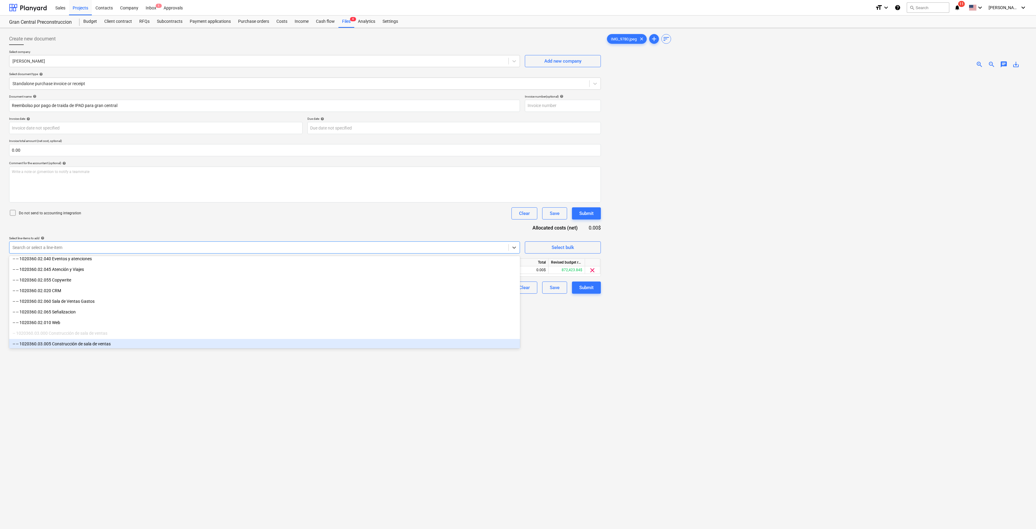
click at [382, 390] on div "Create new document Select company [PERSON_NAME] Add new company Select documen…" at bounding box center [305, 308] width 596 height 557
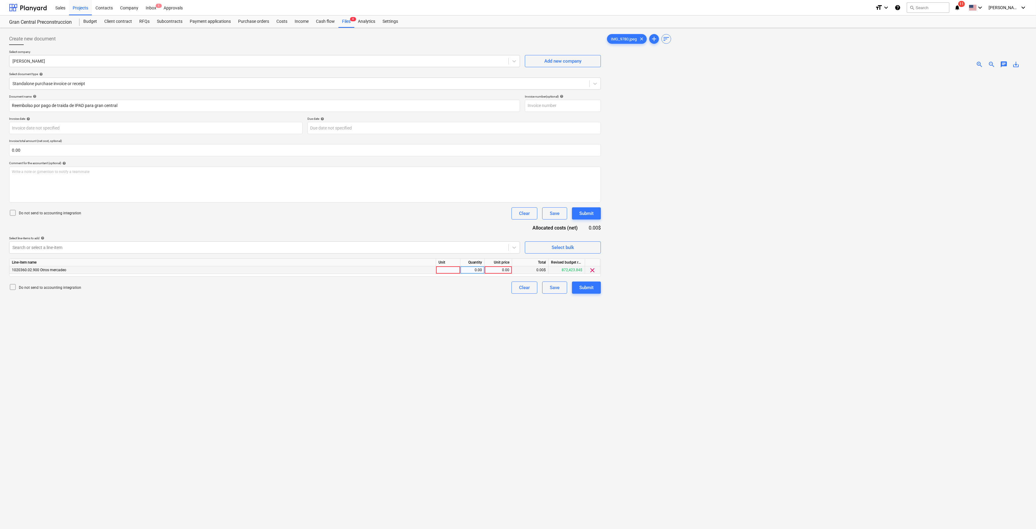
click at [490, 273] on div "0.00" at bounding box center [498, 270] width 22 height 8
type input "42.55"
click at [432, 305] on div "Create new document Select company [PERSON_NAME] Add new company Select documen…" at bounding box center [305, 308] width 596 height 557
click at [594, 288] on button "Submit" at bounding box center [586, 288] width 29 height 12
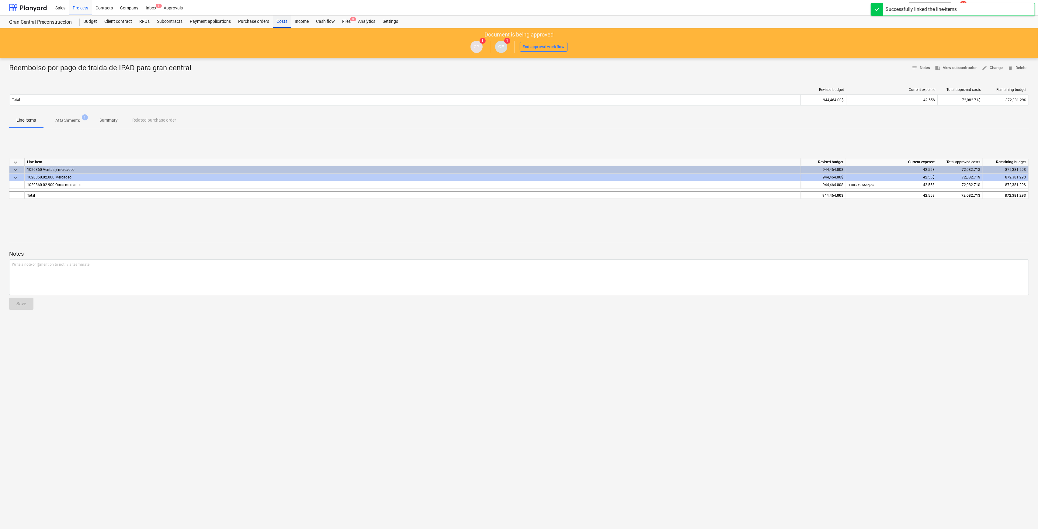
click at [282, 20] on div "Costs" at bounding box center [282, 22] width 18 height 12
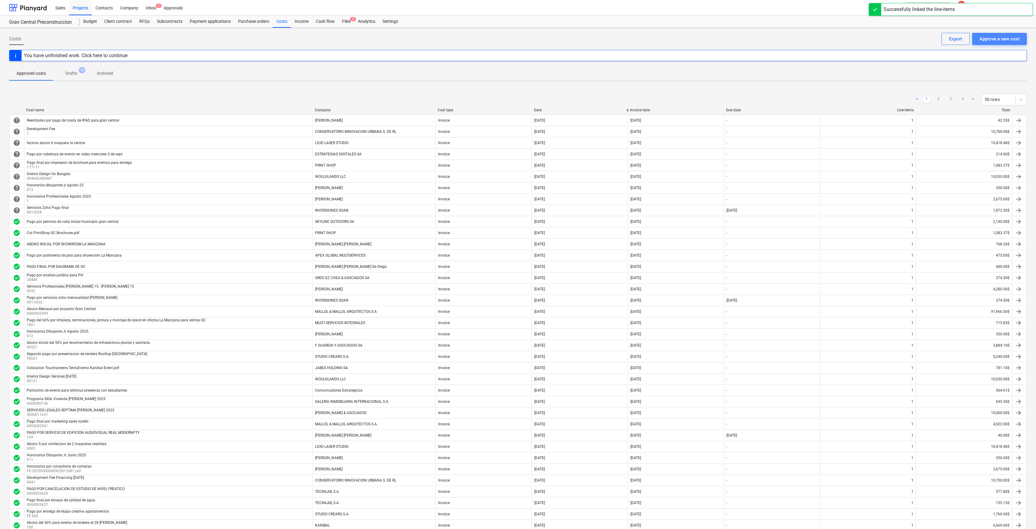
click at [711, 38] on div "Approve a new cost" at bounding box center [999, 39] width 40 height 8
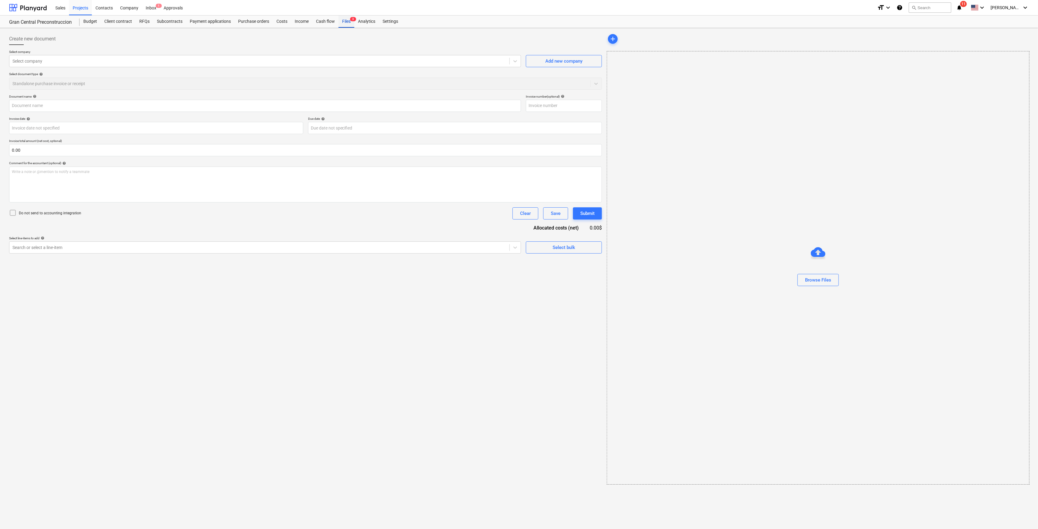
click at [348, 22] on div "Files 3" at bounding box center [346, 22] width 16 height 12
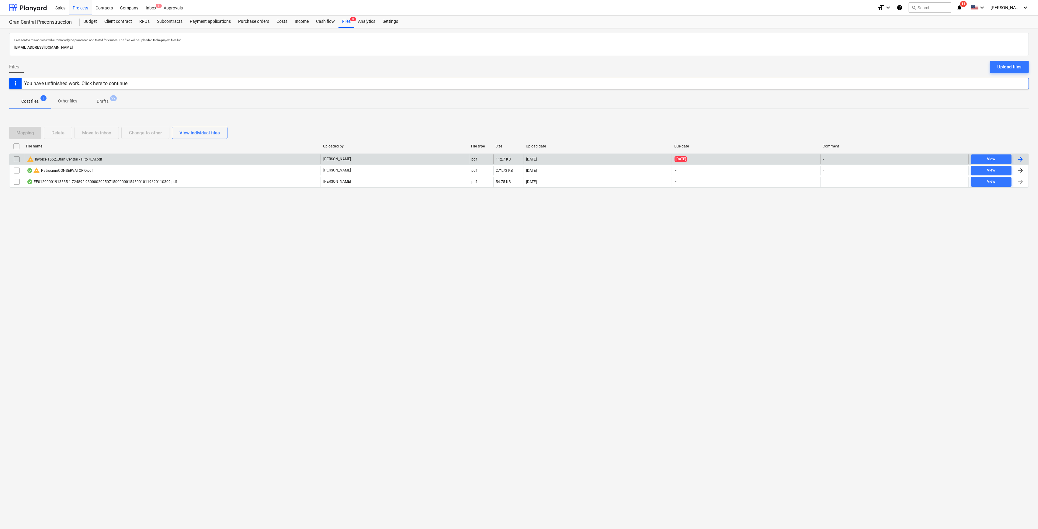
click at [110, 160] on div "warning Invoice 1562_Gran Central - Hito 4_Al.pdf" at bounding box center [172, 159] width 296 height 10
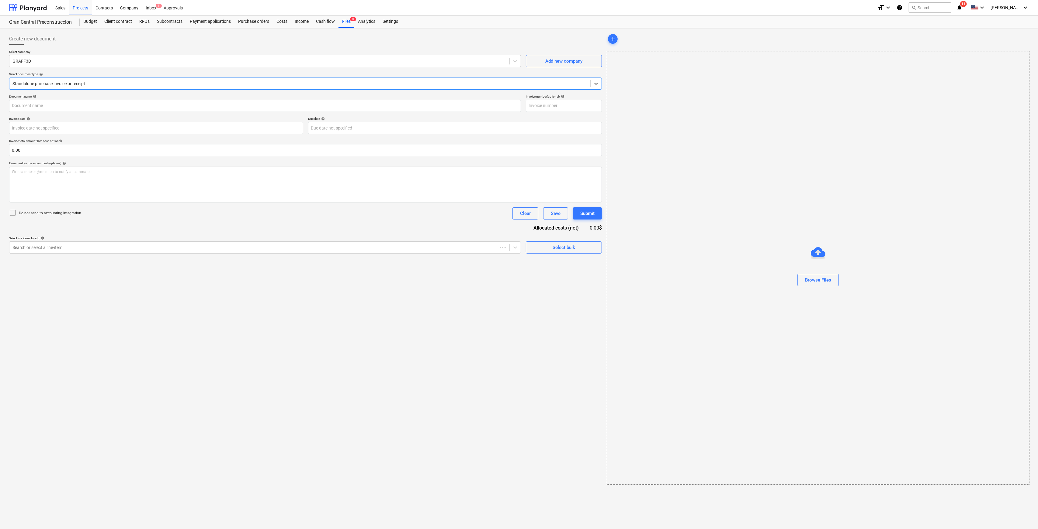
type input "1562"
type input "[DATE]"
click at [75, 106] on input "1562" at bounding box center [264, 106] width 511 height 12
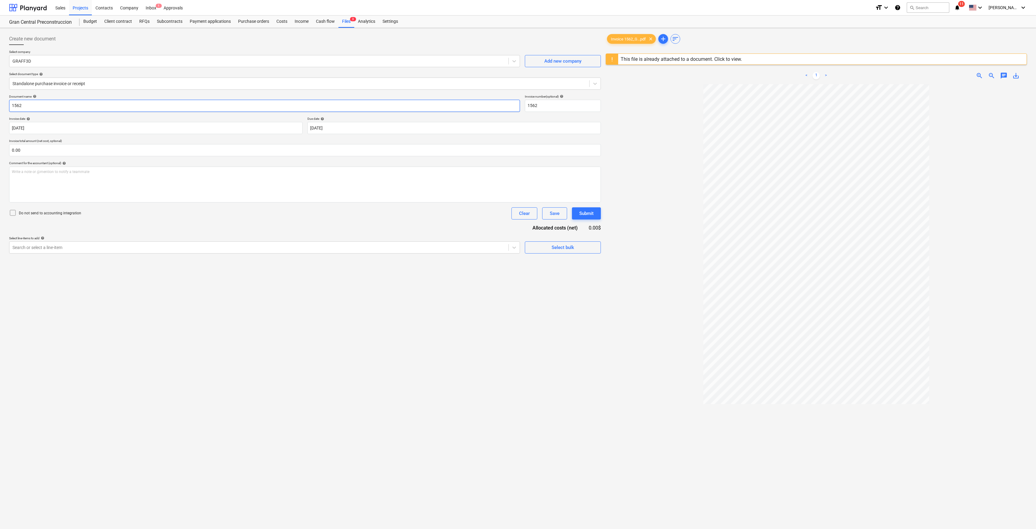
drag, startPoint x: 73, startPoint y: 106, endPoint x: -14, endPoint y: 104, distance: 87.3
click at [0, 104] on html "Sales Projects Contacts Company Inbox 1 Approvals format_size keyboard_arrow_do…" at bounding box center [518, 264] width 1036 height 529
type input "PAGO POR RENDERS PARA FACHADA DEL B"
click at [573, 105] on input "1562" at bounding box center [563, 106] width 76 height 12
click at [330, 247] on div at bounding box center [258, 247] width 493 height 6
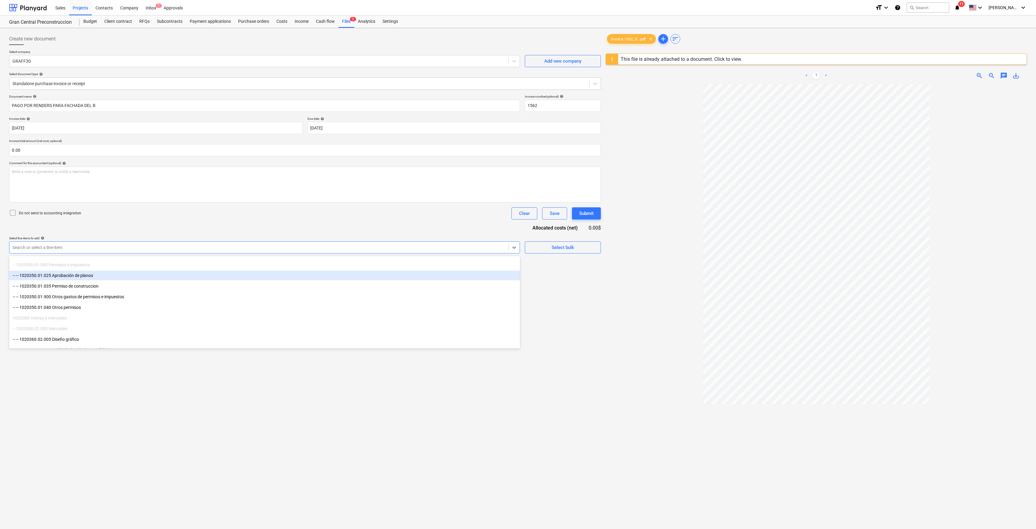
scroll to position [446, 0]
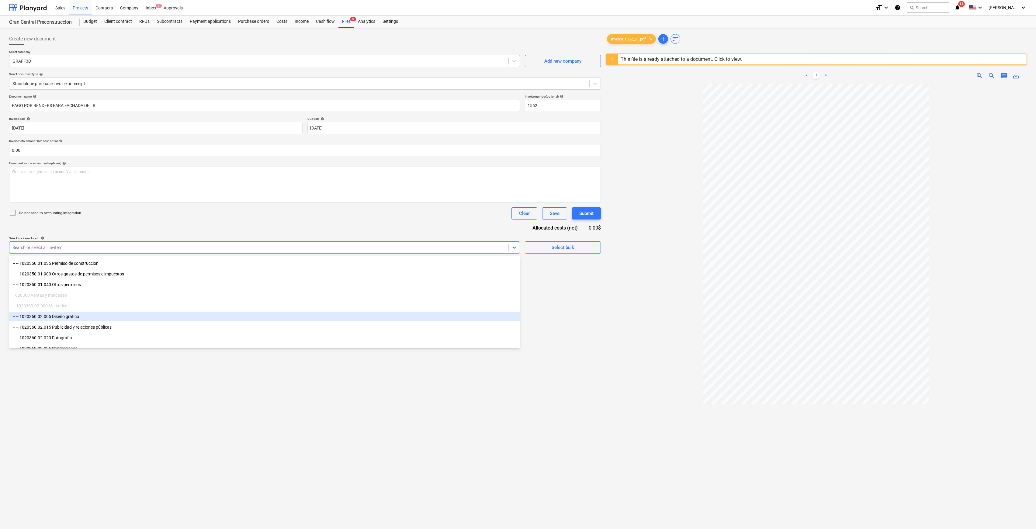
click at [128, 317] on div "-- -- 1020360.02.005 Diseño gráfico" at bounding box center [264, 317] width 511 height 10
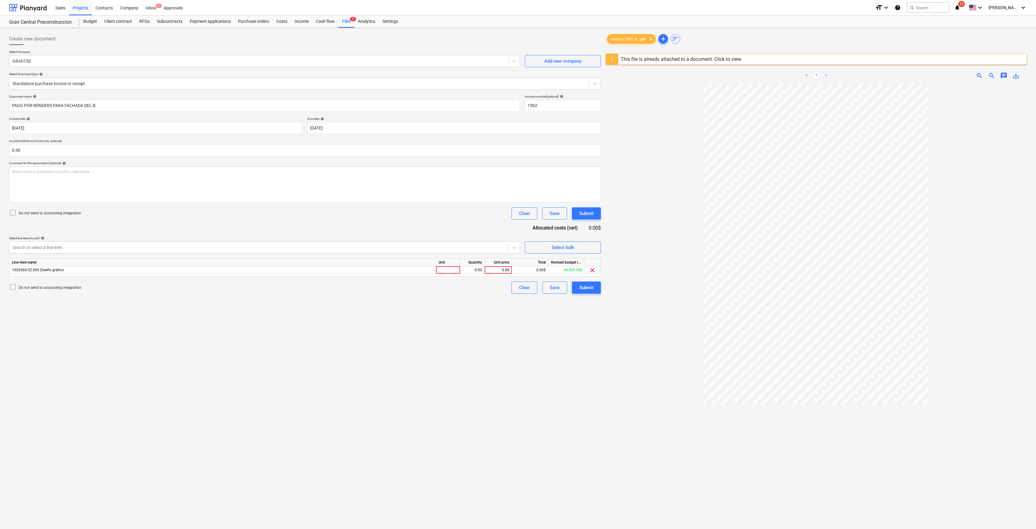
click at [648, 390] on div at bounding box center [816, 340] width 421 height 512
click at [511, 271] on div "0.00" at bounding box center [498, 270] width 27 height 8
type input "600"
click at [510, 329] on div "Create new document Select company GRAFF3D Add new company Select document type…" at bounding box center [305, 314] width 596 height 568
click at [590, 286] on div "Submit" at bounding box center [586, 288] width 14 height 8
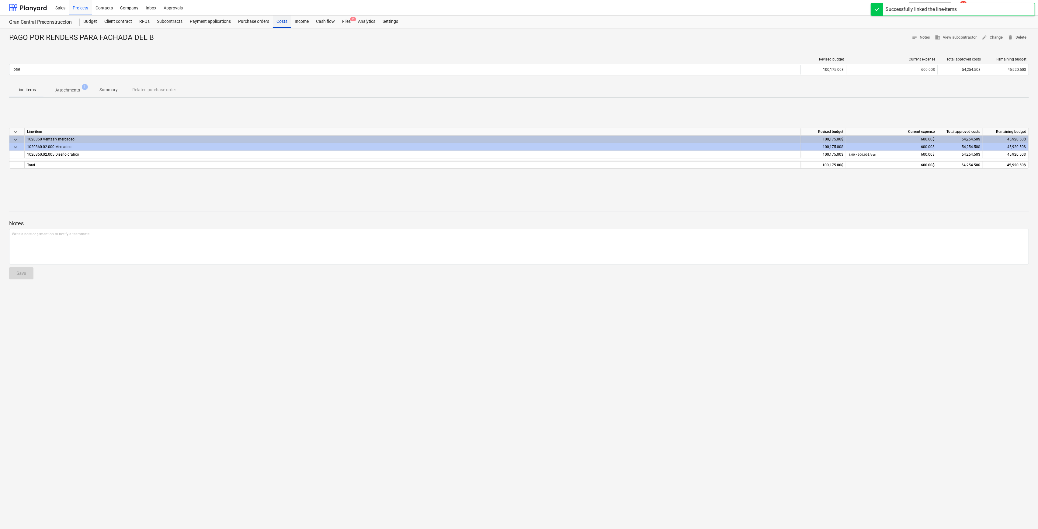
click at [283, 19] on div "Costs" at bounding box center [282, 22] width 18 height 12
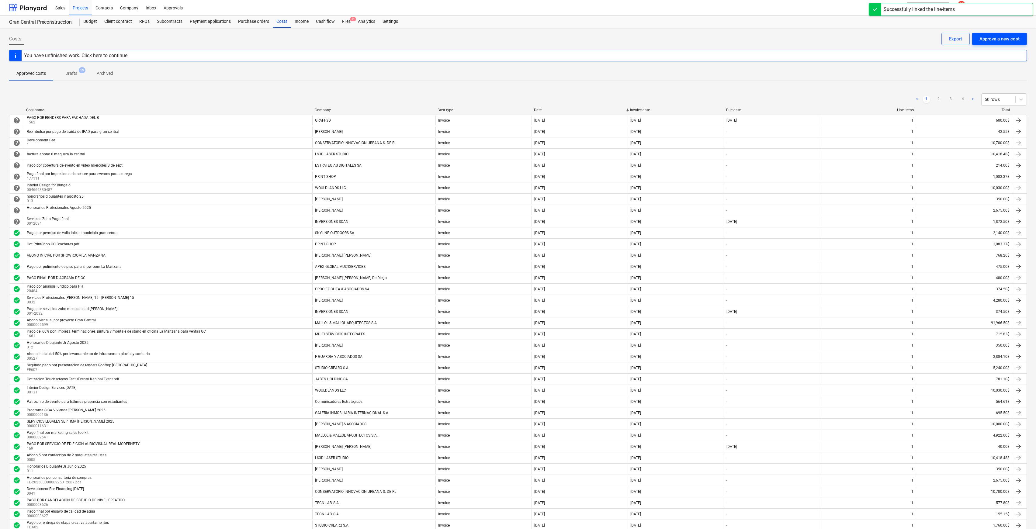
click at [711, 41] on div "Approve a new cost" at bounding box center [999, 39] width 40 height 8
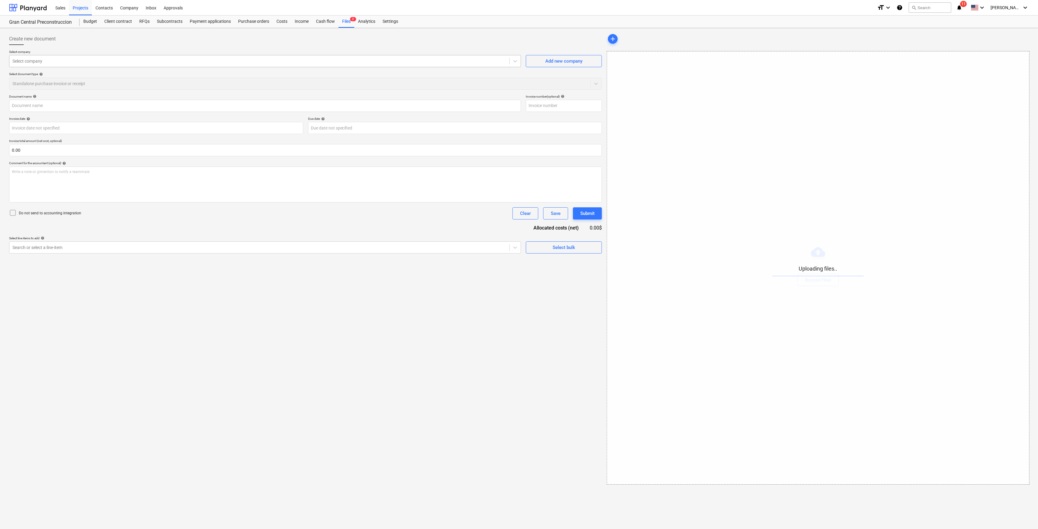
click at [162, 56] on div "Select company" at bounding box center [265, 61] width 512 height 12
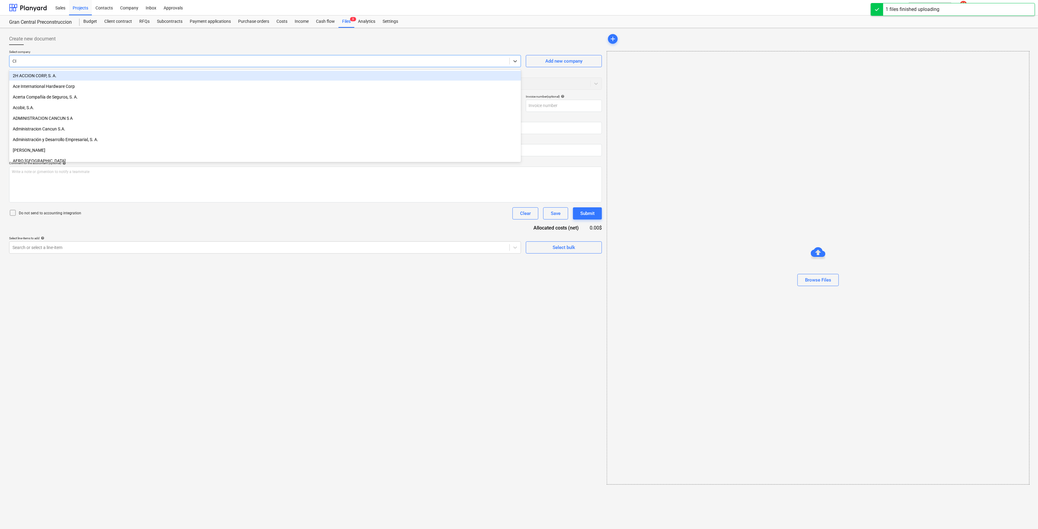
type input "CRE"
type input "PRESUPUESTO (00081) STAR LAND ENTREPRISES 2025.pdf"
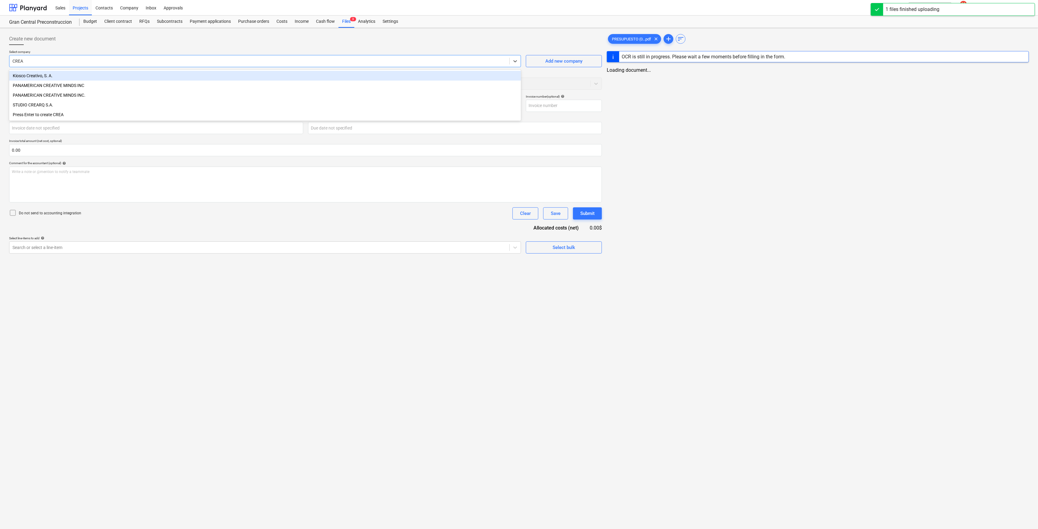
type input "CREAC"
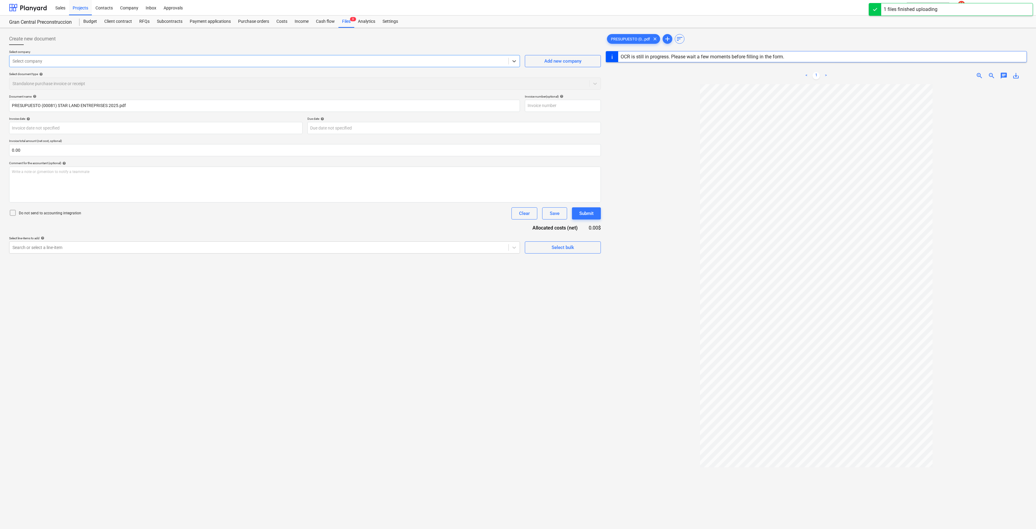
drag, startPoint x: 87, startPoint y: 66, endPoint x: -2, endPoint y: 61, distance: 89.5
click at [0, 61] on html "Sales Projects Contacts Company Inbox Approvals format_size keyboard_arrow_down…" at bounding box center [518, 264] width 1036 height 529
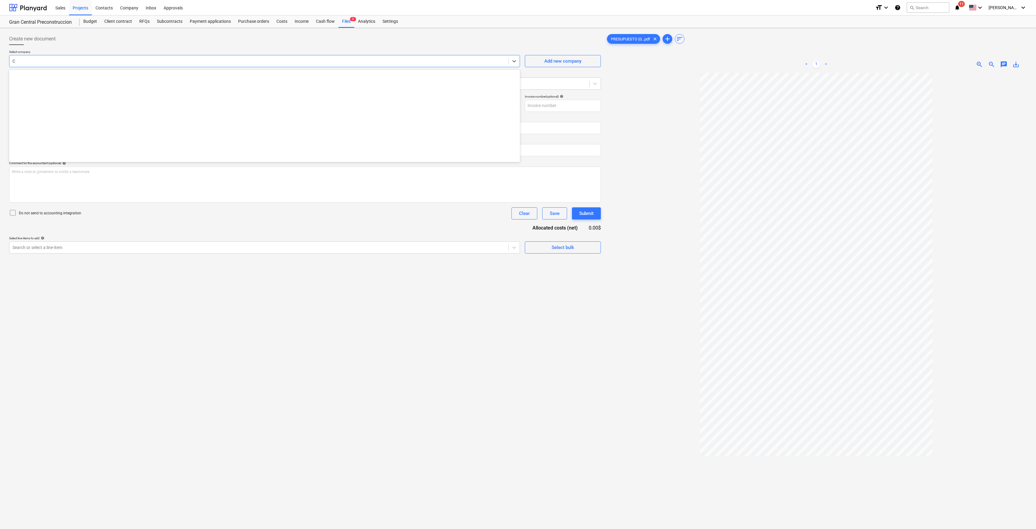
scroll to position [3750, 0]
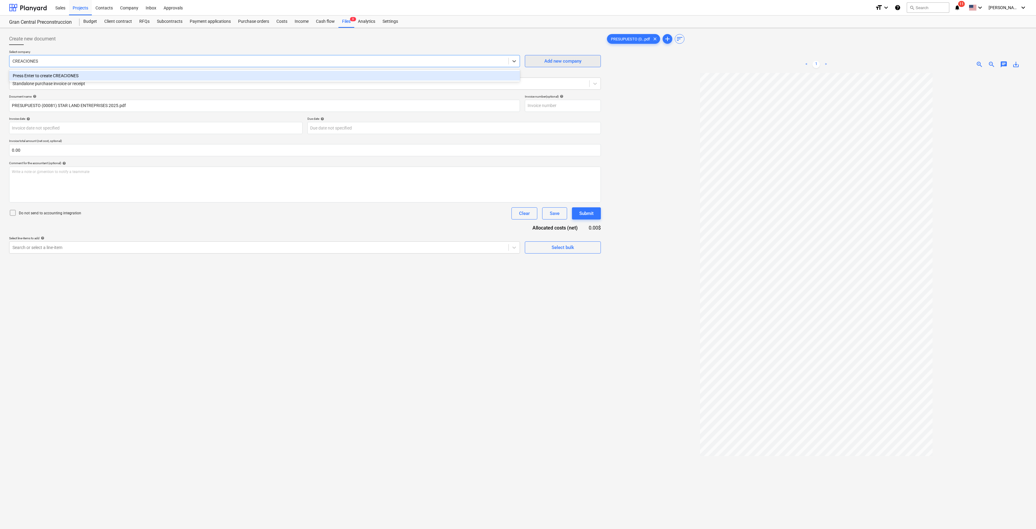
type input "CREACIONES"
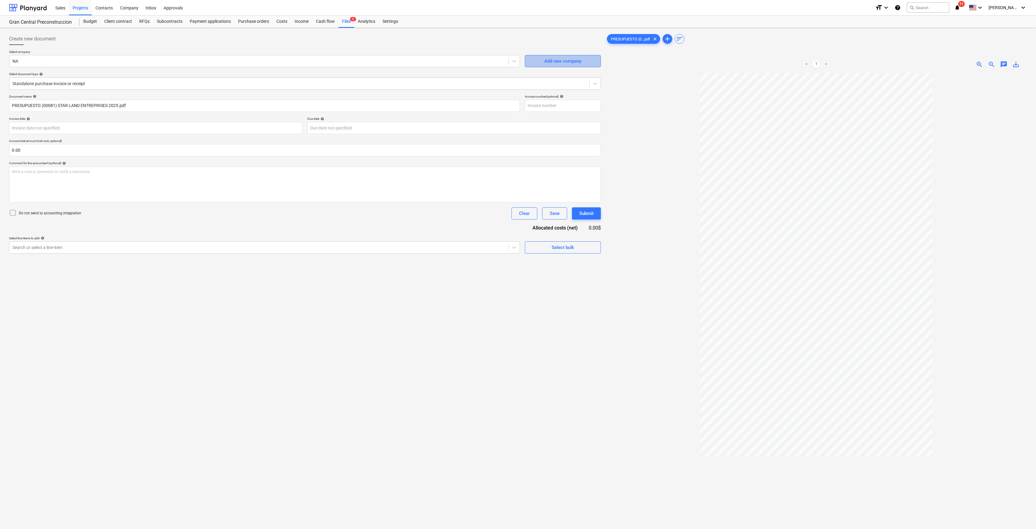
click at [567, 57] on button "Add new company" at bounding box center [563, 61] width 76 height 12
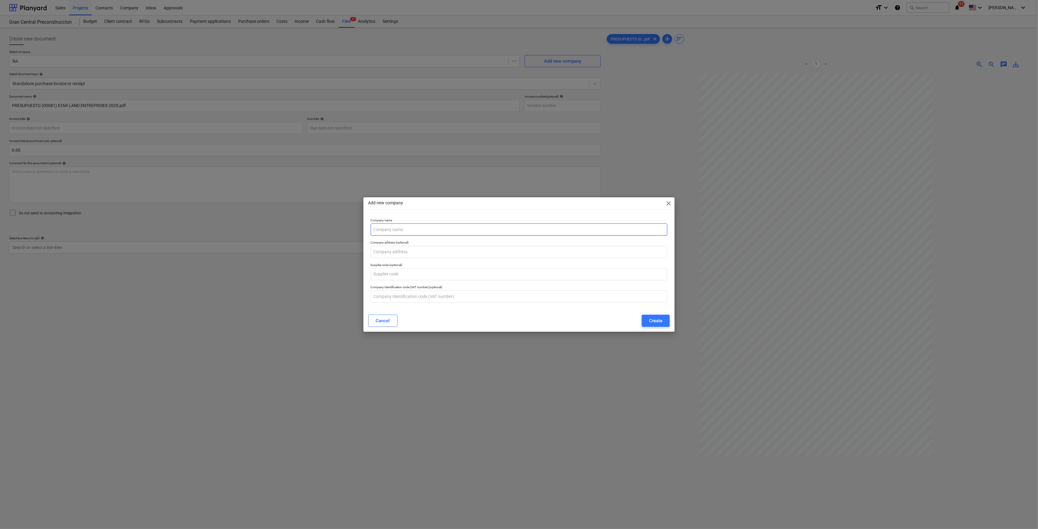
click at [513, 234] on input "text" at bounding box center [519, 229] width 297 height 12
type input "CREACIONES [PERSON_NAME]"
click at [658, 327] on div "Cancel Create" at bounding box center [519, 320] width 309 height 17
click at [657, 323] on div "Create" at bounding box center [655, 321] width 13 height 8
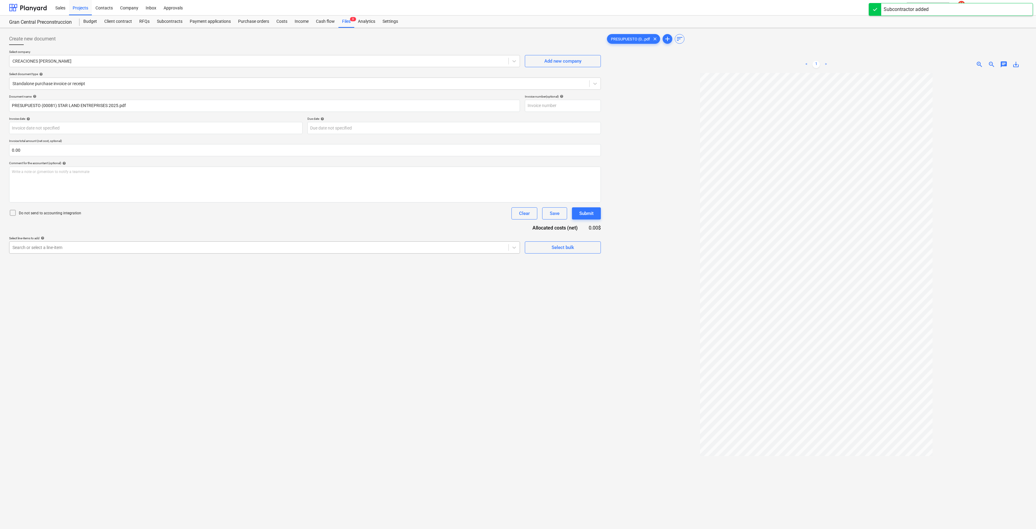
click at [245, 241] on div "Search or select a line-item" at bounding box center [264, 247] width 511 height 12
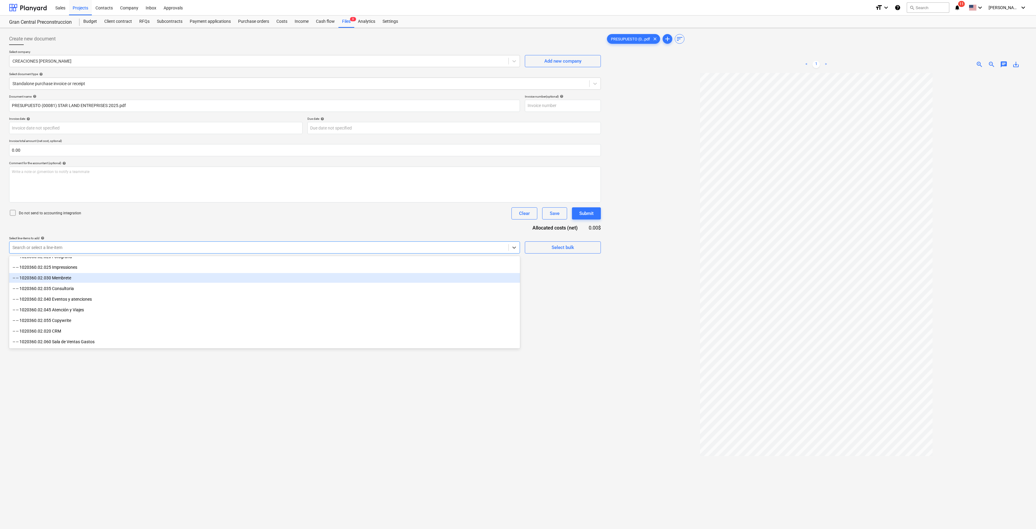
scroll to position [567, 0]
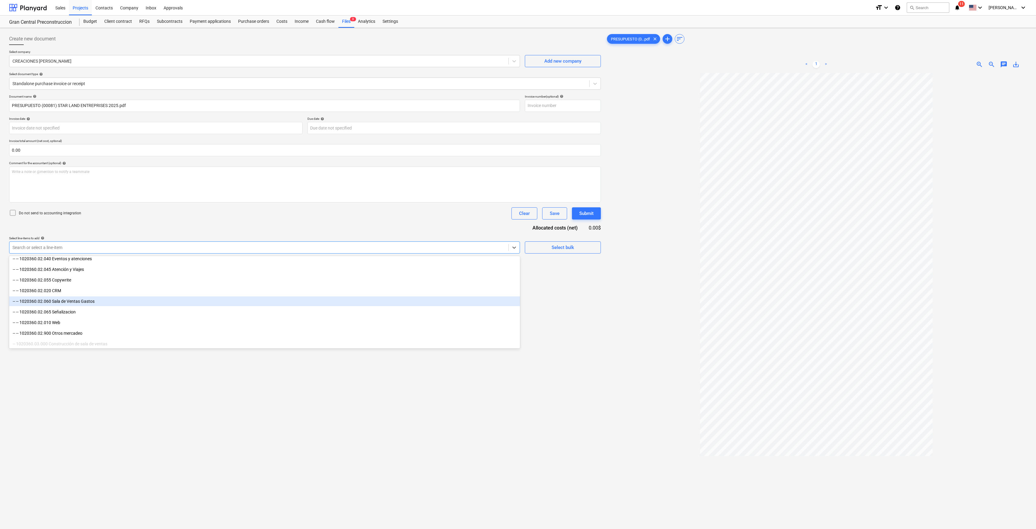
click at [104, 302] on div "-- -- 1020360.02.060 Sala de Ventas Gastos" at bounding box center [264, 301] width 511 height 10
click at [505, 390] on div "Create new document Select company CREACIONES [PERSON_NAME] Add new company Sel…" at bounding box center [305, 308] width 596 height 557
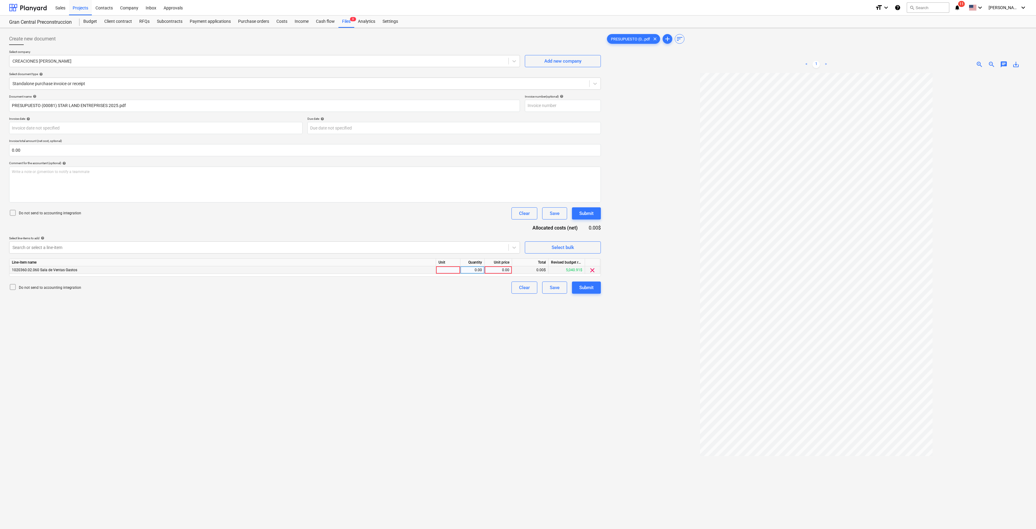
click at [501, 266] on div "0.00" at bounding box center [498, 270] width 22 height 8
type input "330"
click at [472, 323] on div "Create new document Select company CREACIONES [PERSON_NAME] Add new company Sel…" at bounding box center [305, 308] width 596 height 557
click at [578, 287] on button "Submit" at bounding box center [586, 288] width 29 height 12
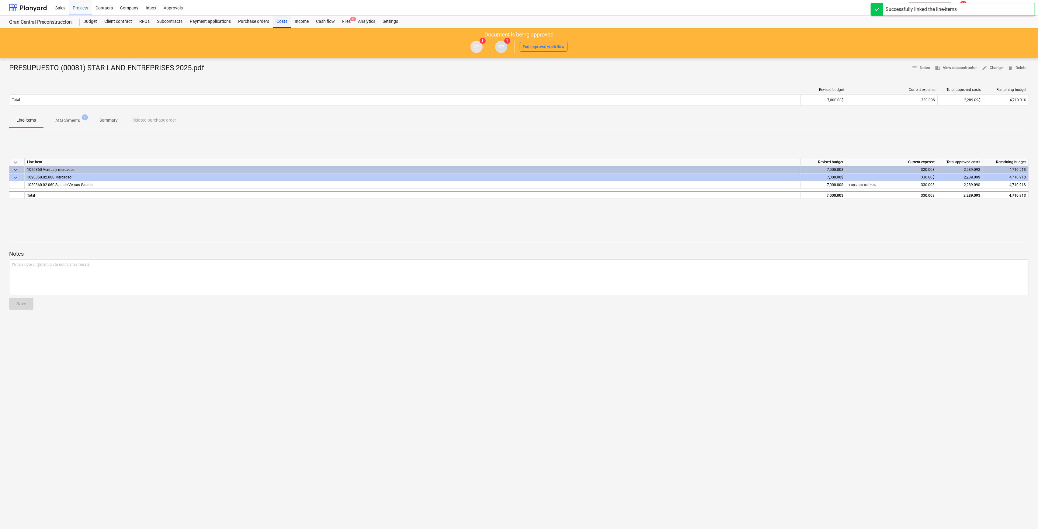
click at [279, 22] on div "Costs" at bounding box center [282, 22] width 18 height 12
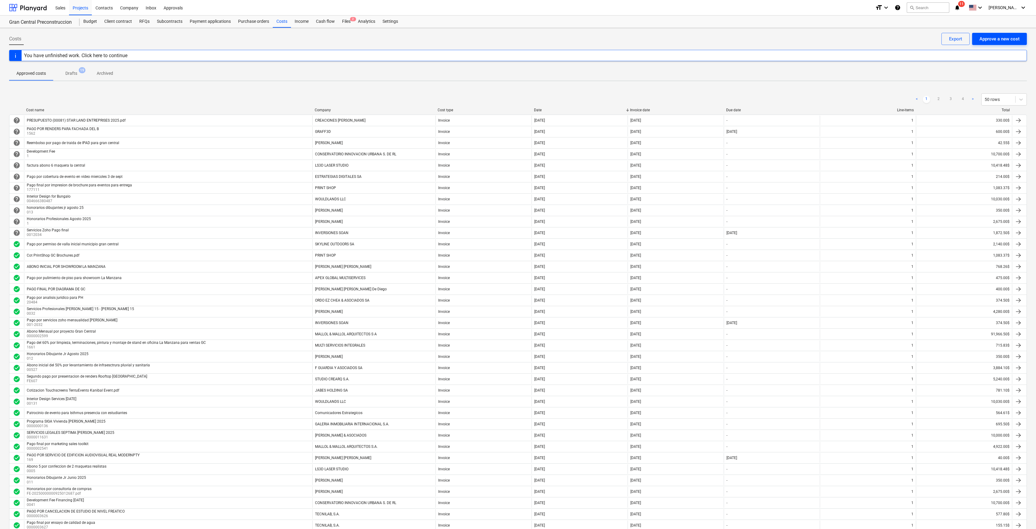
click at [711, 38] on div "Approve a new cost" at bounding box center [999, 39] width 40 height 8
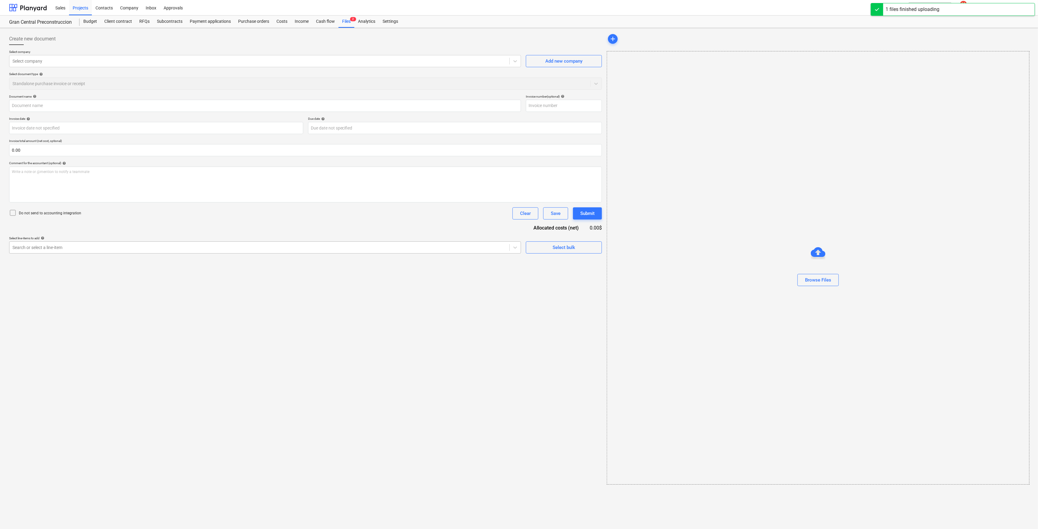
type input "COTIZACIÓN CONSERVATORIO - BANNER MESH Y VALLA PUBLICITARIA (2).pdf"
click at [227, 59] on div at bounding box center [258, 61] width 493 height 6
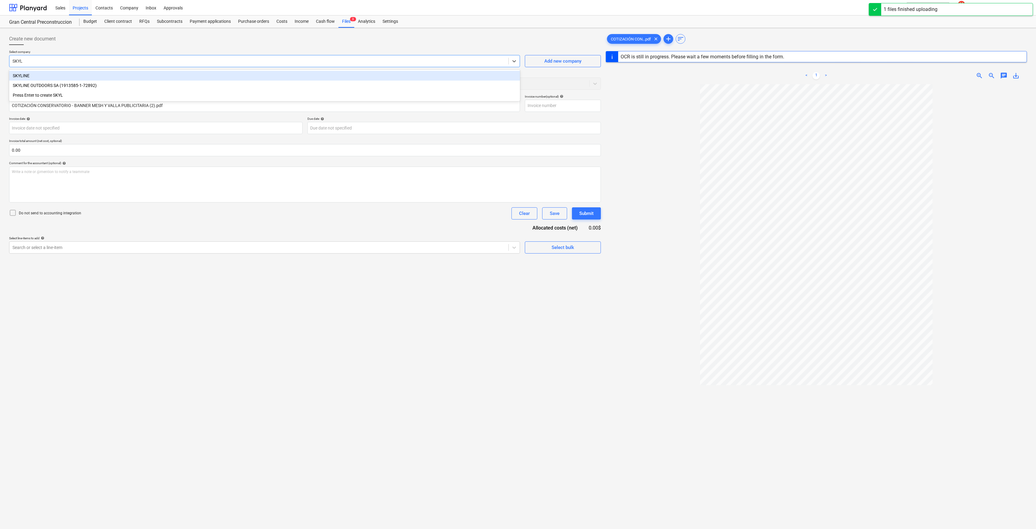
type input "SKYLI"
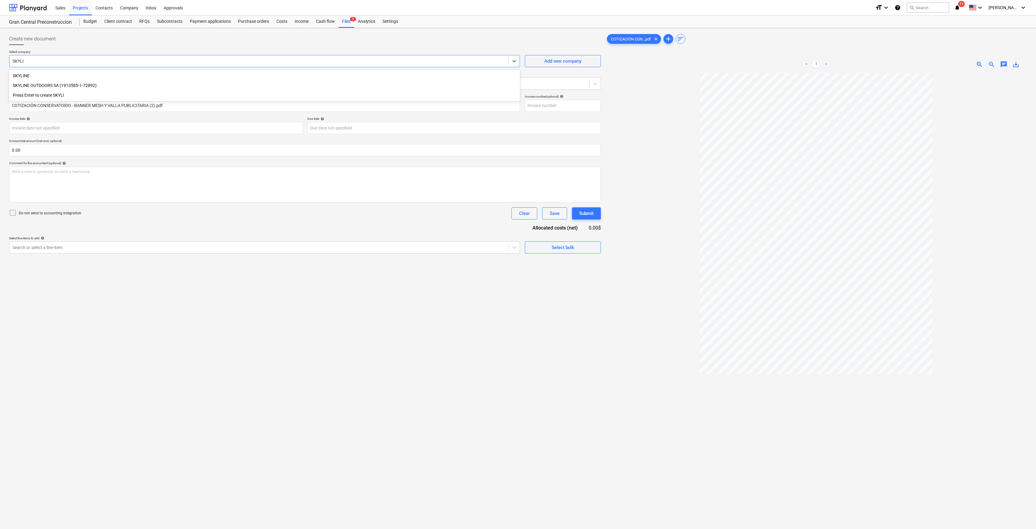
click at [74, 85] on div "SKYLINE OUTDOORS SA (1913585-1-72892)" at bounding box center [264, 86] width 511 height 10
click at [124, 254] on div "Create new document Select company option SKYLINE OUTDOORS SA (1913585-1-72892)…" at bounding box center [305, 308] width 596 height 557
click at [128, 247] on div at bounding box center [258, 247] width 493 height 6
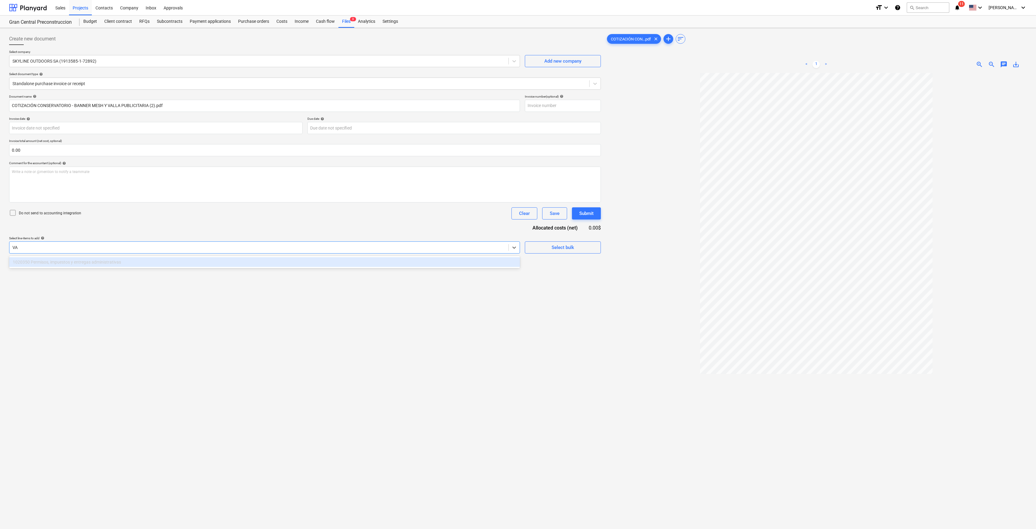
type input "V"
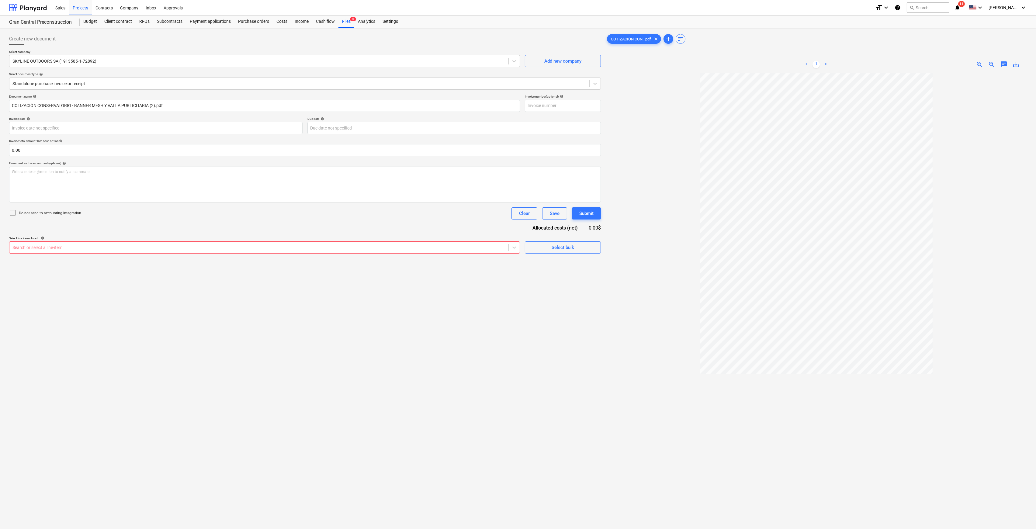
drag, startPoint x: 627, startPoint y: 371, endPoint x: 484, endPoint y: 263, distance: 179.4
click at [627, 371] on div at bounding box center [816, 329] width 421 height 512
click at [489, 250] on div at bounding box center [258, 247] width 493 height 6
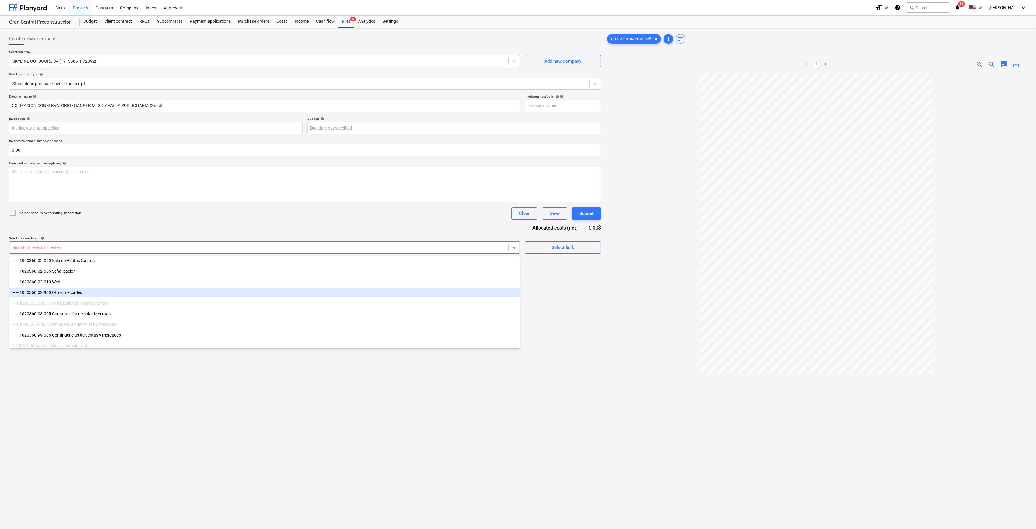
scroll to position [567, 0]
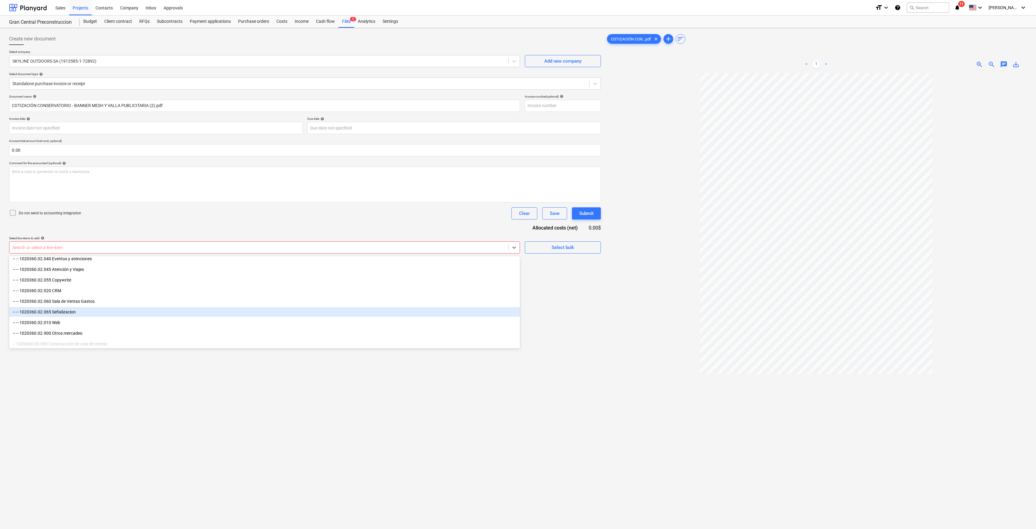
click at [82, 313] on div "-- -- 1020360.02.065 Señalizacion" at bounding box center [264, 312] width 511 height 10
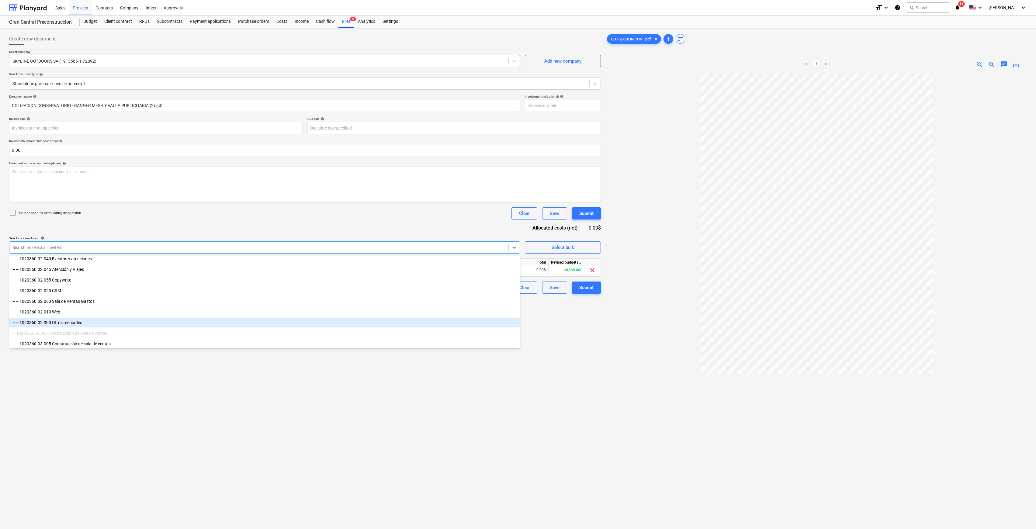
click at [660, 369] on div at bounding box center [816, 329] width 421 height 512
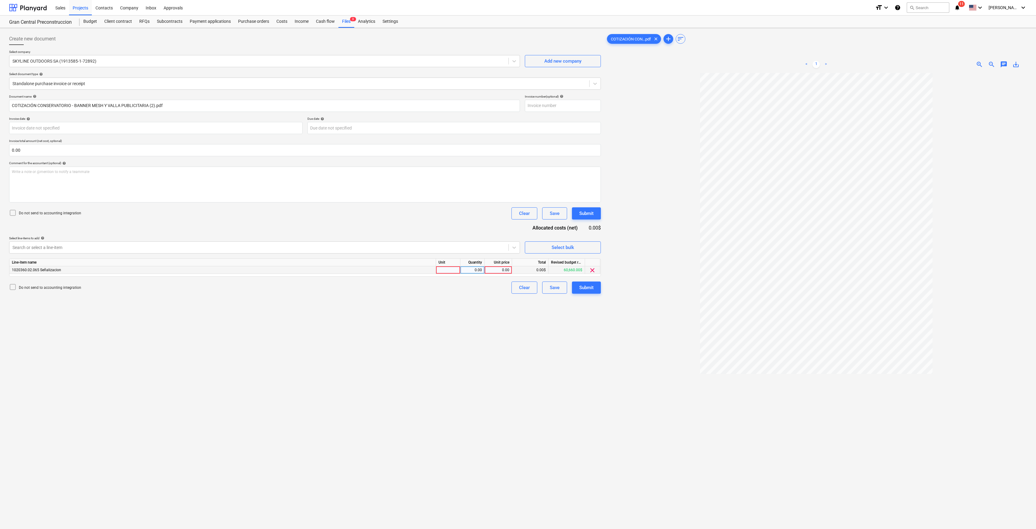
click at [506, 273] on div "0.00" at bounding box center [498, 270] width 22 height 8
drag, startPoint x: 74, startPoint y: 103, endPoint x: -86, endPoint y: 95, distance: 160.1
click at [0, 95] on html "Sales Projects Contacts Company Inbox Approvals format_size keyboard_arrow_down…" at bounding box center [518, 264] width 1036 height 529
click at [66, 107] on input "COTIZACIÓN CONSERVATORIO - BANNER MESH Y VALLA PUBLICITARIA (2).pdf" at bounding box center [264, 106] width 511 height 12
drag, startPoint x: 72, startPoint y: 104, endPoint x: -32, endPoint y: 102, distance: 103.7
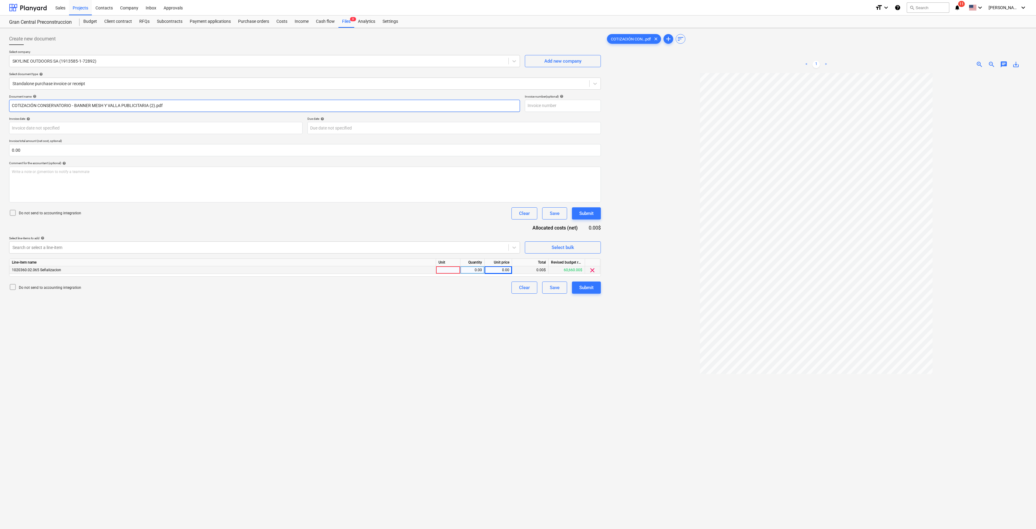
click at [0, 102] on html "Sales Projects Contacts Company Inbox Approvals format_size keyboard_arrow_down…" at bounding box center [518, 264] width 1036 height 529
type input "ABONO 50% POR - BANNER MESH Y VALLA PUBLICITARIA (2).pdf"
click at [568, 107] on input "text" at bounding box center [563, 106] width 76 height 12
type input "+"
click at [507, 272] on div "0.00" at bounding box center [498, 270] width 22 height 8
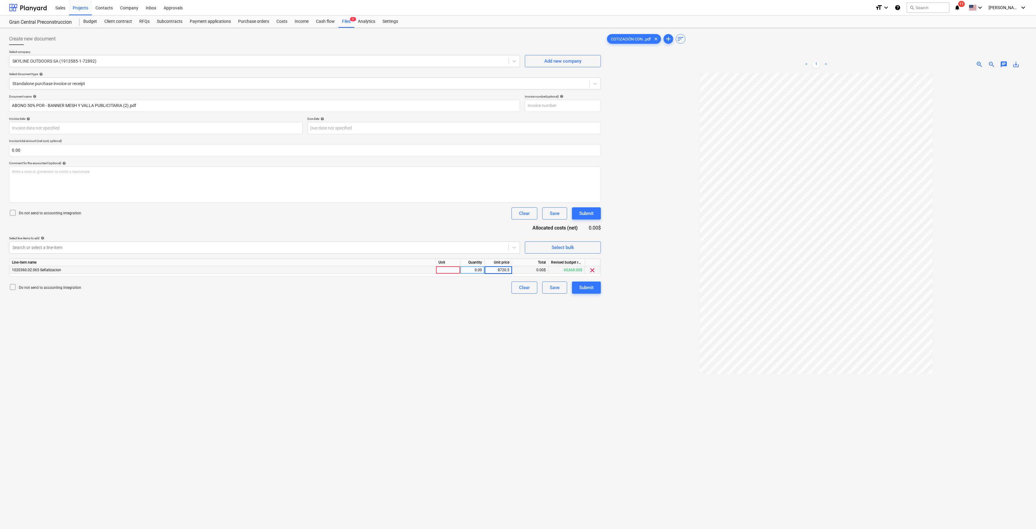
type input "8720.50"
click at [506, 374] on div "Create new document Select company SKYLINE OUTDOORS SA (1913585-1-72892) Add ne…" at bounding box center [305, 308] width 596 height 557
click at [597, 287] on button "Submit" at bounding box center [586, 288] width 29 height 12
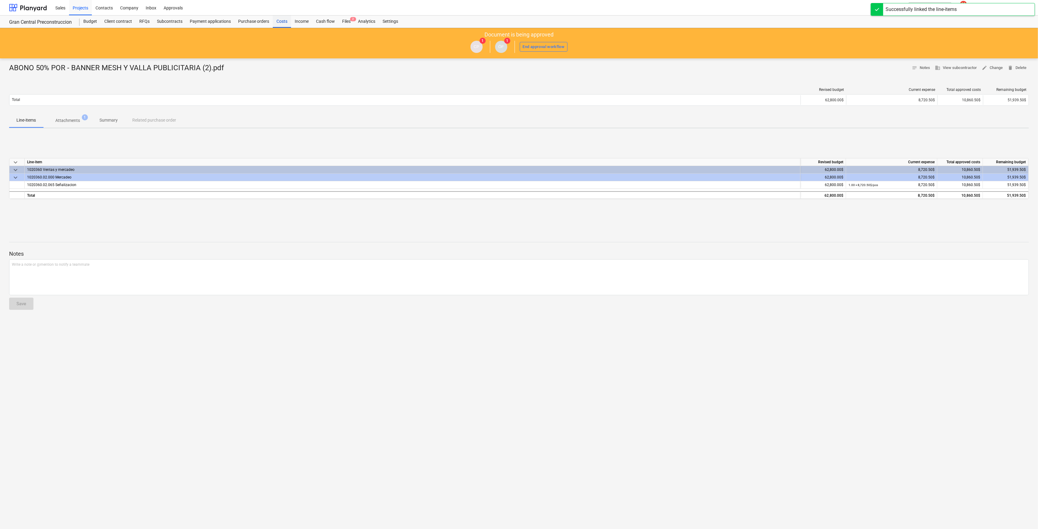
click at [283, 23] on div "Costs" at bounding box center [282, 22] width 18 height 12
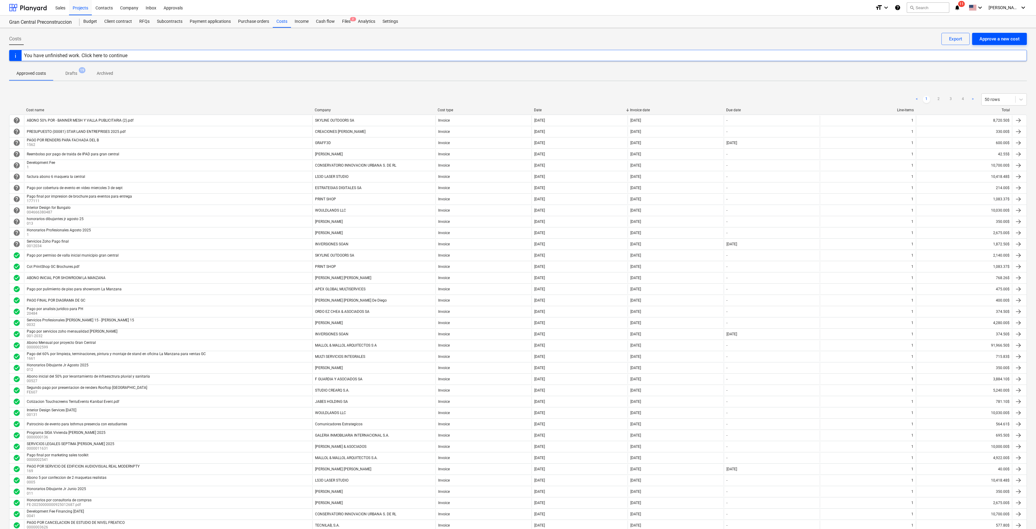
click at [711, 36] on div "Approve a new cost" at bounding box center [999, 39] width 40 height 8
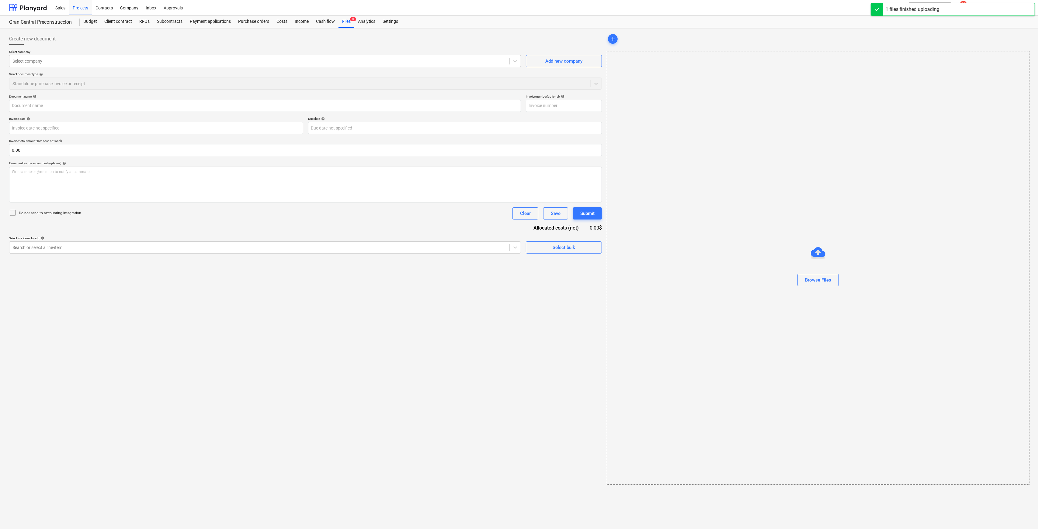
type input "[PERSON_NAME] 50% FINAL POR IMPRESIONES PARA SALA DE VNTAS.pdf"
click at [251, 62] on div at bounding box center [258, 61] width 493 height 6
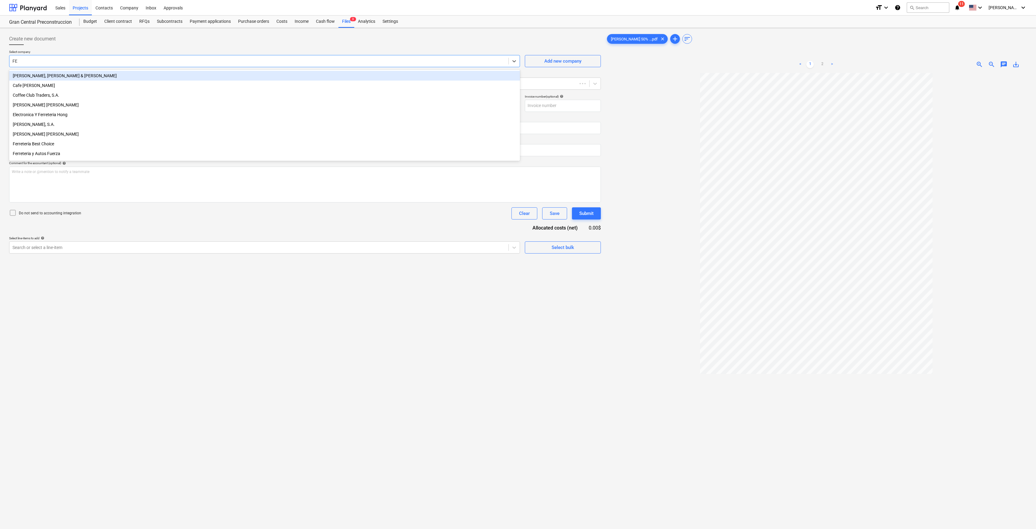
type input "F"
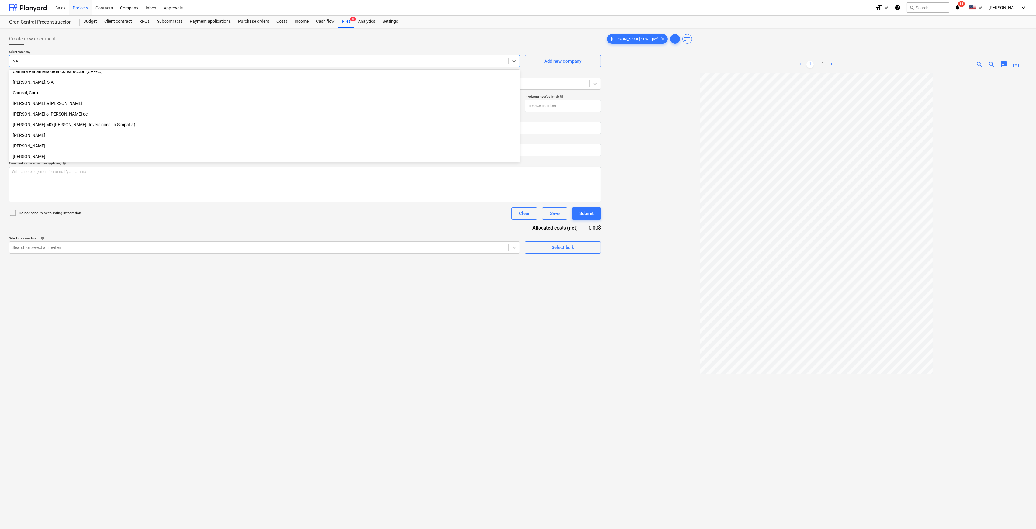
scroll to position [526, 0]
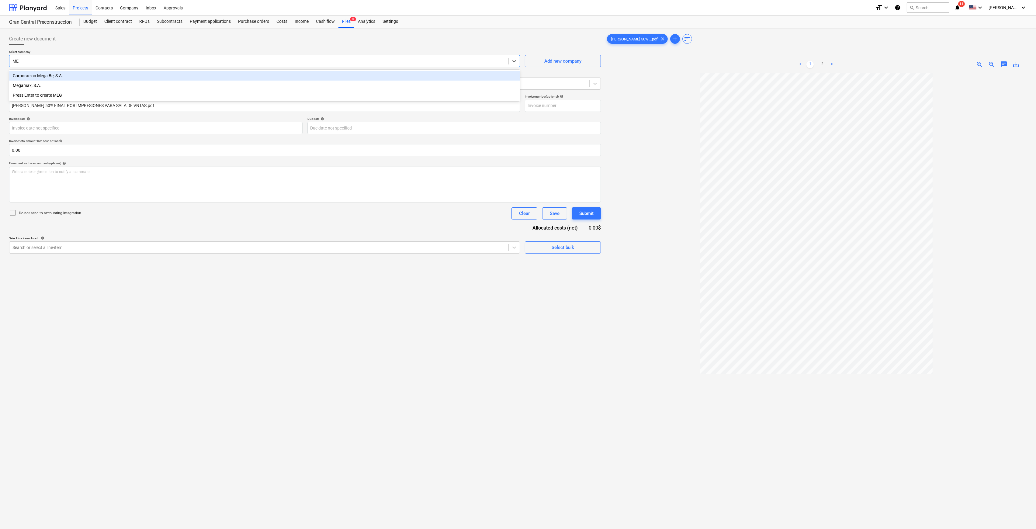
type input "M"
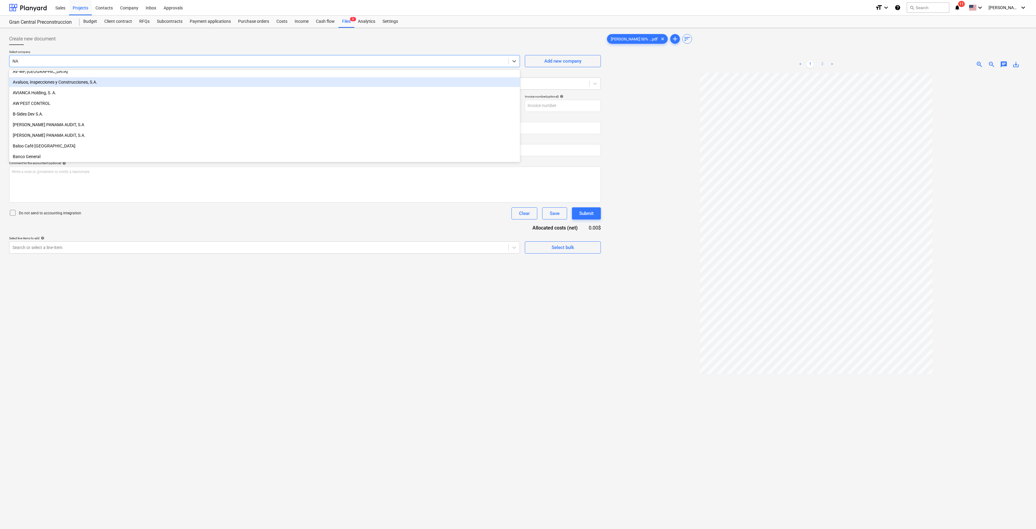
click at [711, 63] on link "2" at bounding box center [821, 64] width 7 height 7
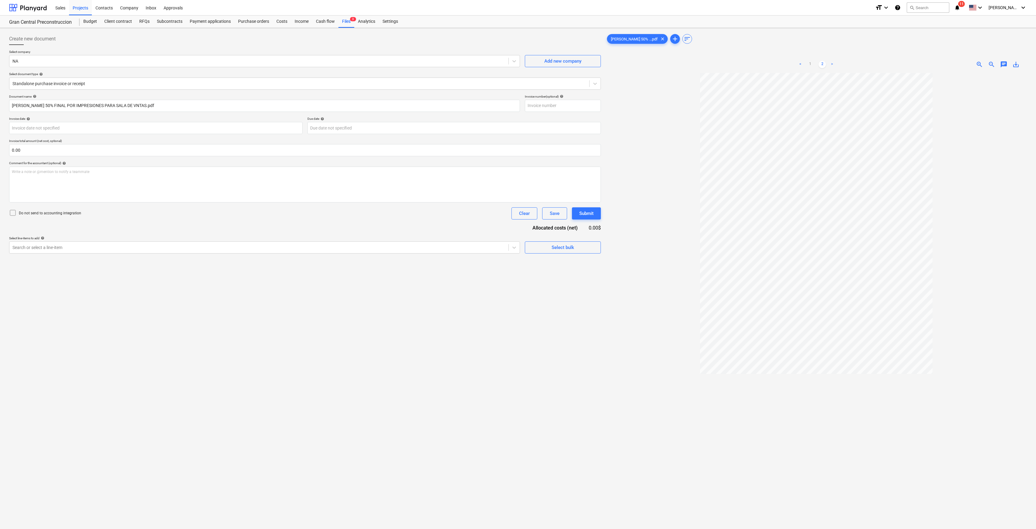
click at [114, 68] on div "Select company NA Add new company Select document type help Standalone purchase…" at bounding box center [305, 72] width 592 height 45
click at [85, 59] on div at bounding box center [258, 61] width 493 height 6
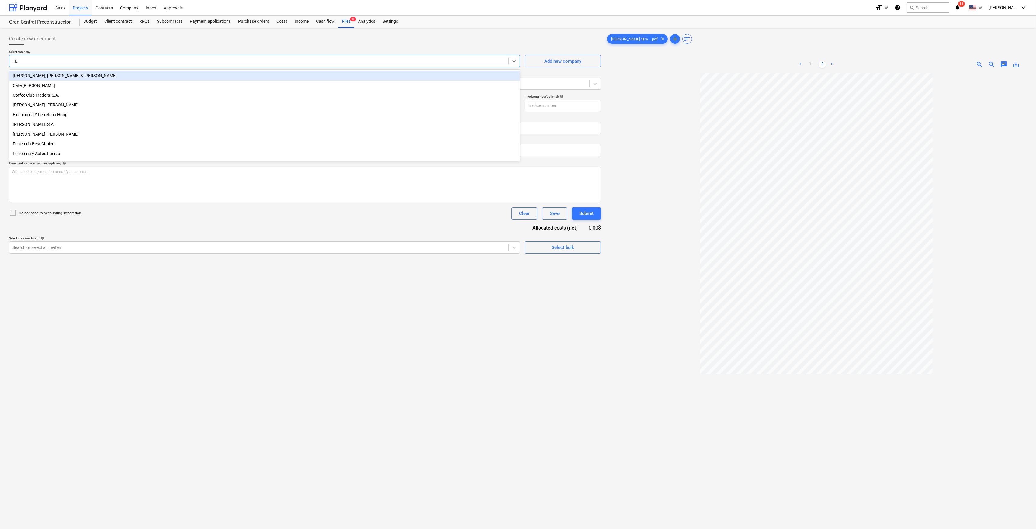
type input "FER"
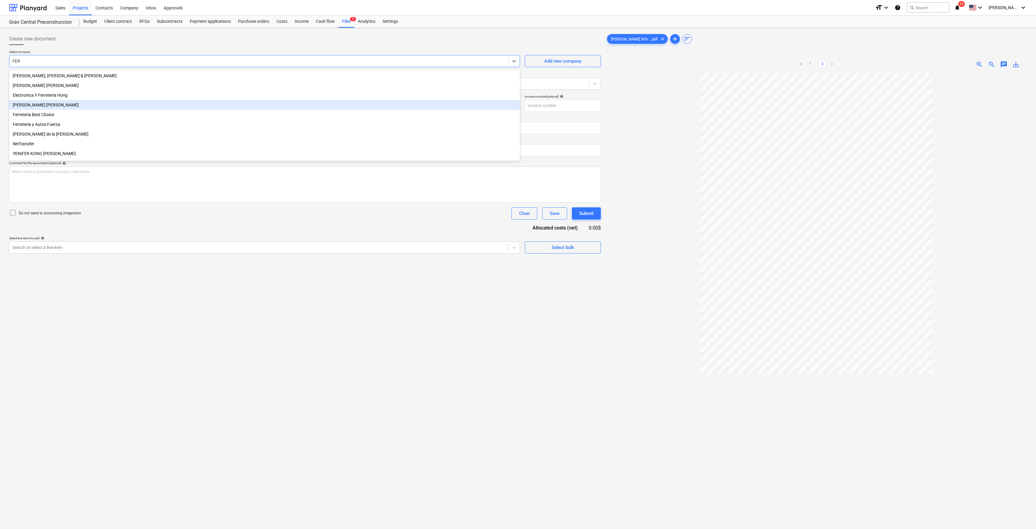
click at [59, 109] on div "[PERSON_NAME] [PERSON_NAME]" at bounding box center [264, 105] width 511 height 10
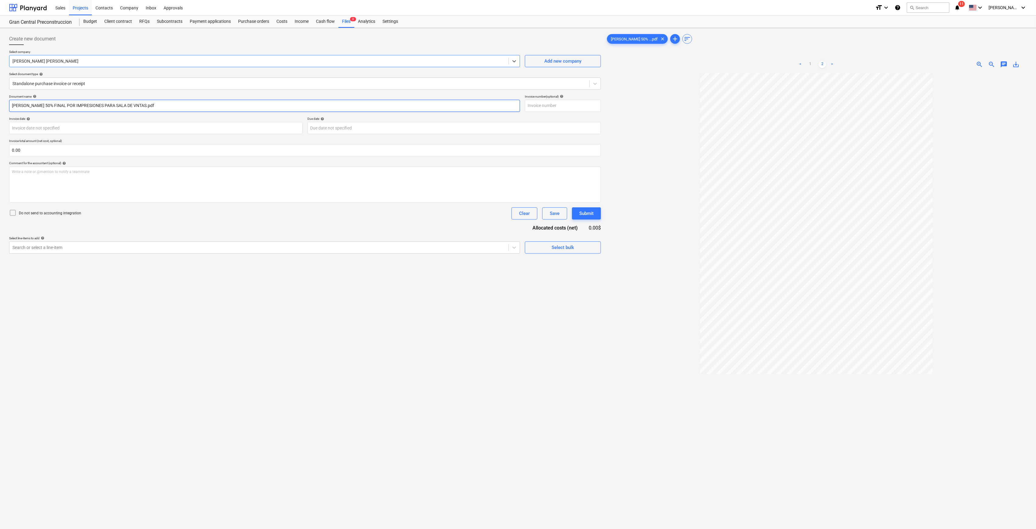
click at [163, 105] on input "[PERSON_NAME] 50% FINAL POR IMPRESIONES PARA SALA DE VNTAS.pdf" at bounding box center [264, 106] width 511 height 12
click at [399, 247] on div at bounding box center [258, 247] width 493 height 6
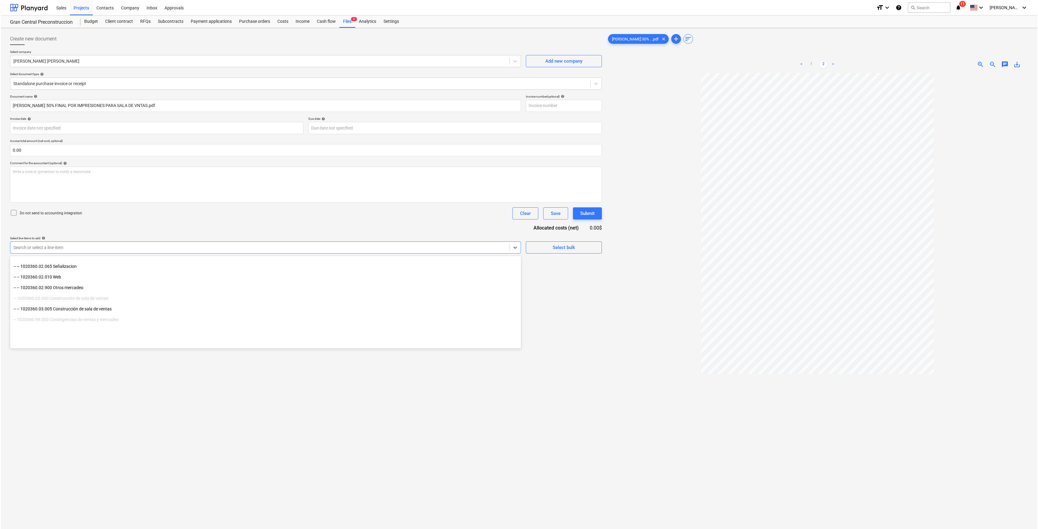
scroll to position [576, 0]
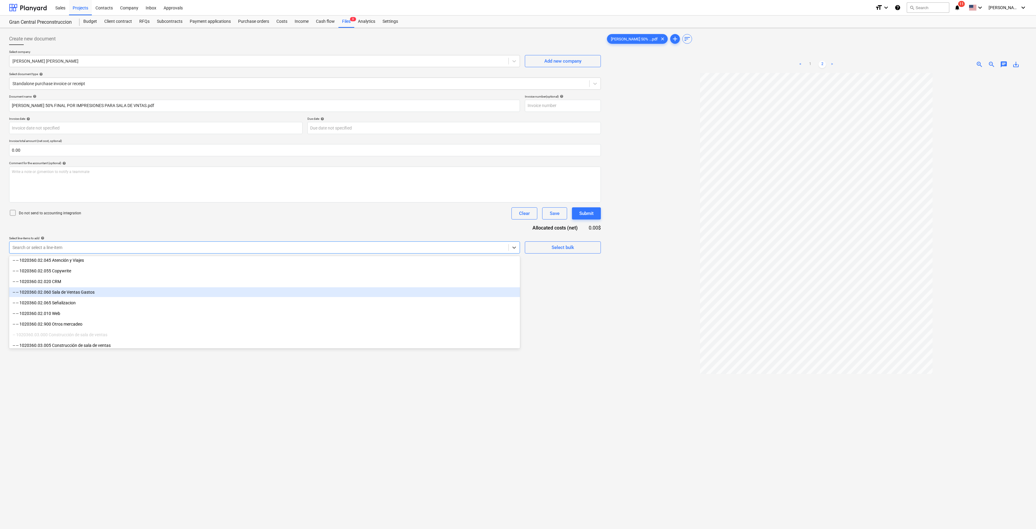
click at [108, 296] on div "-- -- 1020360.02.060 Sala de Ventas Gastos" at bounding box center [264, 292] width 511 height 10
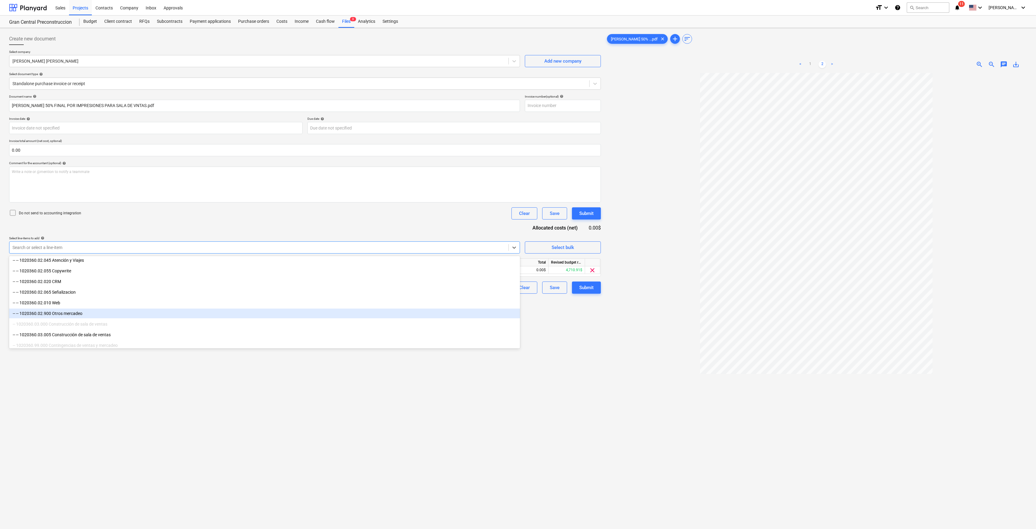
click at [589, 323] on div "Create new document Select company [PERSON_NAME] [PERSON_NAME] Add new company …" at bounding box center [305, 308] width 596 height 557
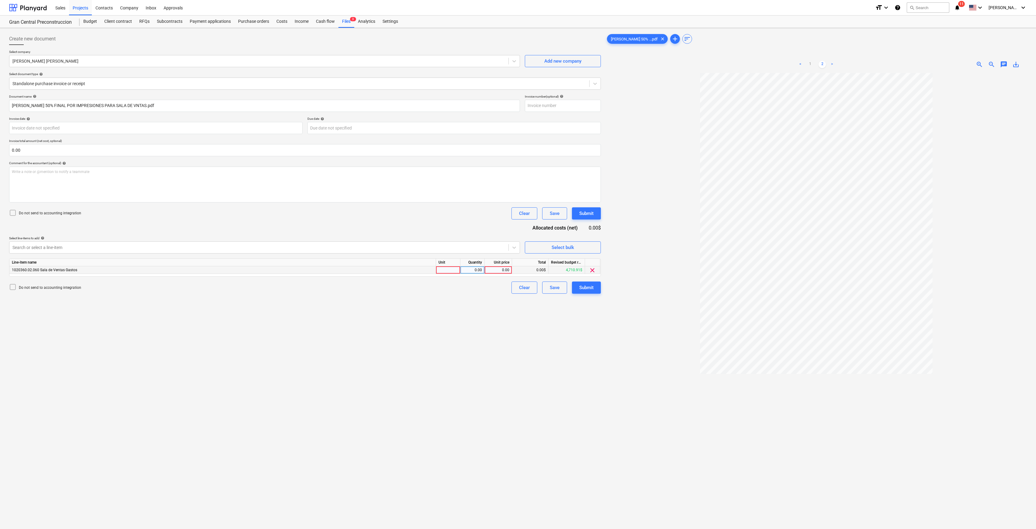
click at [505, 269] on div "0.00" at bounding box center [498, 270] width 22 height 8
type input "768.26"
click at [480, 300] on div "Create new document Select company [PERSON_NAME] [PERSON_NAME] Add new company …" at bounding box center [305, 308] width 596 height 557
click at [588, 290] on div "Submit" at bounding box center [586, 288] width 14 height 8
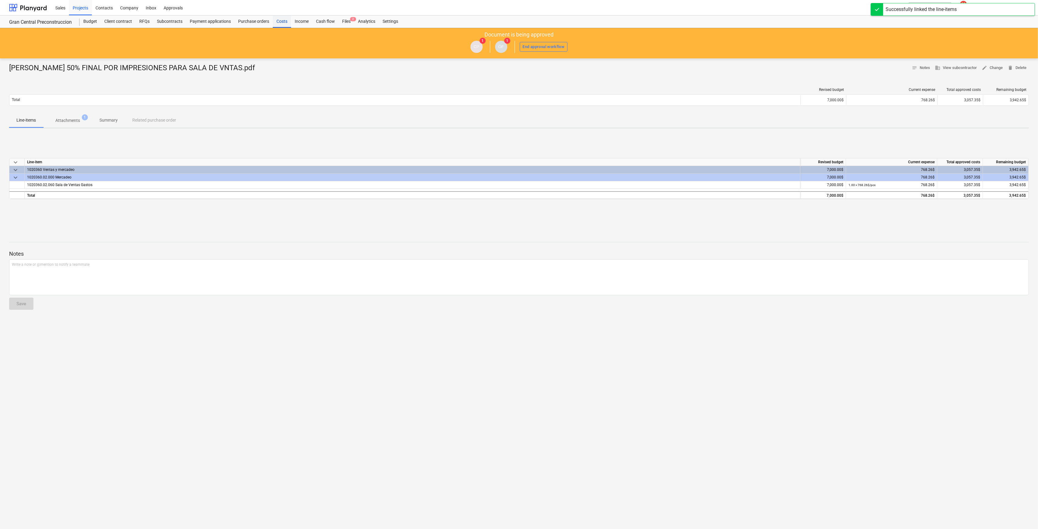
click at [281, 21] on div "Costs" at bounding box center [282, 22] width 18 height 12
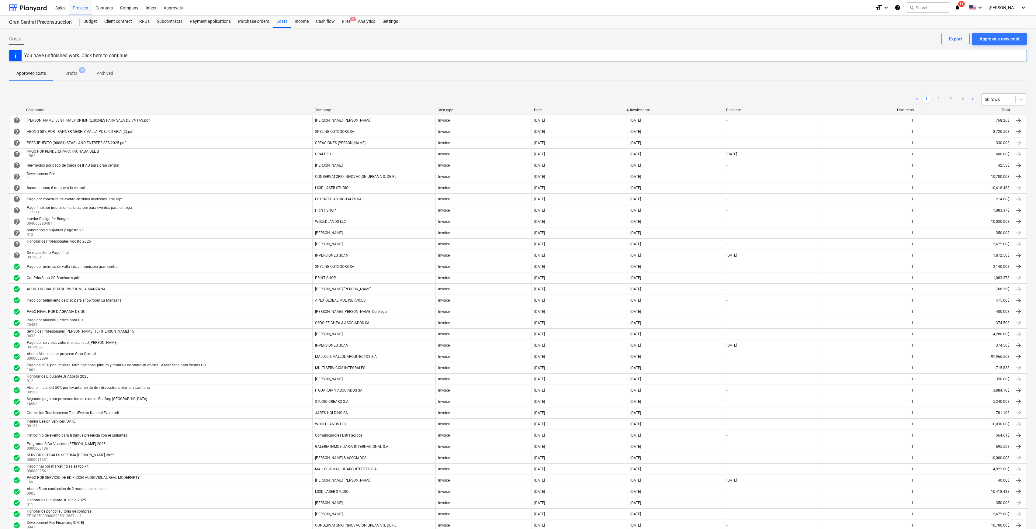
click at [711, 4] on span "11" at bounding box center [961, 4] width 7 height 6
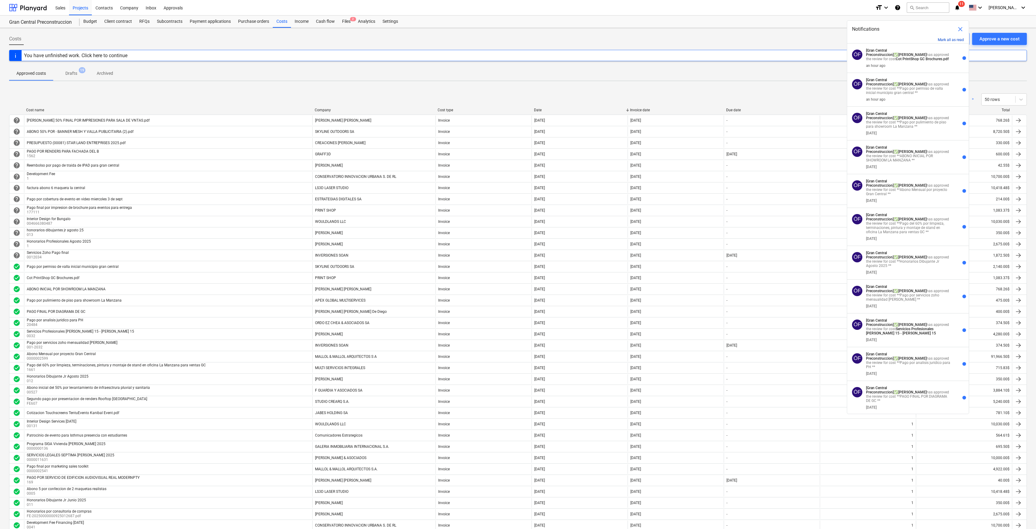
click at [711, 40] on button "Mark all as read" at bounding box center [951, 40] width 26 height 4
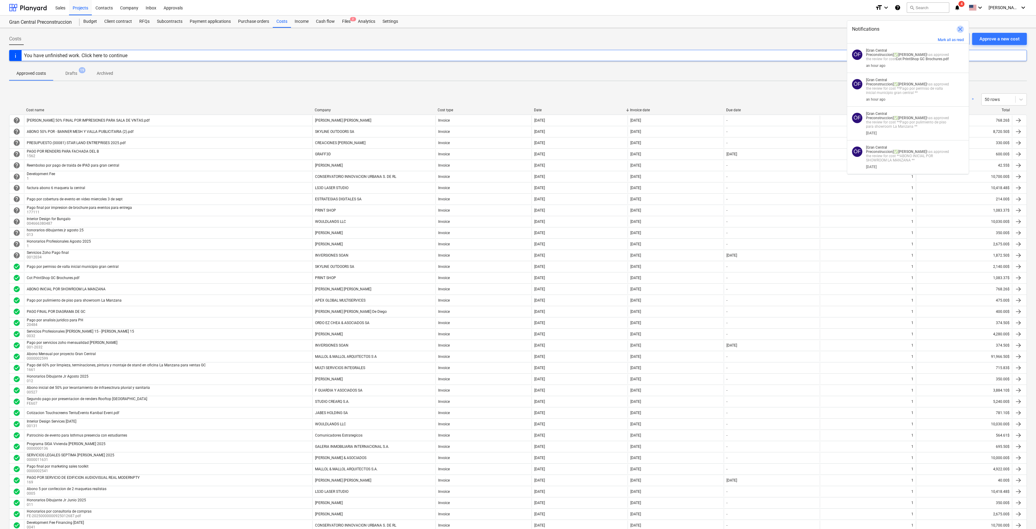
click at [711, 26] on span "close" at bounding box center [959, 29] width 7 height 7
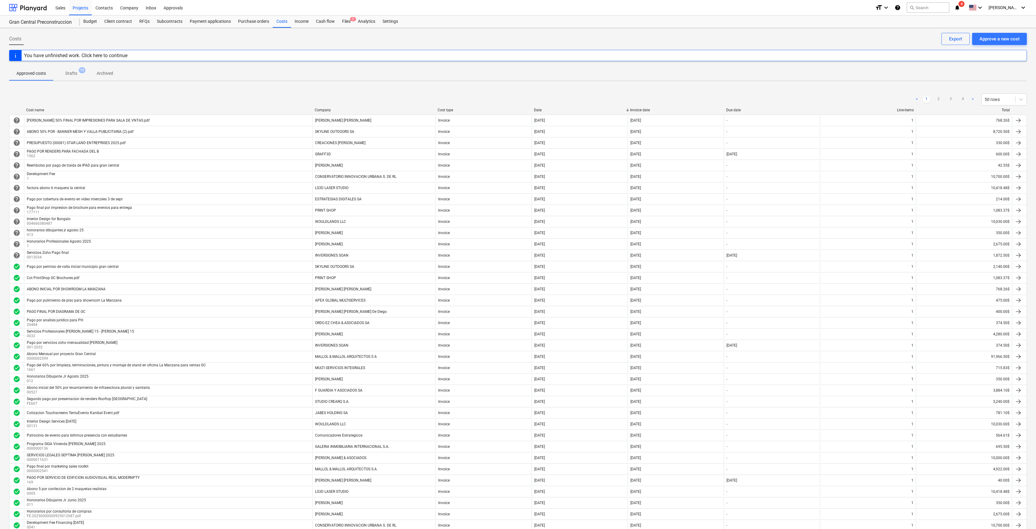
click at [711, 8] on icon "notifications" at bounding box center [957, 7] width 6 height 7
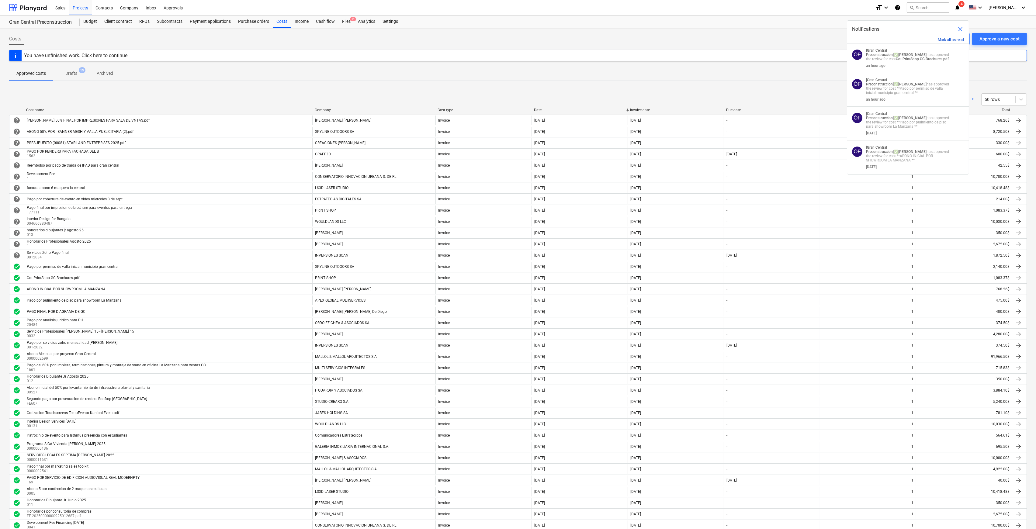
click at [711, 39] on button "Mark all as read" at bounding box center [951, 40] width 26 height 4
click at [711, 38] on button "Mark all as read" at bounding box center [951, 40] width 26 height 4
click at [711, 32] on span "close" at bounding box center [959, 29] width 7 height 7
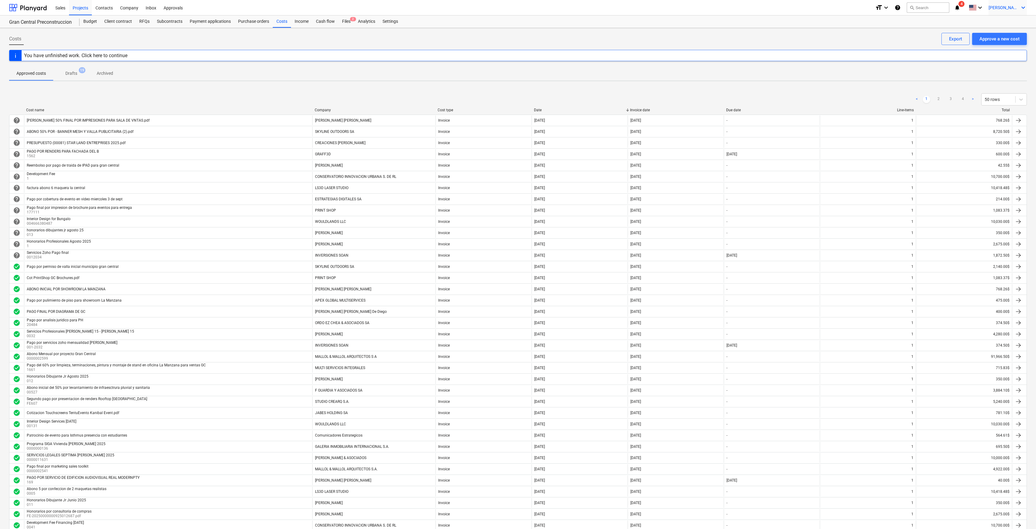
click at [711, 12] on div "[PERSON_NAME] keyboard_arrow_down" at bounding box center [1007, 7] width 38 height 15
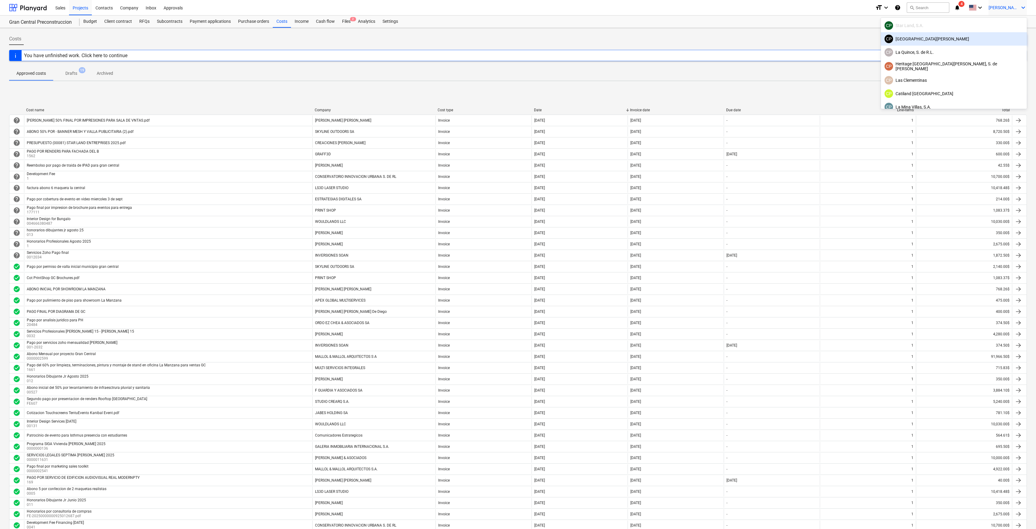
click at [711, 40] on div "[GEOGRAPHIC_DATA][PERSON_NAME]" at bounding box center [953, 39] width 139 height 9
